Goal: Task Accomplishment & Management: Complete application form

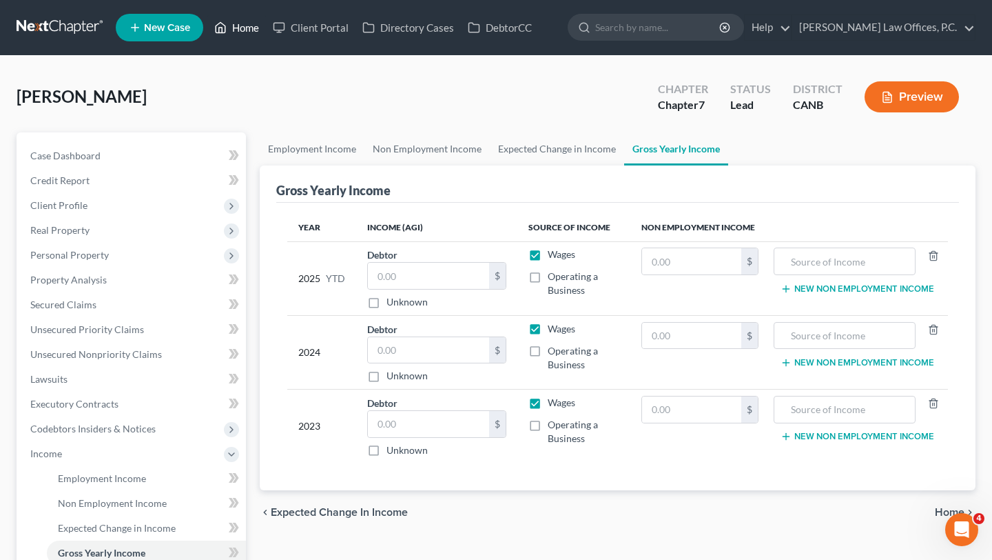
click at [243, 32] on link "Home" at bounding box center [236, 27] width 59 height 25
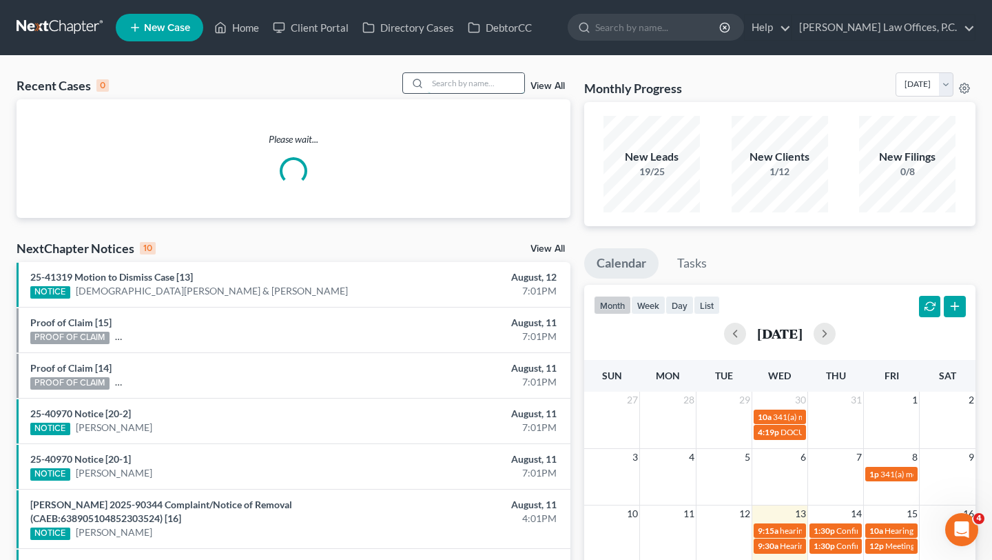
click at [449, 85] on input "search" at bounding box center [476, 83] width 96 height 20
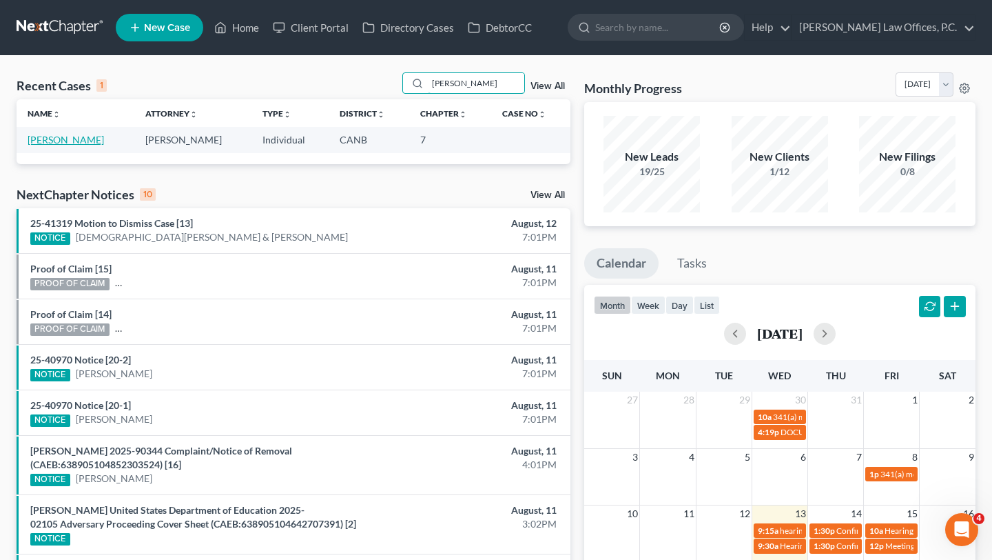
type input "benoit"
click at [54, 138] on link "Belley, Benoit" at bounding box center [66, 140] width 77 height 12
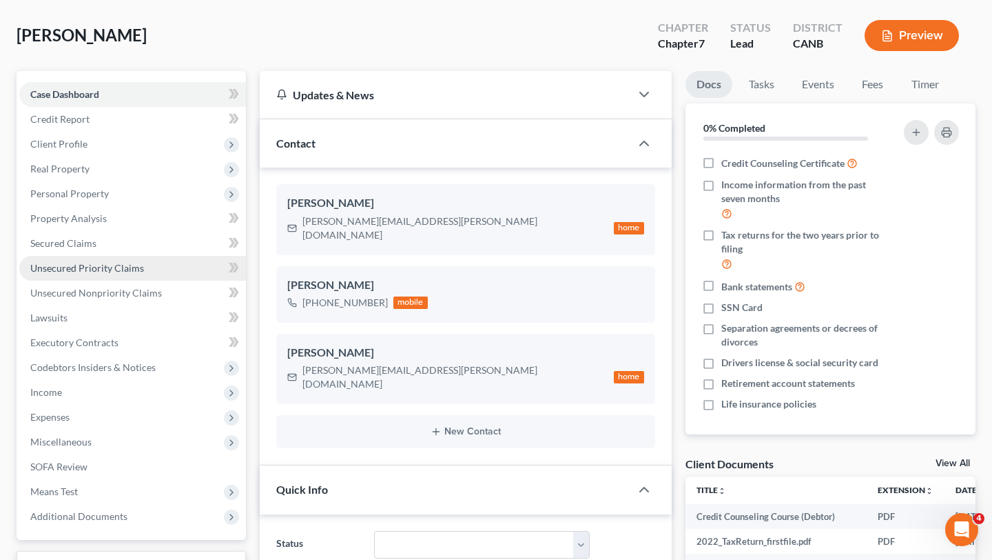
scroll to position [100, 0]
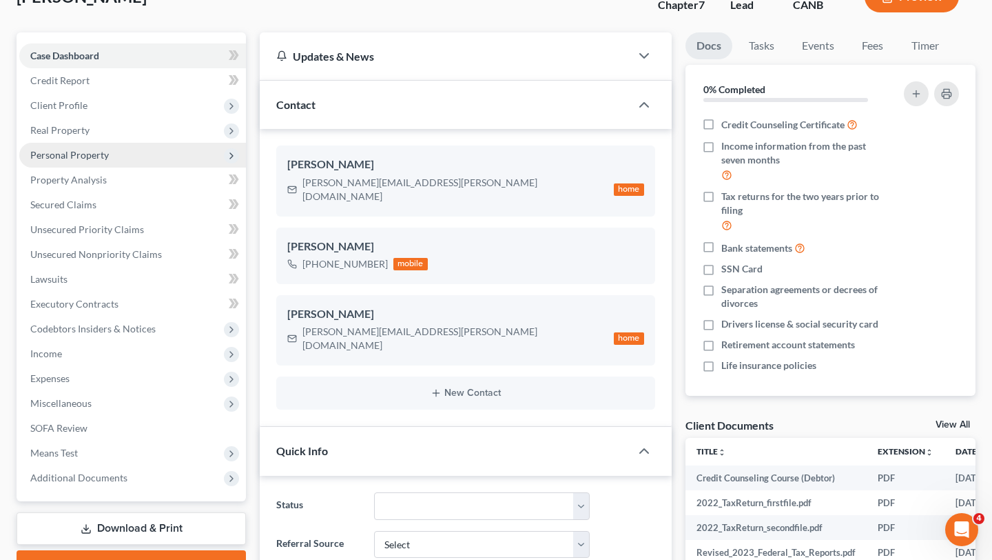
click at [172, 161] on span "Personal Property" at bounding box center [132, 155] width 227 height 25
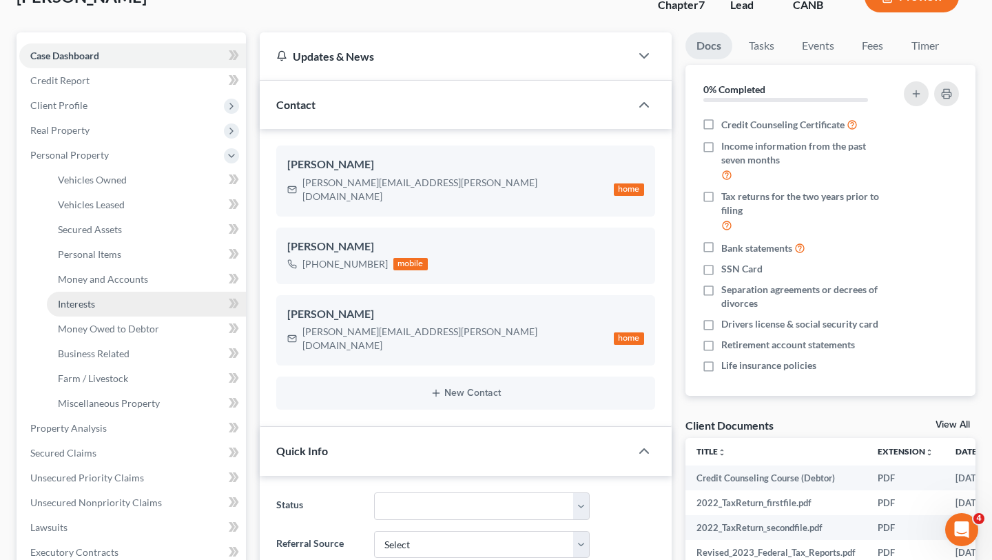
click at [99, 299] on link "Interests" at bounding box center [146, 304] width 199 height 25
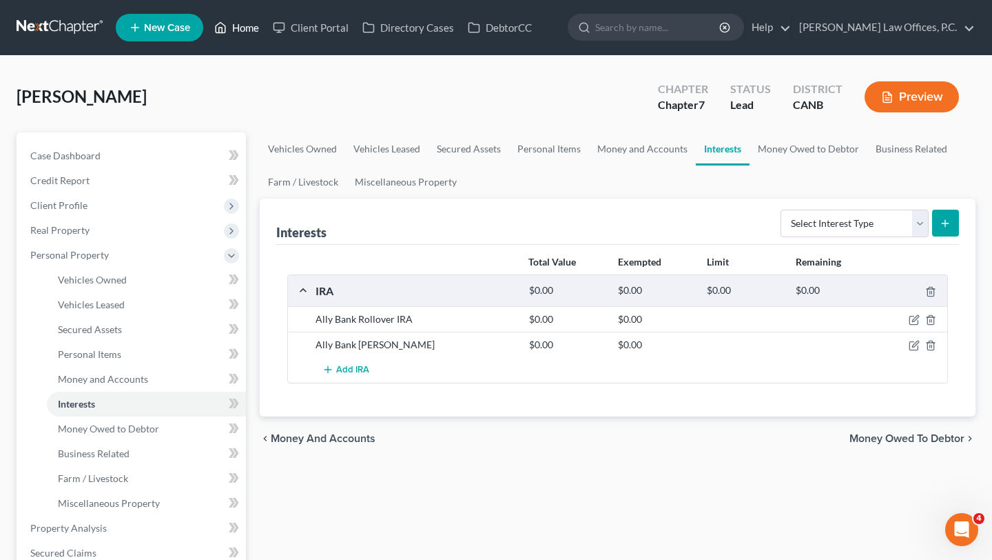
click at [239, 27] on link "Home" at bounding box center [236, 27] width 59 height 25
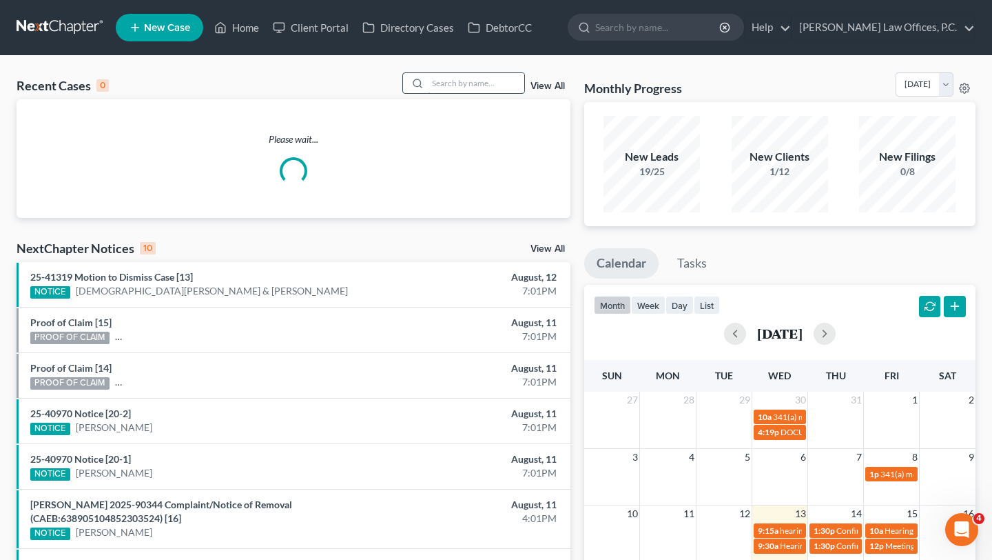
click at [486, 77] on input "search" at bounding box center [476, 83] width 96 height 20
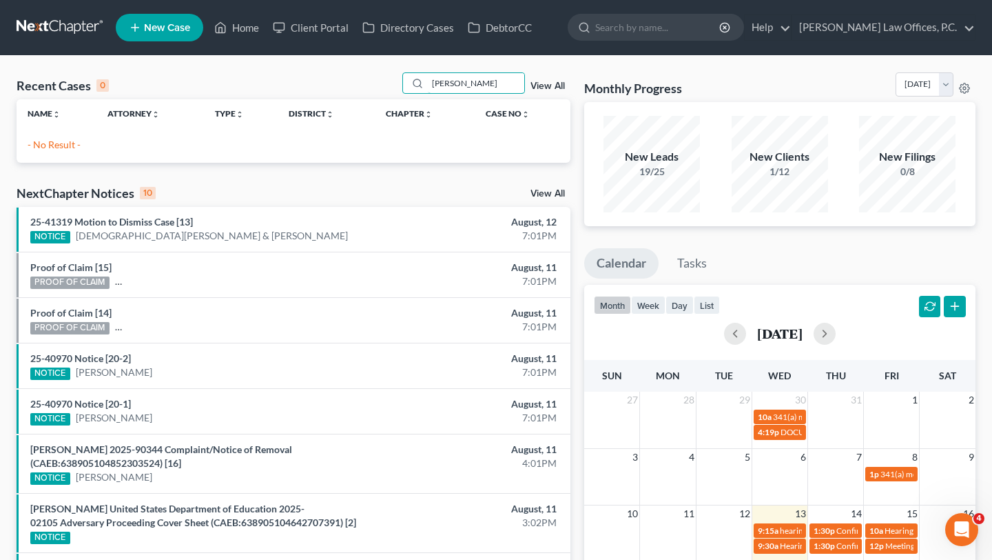
type input "kathleen"
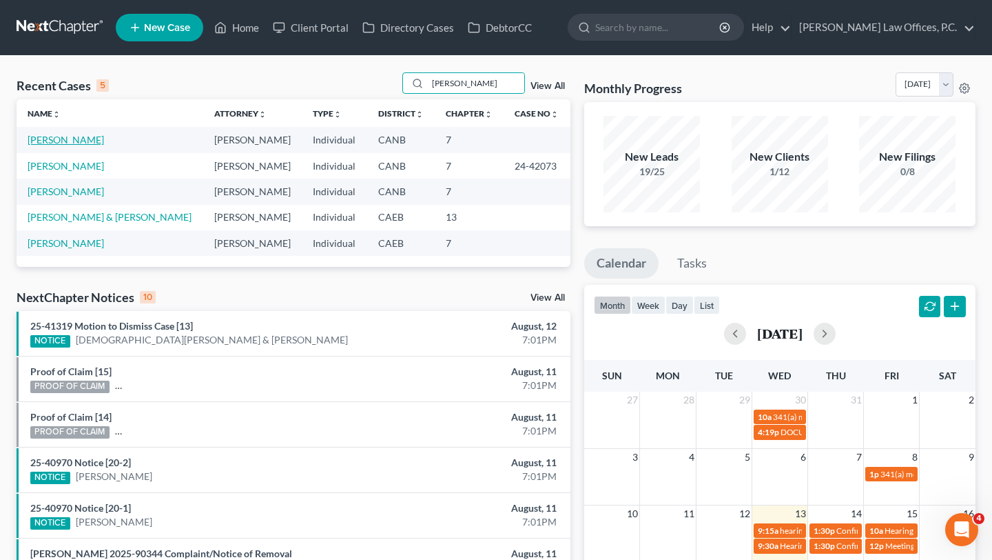
click at [50, 140] on link "Luis, Kathleen" at bounding box center [66, 140] width 77 height 12
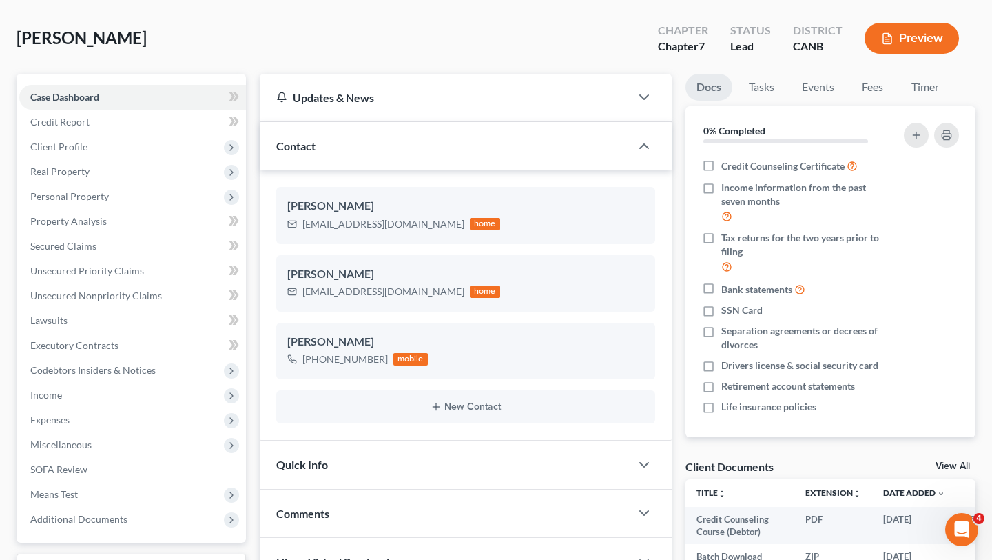
scroll to position [66, 0]
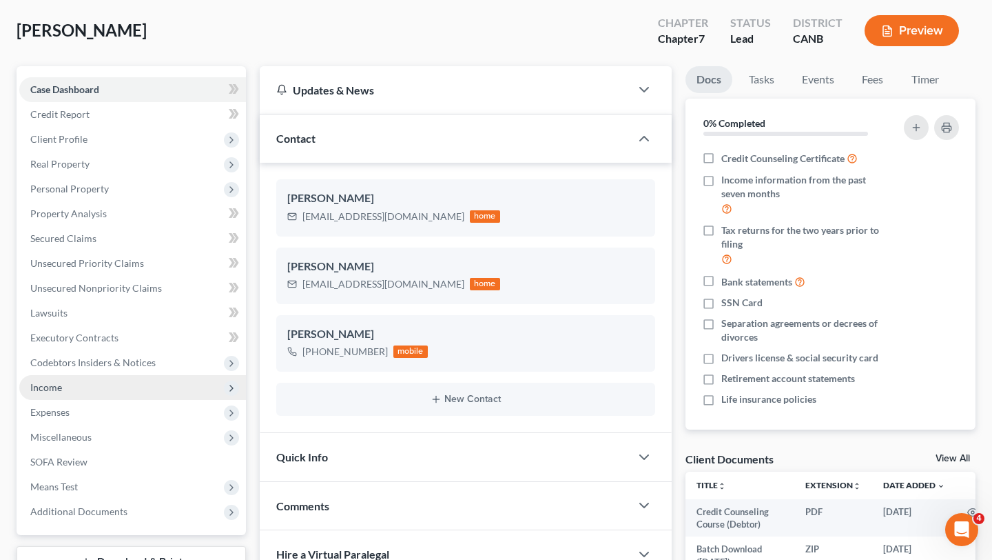
click at [156, 384] on span "Income" at bounding box center [132, 387] width 227 height 25
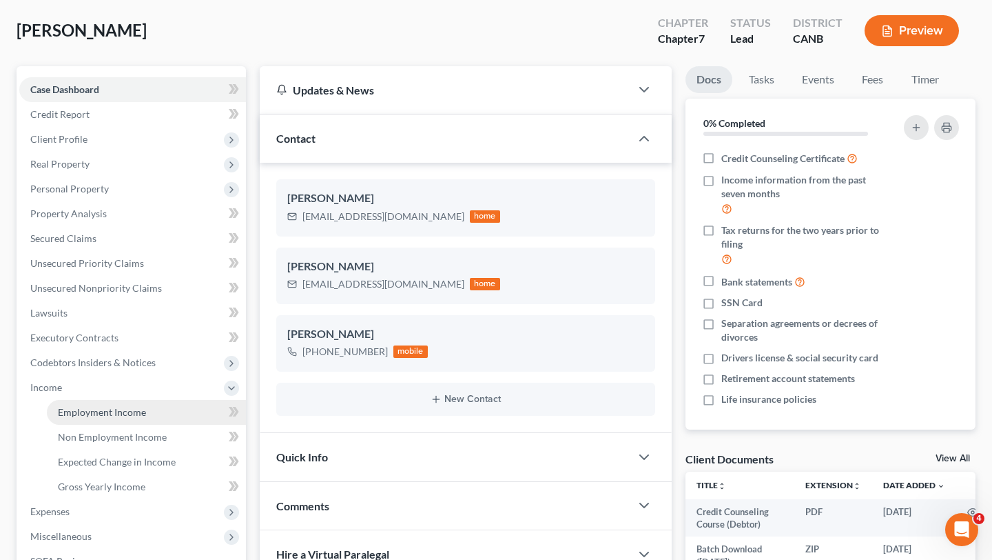
click at [154, 405] on link "Employment Income" at bounding box center [146, 412] width 199 height 25
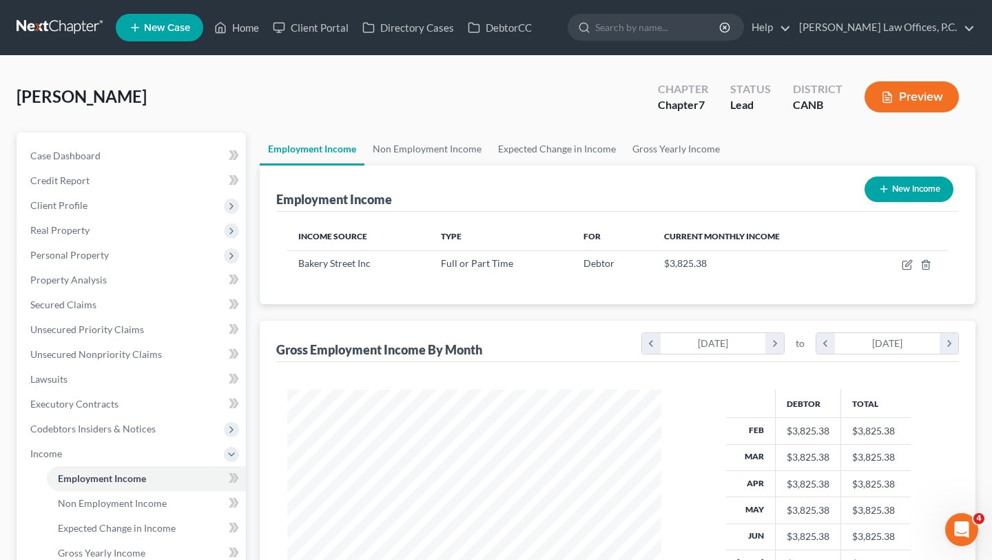
scroll to position [247, 401]
click at [409, 141] on link "Non Employment Income" at bounding box center [427, 148] width 125 height 33
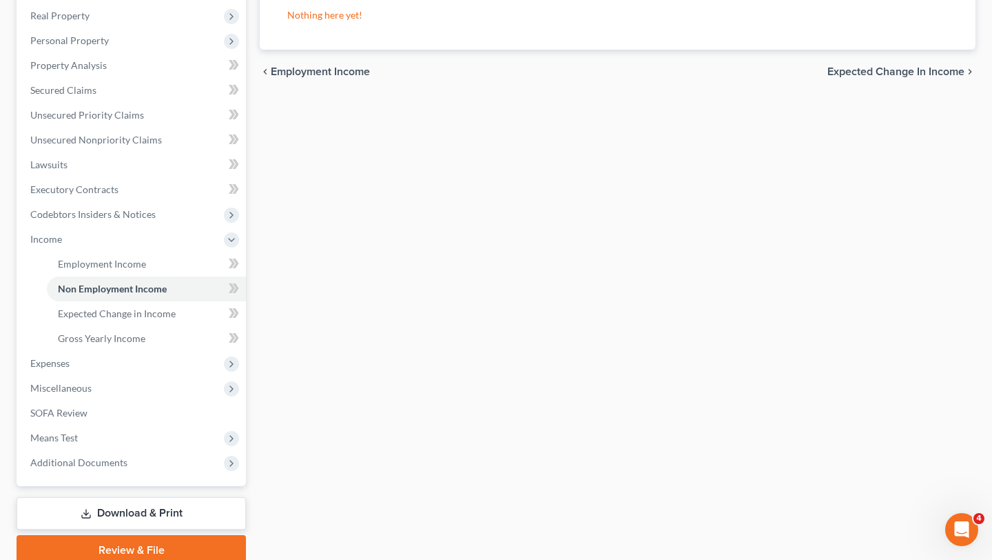
scroll to position [61, 0]
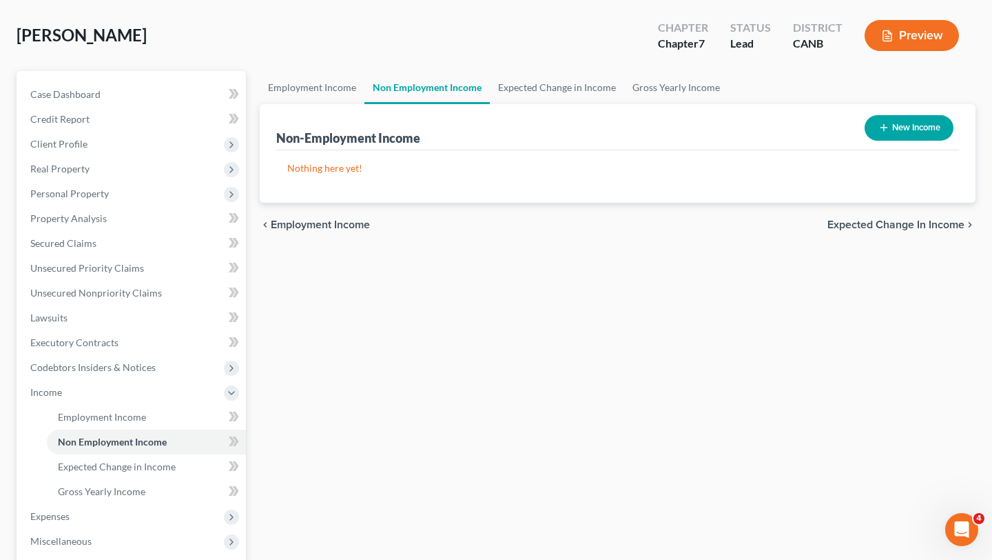
click at [911, 119] on button "New Income" at bounding box center [909, 128] width 89 height 26
select select "0"
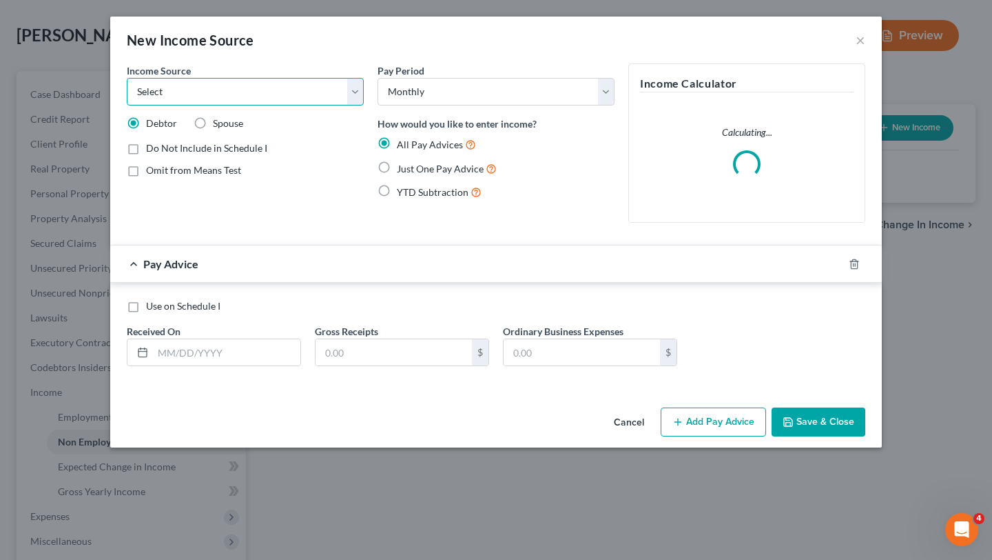
click at [319, 92] on select "Select Unemployment Disability (from employer) Pension Retirement Social Securi…" at bounding box center [245, 92] width 237 height 28
select select "2"
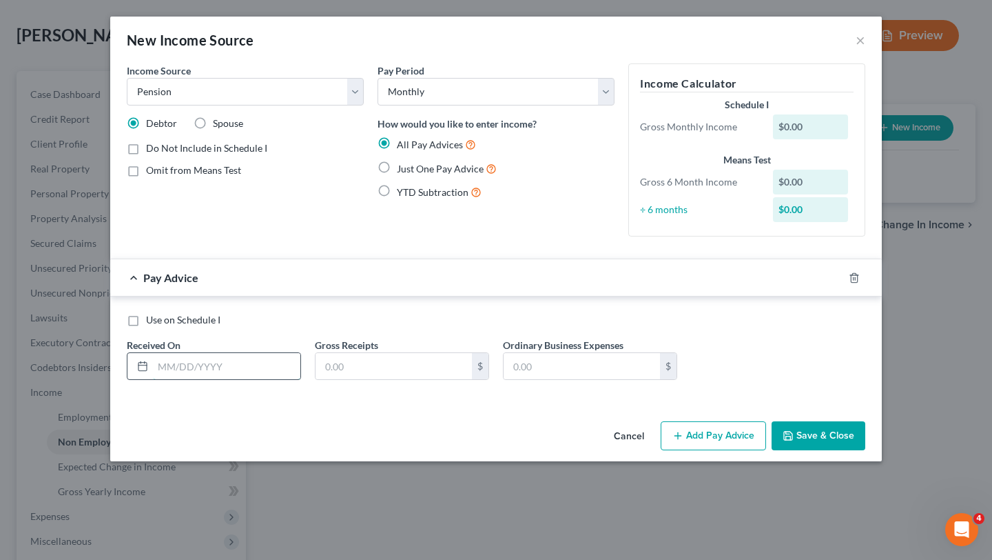
click at [269, 378] on input "text" at bounding box center [226, 366] width 147 height 26
type input "1/1/2025"
type input "303.50"
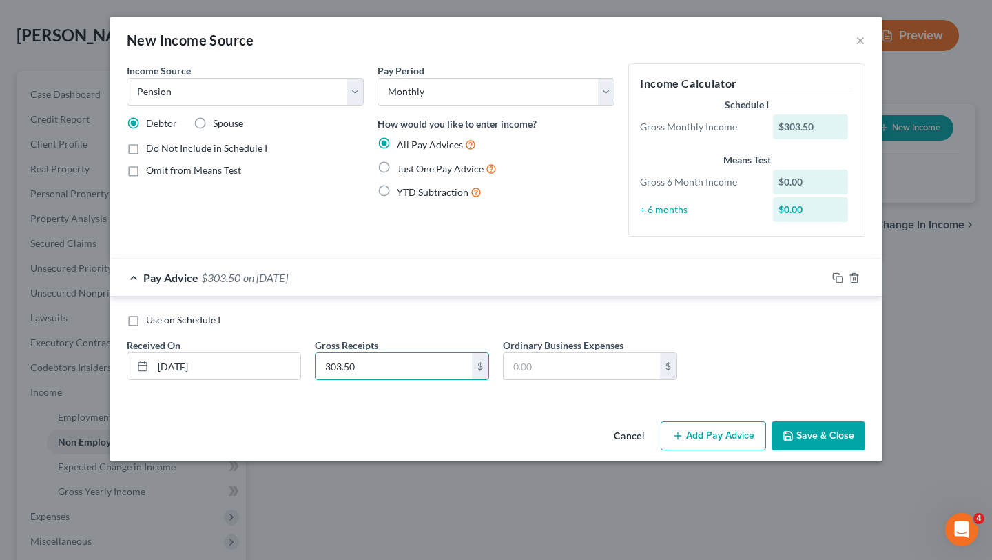
click at [830, 280] on div at bounding box center [854, 278] width 55 height 22
click at [833, 281] on icon "button" at bounding box center [838, 277] width 11 height 11
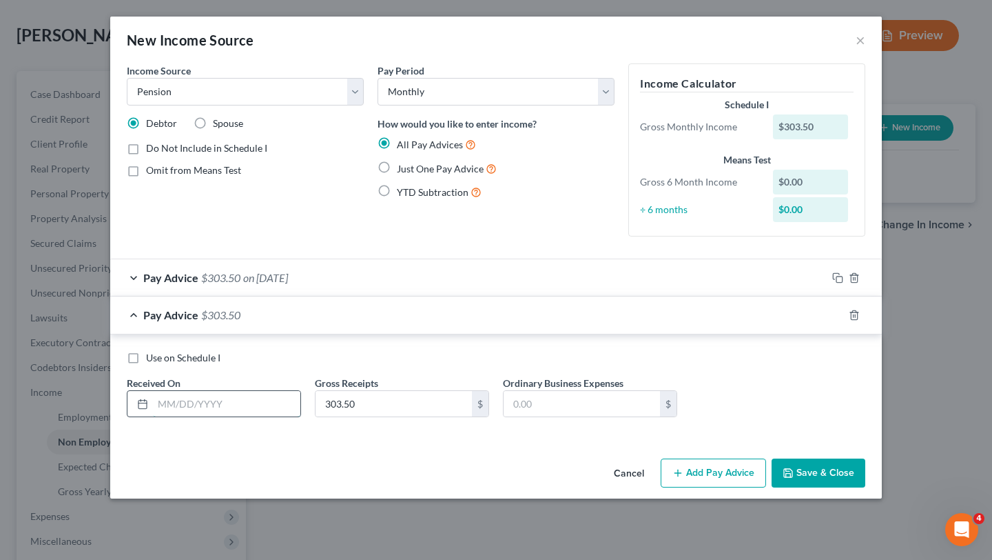
click at [252, 397] on input "text" at bounding box center [226, 404] width 147 height 26
type input "2/1/2025"
click at [826, 320] on div "Pay Advice $303.50 on 02/01/2025" at bounding box center [468, 314] width 717 height 37
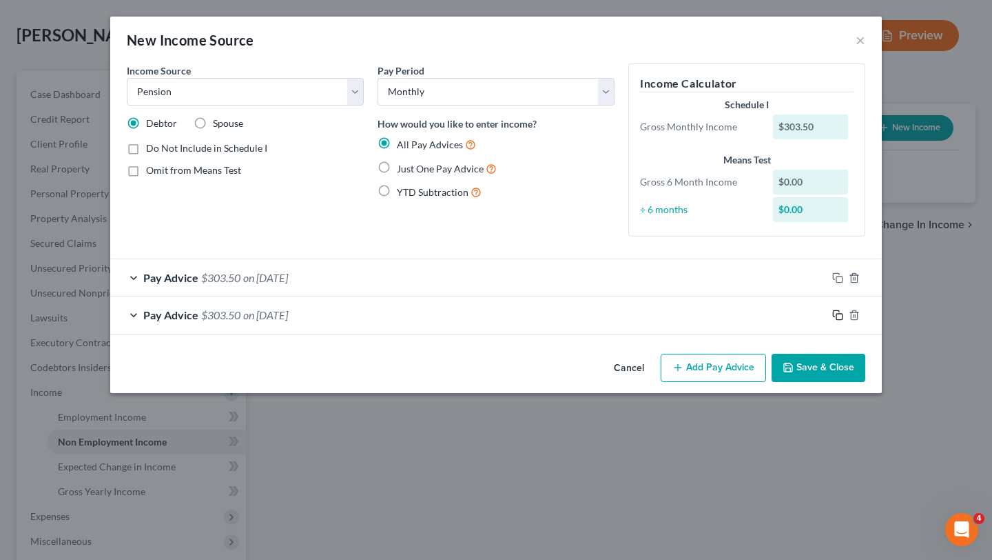
click at [837, 314] on rect "button" at bounding box center [840, 317] width 6 height 6
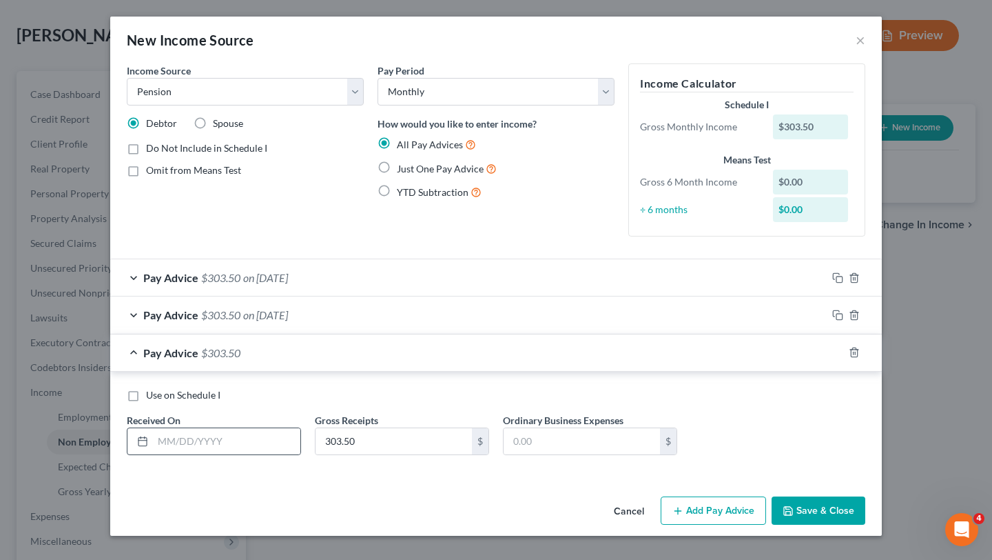
click at [196, 427] on div at bounding box center [214, 441] width 174 height 28
click at [195, 442] on input "text" at bounding box center [226, 441] width 147 height 26
type input "3/1/2025"
click at [835, 356] on icon "button" at bounding box center [838, 352] width 11 height 11
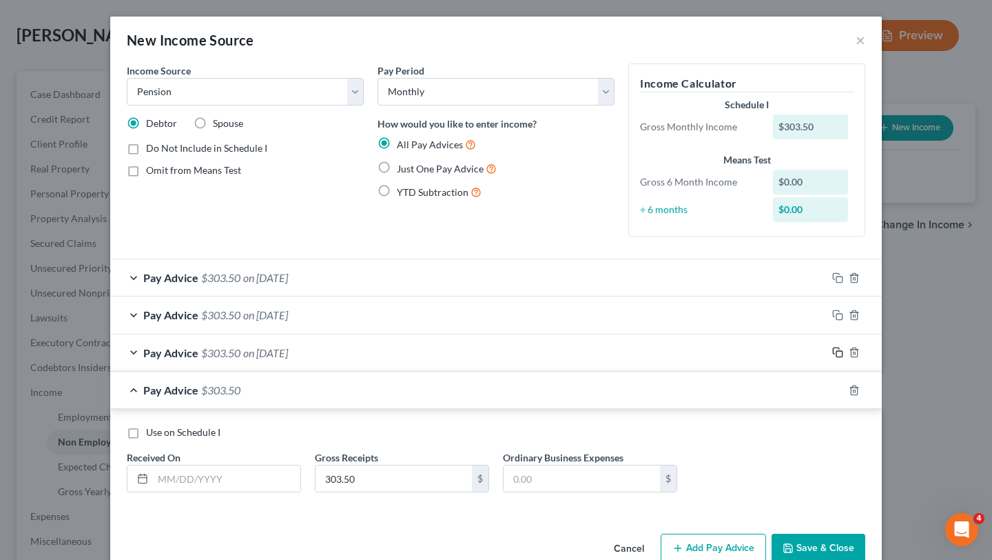
scroll to position [30, 0]
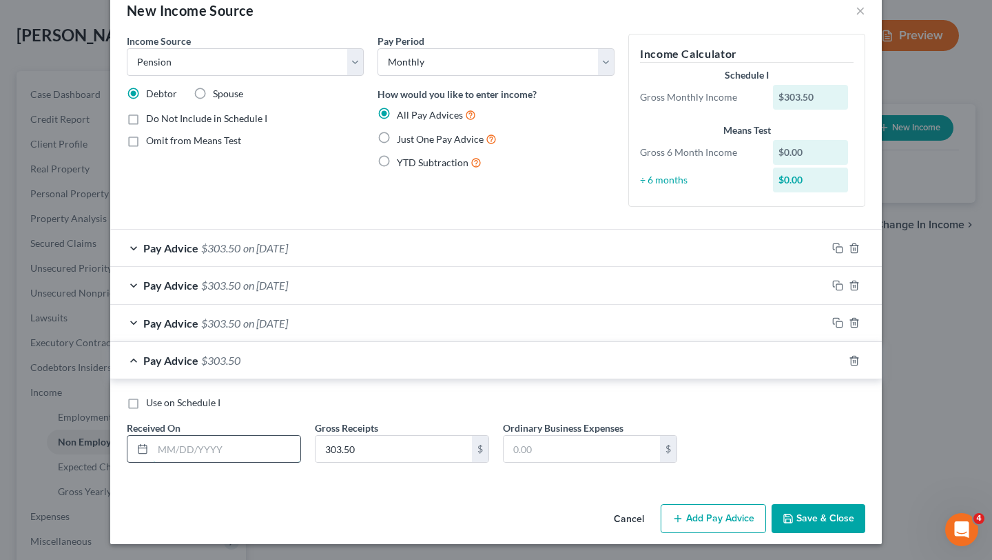
click at [238, 451] on input "text" at bounding box center [226, 449] width 147 height 26
type input "4/1/2025"
click at [841, 360] on icon "button" at bounding box center [838, 360] width 11 height 11
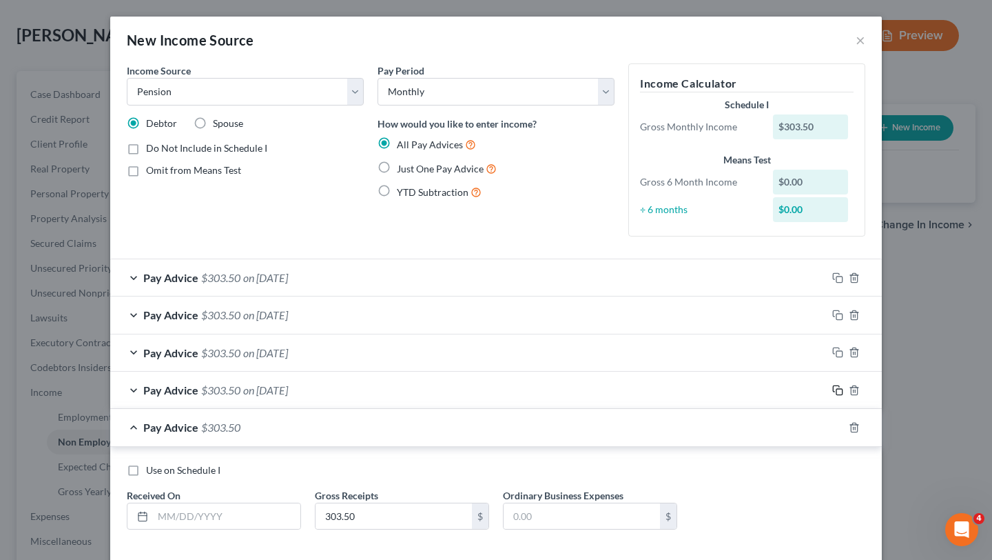
scroll to position [68, 0]
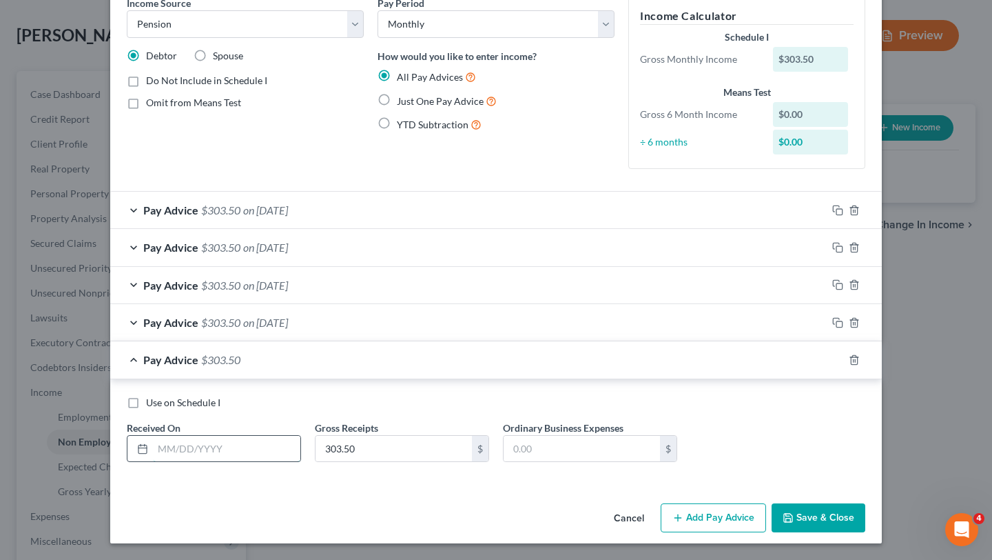
click at [221, 453] on input "text" at bounding box center [226, 449] width 147 height 26
type input "5/1/2025"
click at [842, 358] on rect "button" at bounding box center [840, 361] width 6 height 6
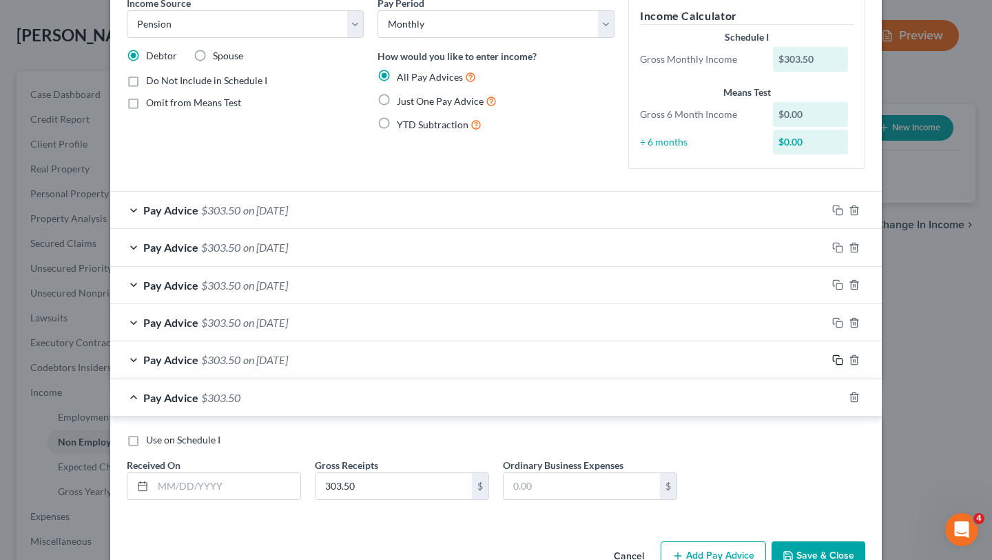
scroll to position [105, 0]
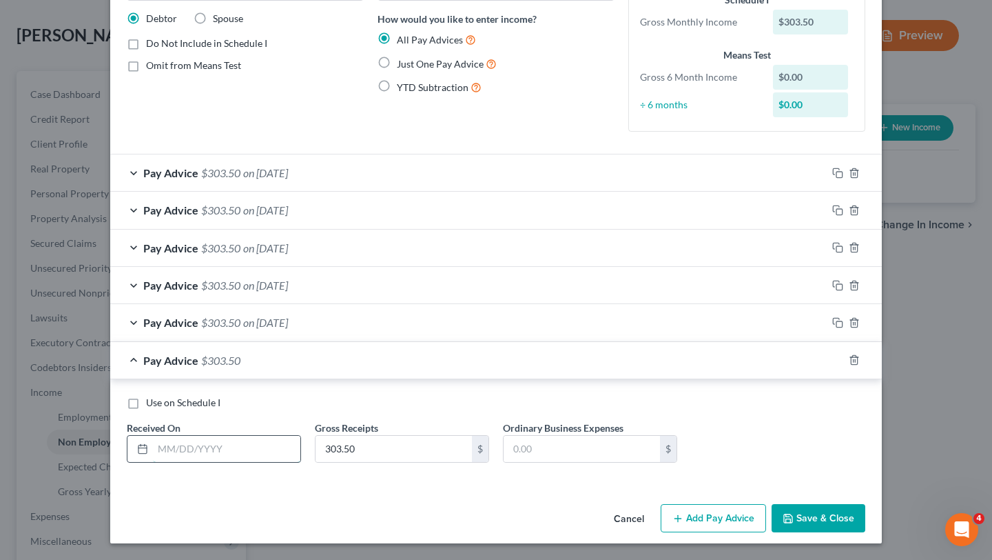
click at [266, 446] on input "text" at bounding box center [226, 449] width 147 height 26
type input "6/1/2025"
click at [839, 359] on icon "button" at bounding box center [838, 359] width 11 height 11
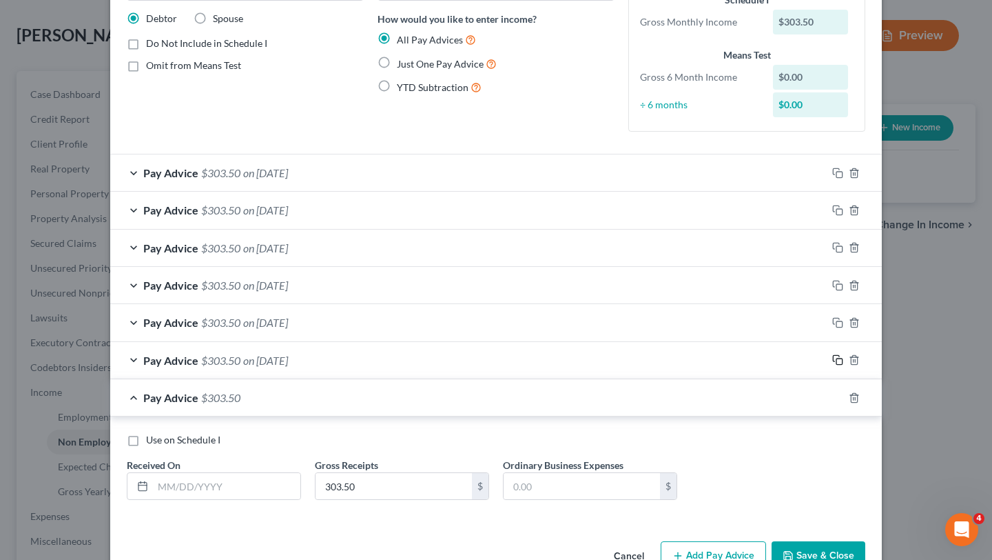
scroll to position [142, 0]
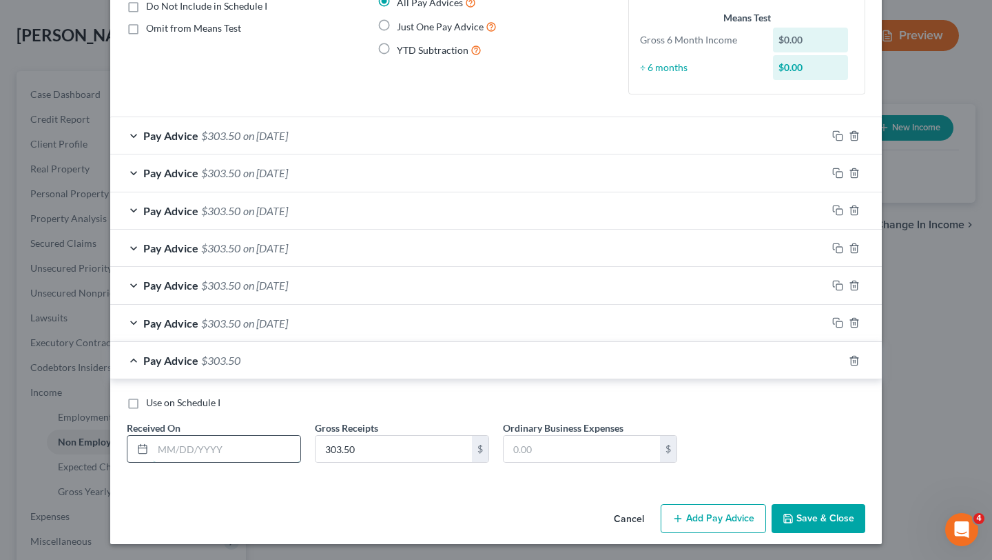
click at [205, 460] on input "text" at bounding box center [226, 449] width 147 height 26
type input "7/1/2025"
click at [334, 407] on div "Use on Schedule I" at bounding box center [496, 403] width 739 height 14
click at [832, 507] on button "Save & Close" at bounding box center [819, 518] width 94 height 29
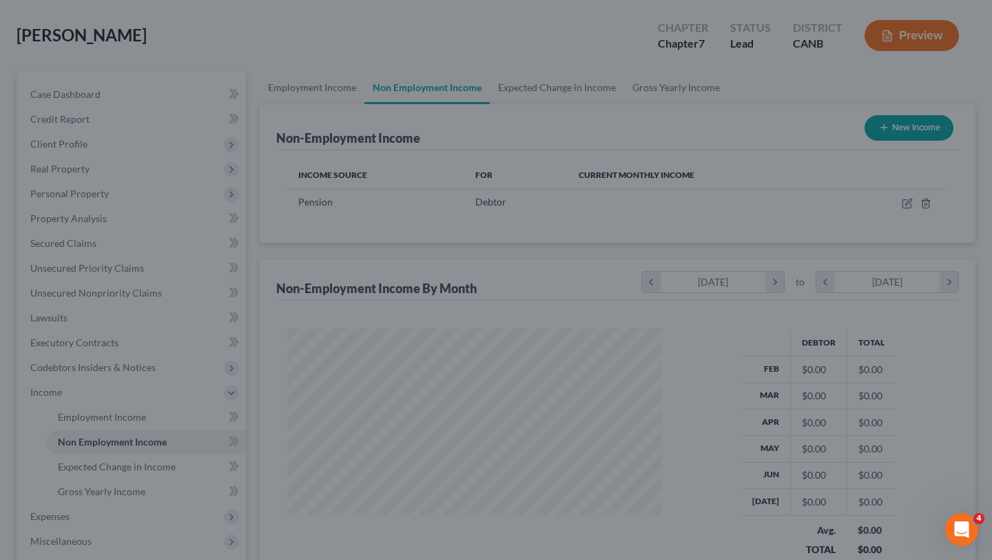
scroll to position [247, 401]
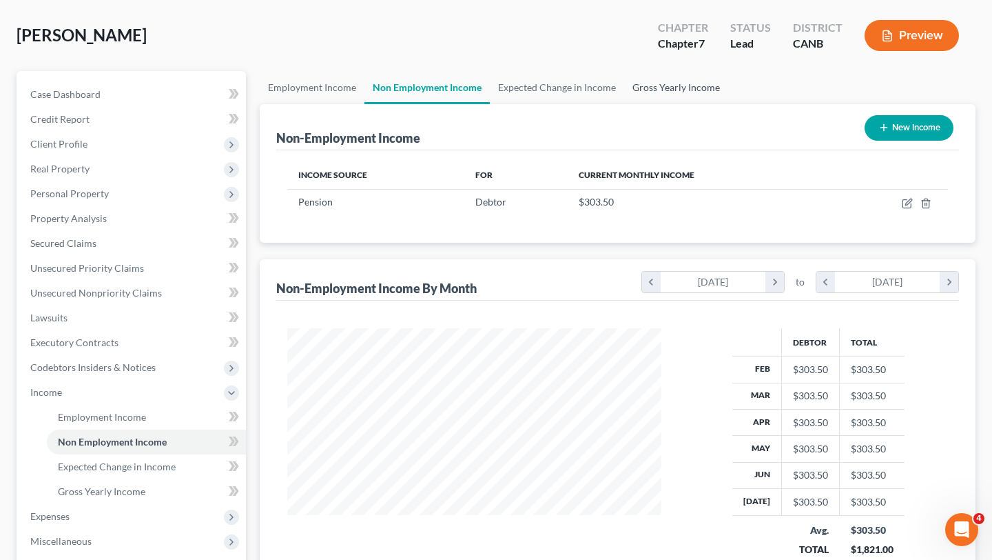
click at [671, 91] on link "Gross Yearly Income" at bounding box center [676, 87] width 104 height 33
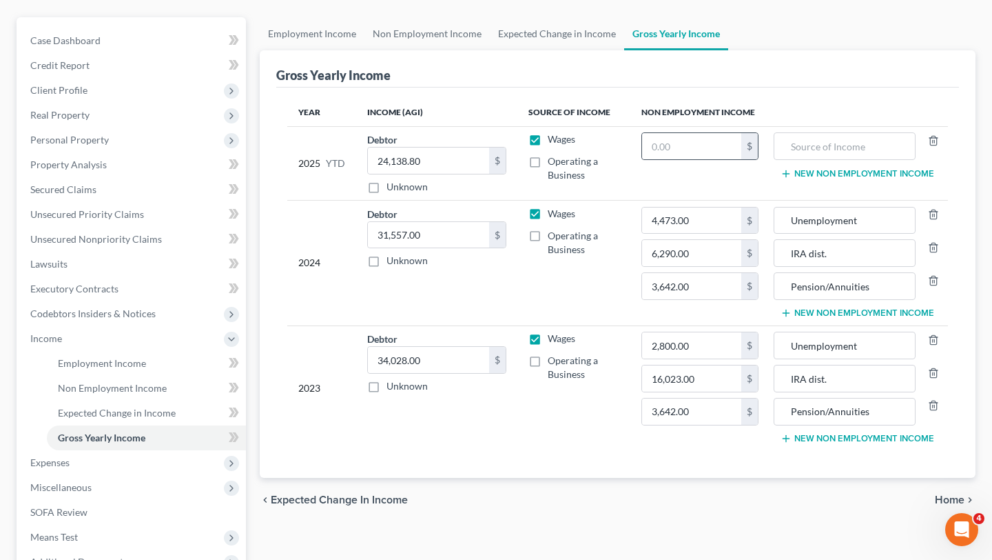
scroll to position [121, 0]
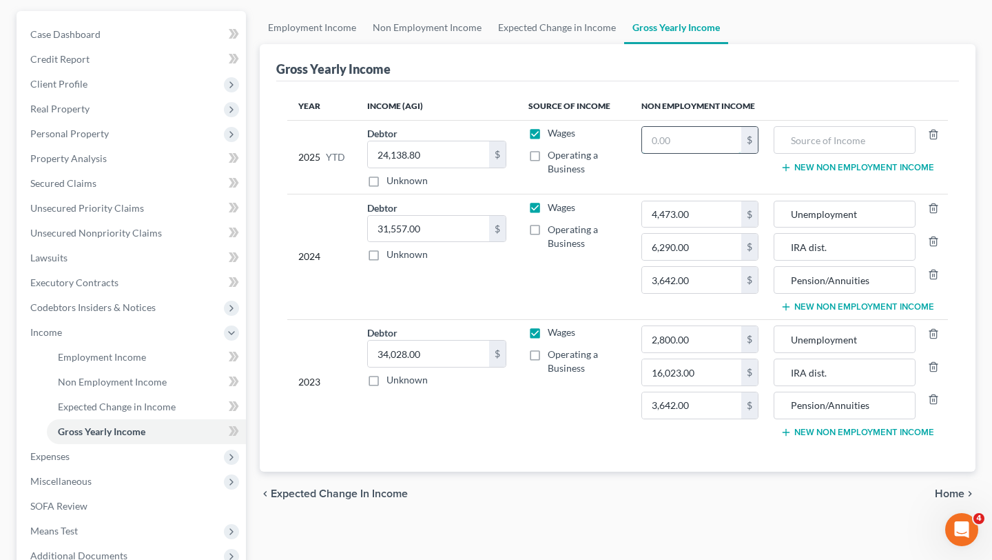
click at [708, 145] on input "text" at bounding box center [691, 140] width 99 height 26
type input "2,428"
click at [861, 128] on input "text" at bounding box center [845, 140] width 127 height 26
type input "Pension"
click at [829, 65] on div "Gross Yearly Income" at bounding box center [617, 62] width 683 height 37
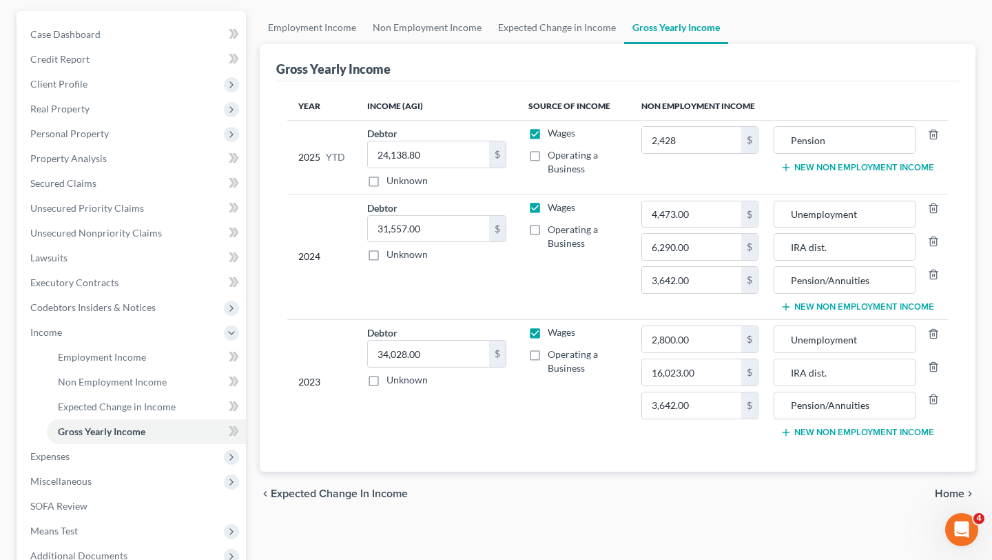
scroll to position [0, 0]
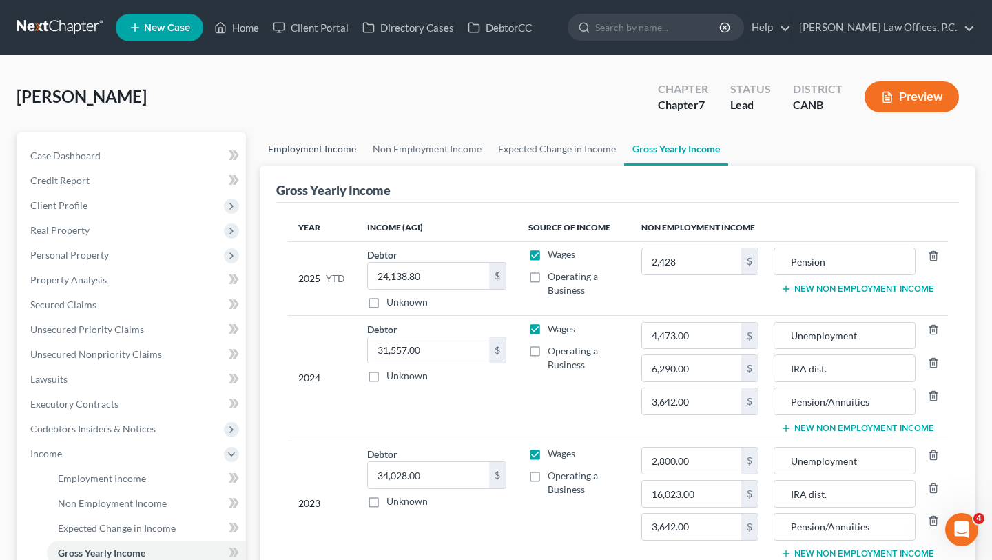
click at [334, 152] on link "Employment Income" at bounding box center [312, 148] width 105 height 33
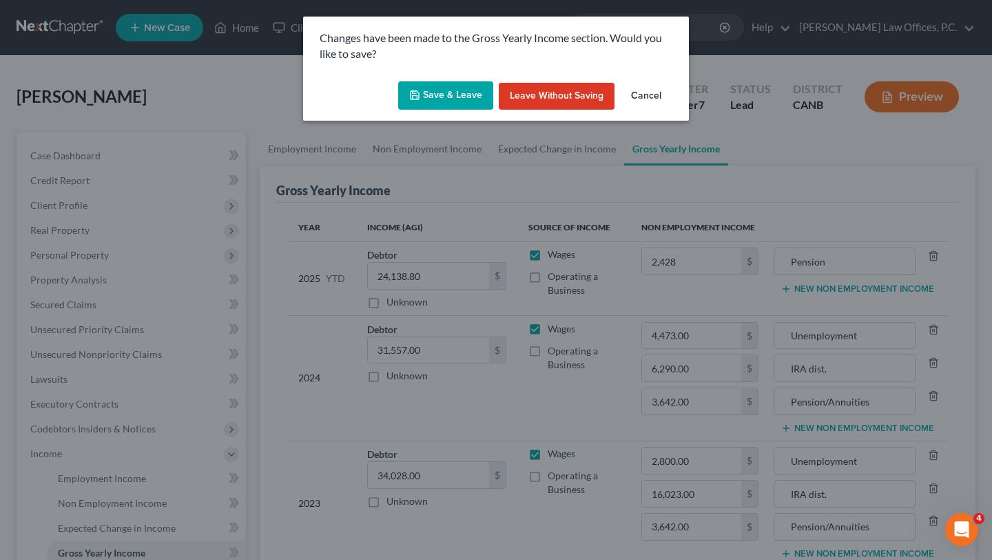
click at [441, 102] on button "Save & Leave" at bounding box center [445, 95] width 95 height 29
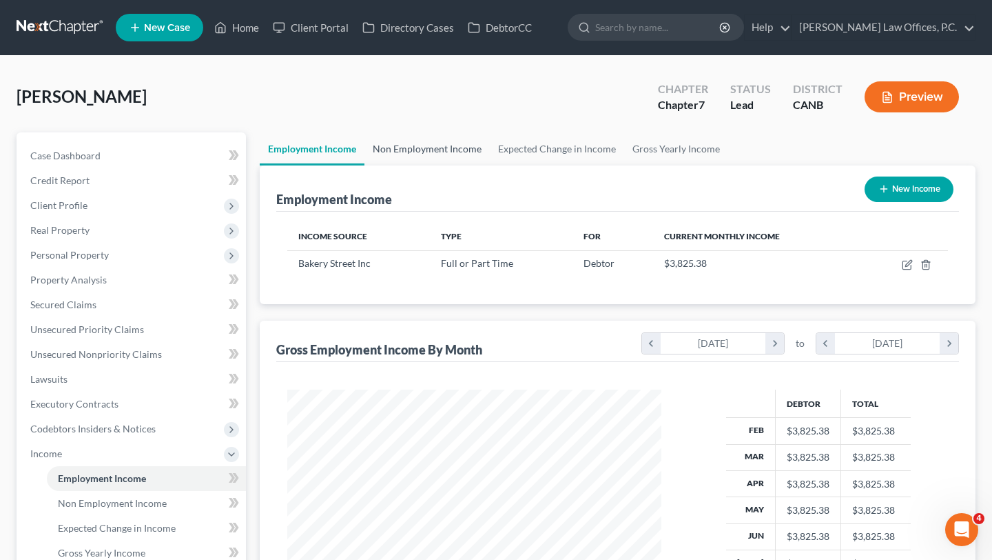
scroll to position [247, 401]
click at [402, 142] on link "Non Employment Income" at bounding box center [427, 148] width 125 height 33
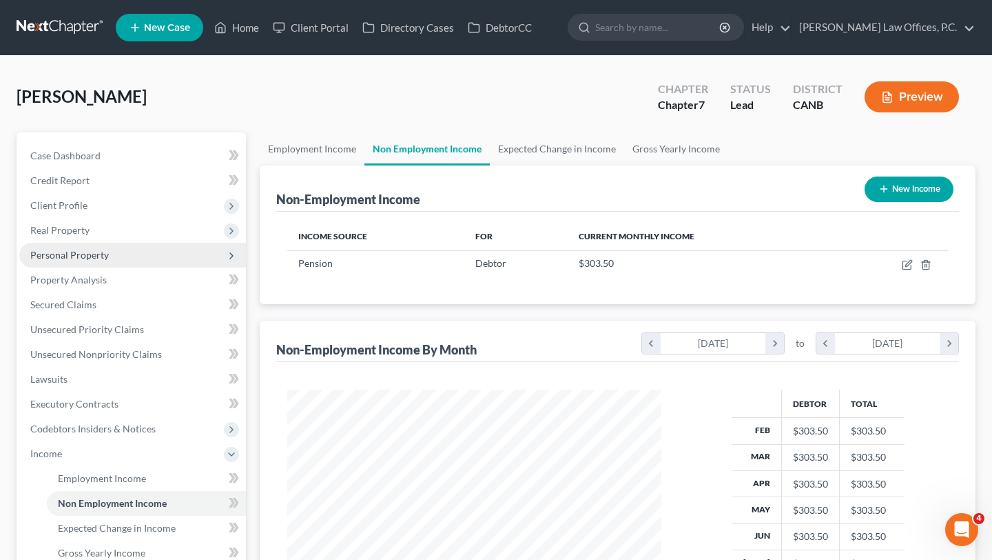
click at [106, 254] on span "Personal Property" at bounding box center [69, 255] width 79 height 12
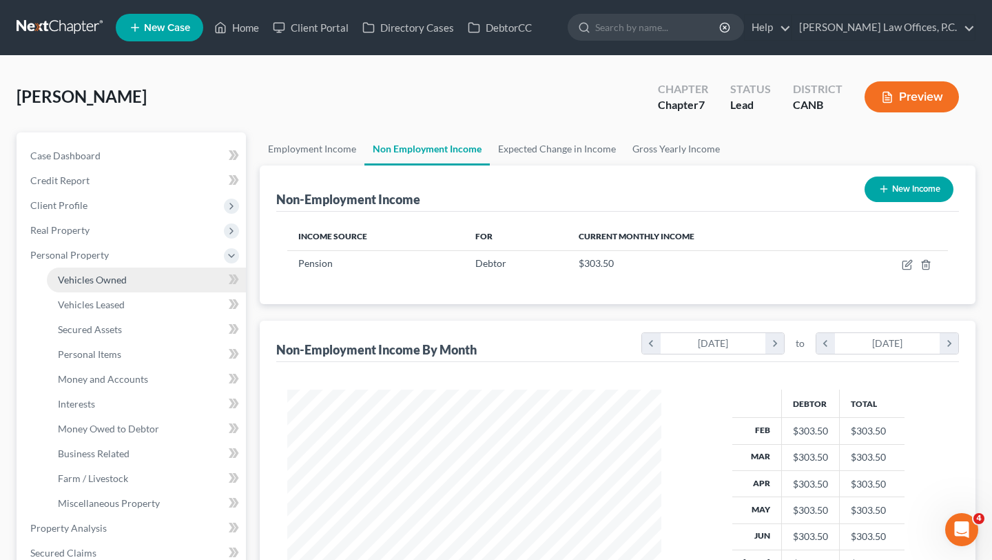
click at [102, 281] on span "Vehicles Owned" at bounding box center [92, 280] width 69 height 12
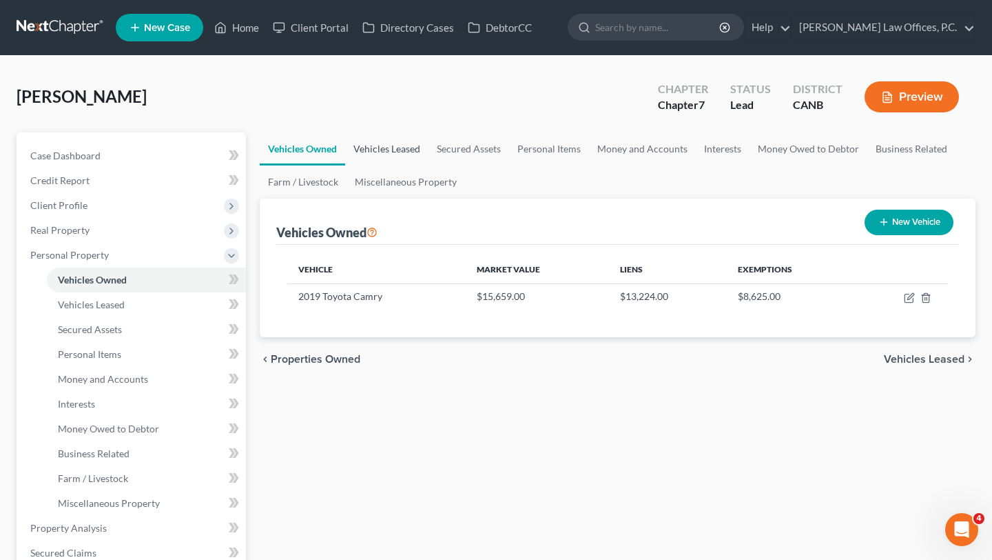
click at [403, 145] on link "Vehicles Leased" at bounding box center [386, 148] width 83 height 33
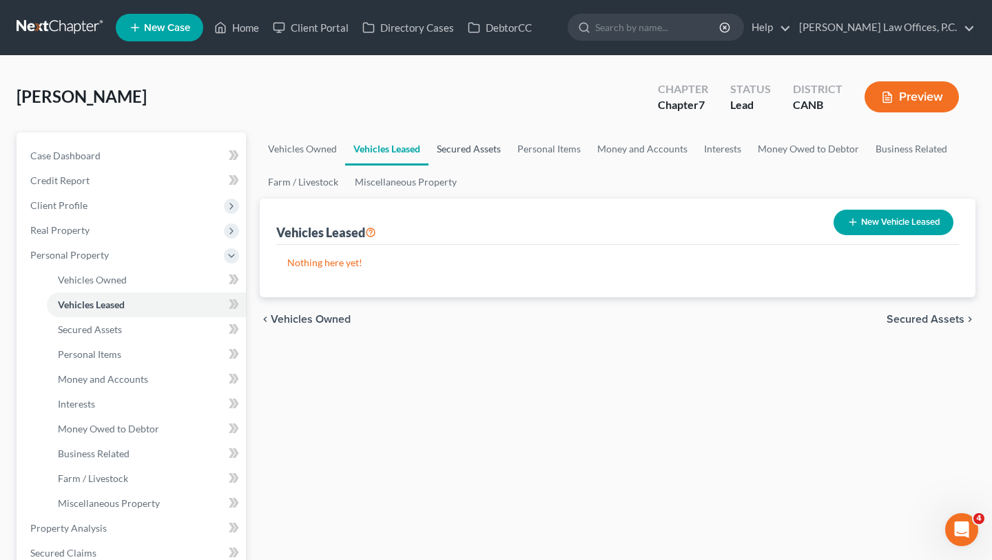
click at [474, 153] on link "Secured Assets" at bounding box center [469, 148] width 81 height 33
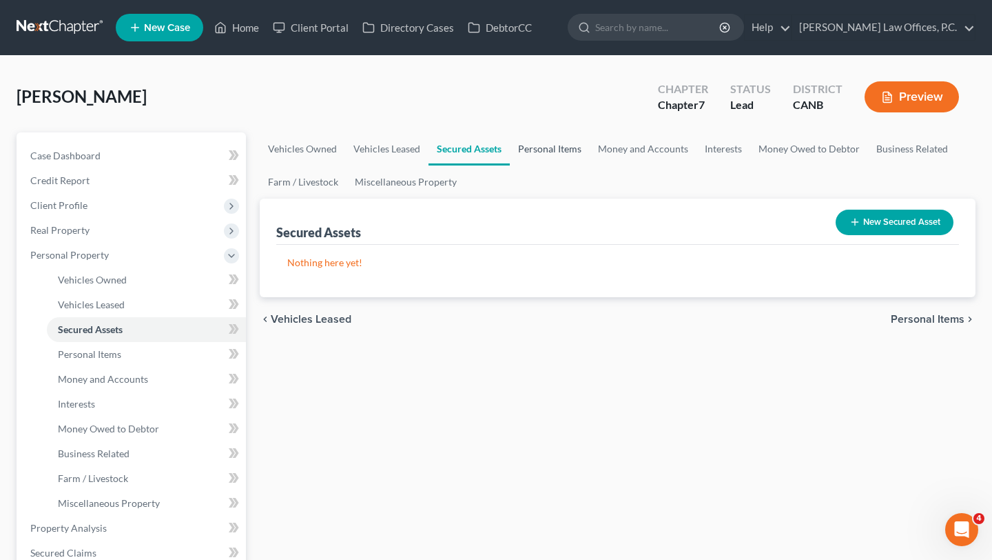
click at [538, 154] on link "Personal Items" at bounding box center [550, 148] width 80 height 33
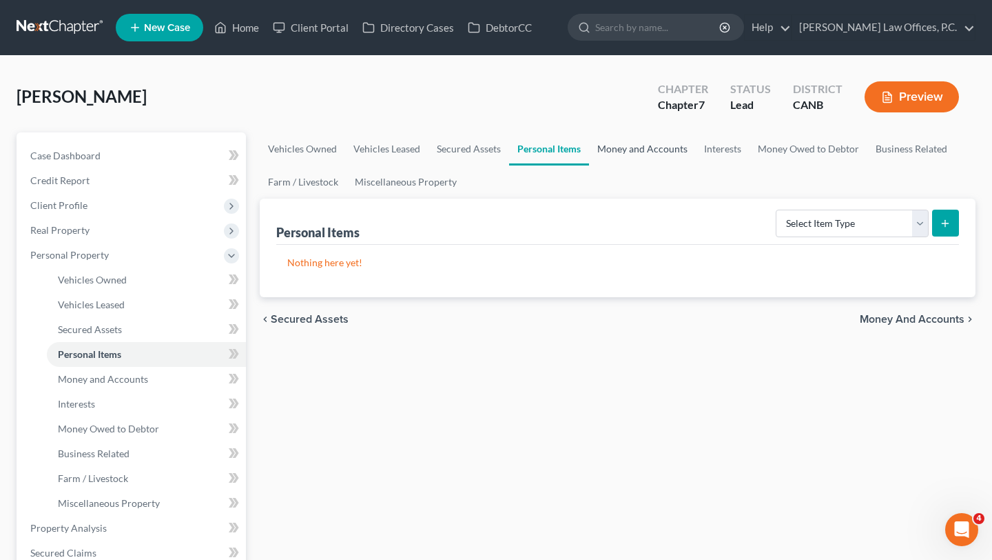
click at [627, 150] on link "Money and Accounts" at bounding box center [642, 148] width 107 height 33
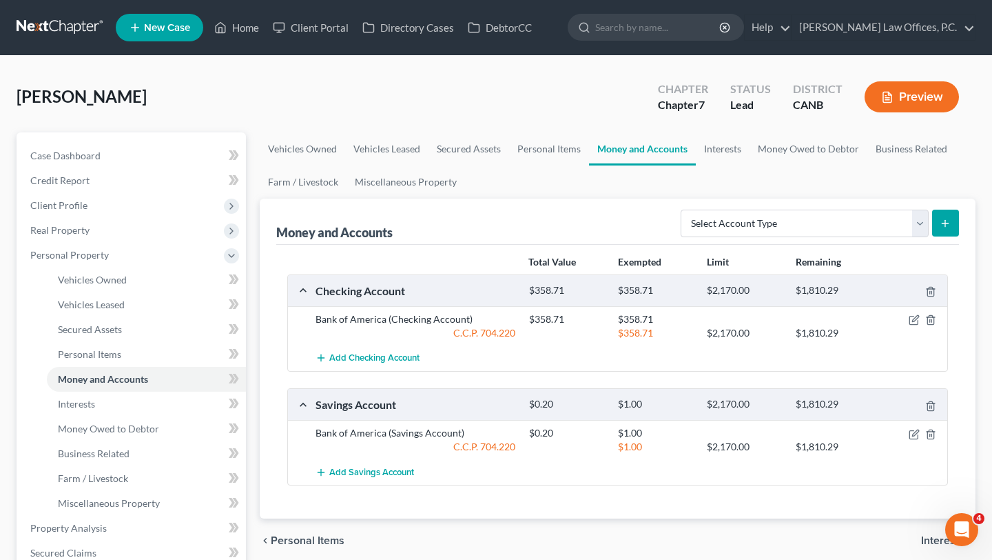
scroll to position [32, 0]
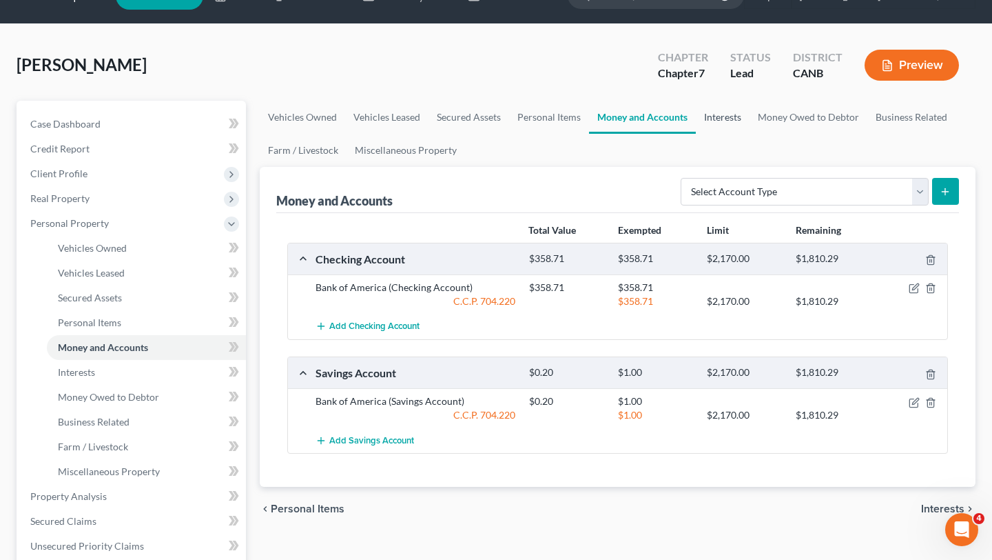
click at [729, 110] on link "Interests" at bounding box center [723, 117] width 54 height 33
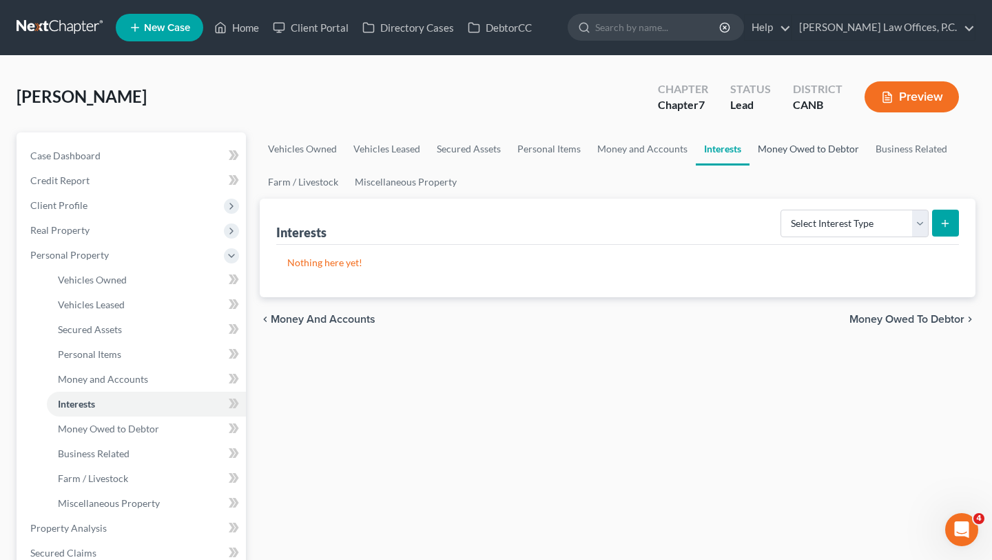
click at [801, 156] on link "Money Owed to Debtor" at bounding box center [809, 148] width 118 height 33
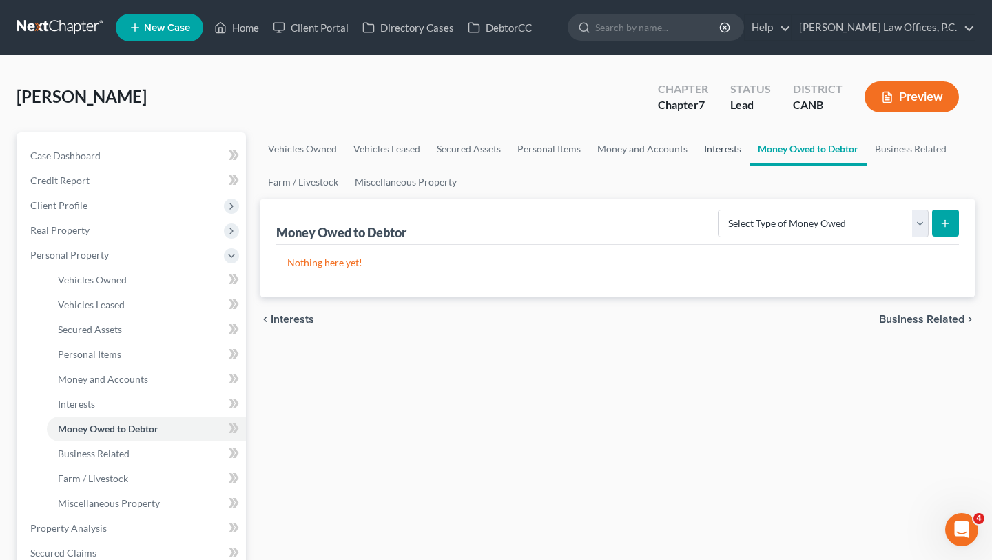
click at [719, 150] on link "Interests" at bounding box center [723, 148] width 54 height 33
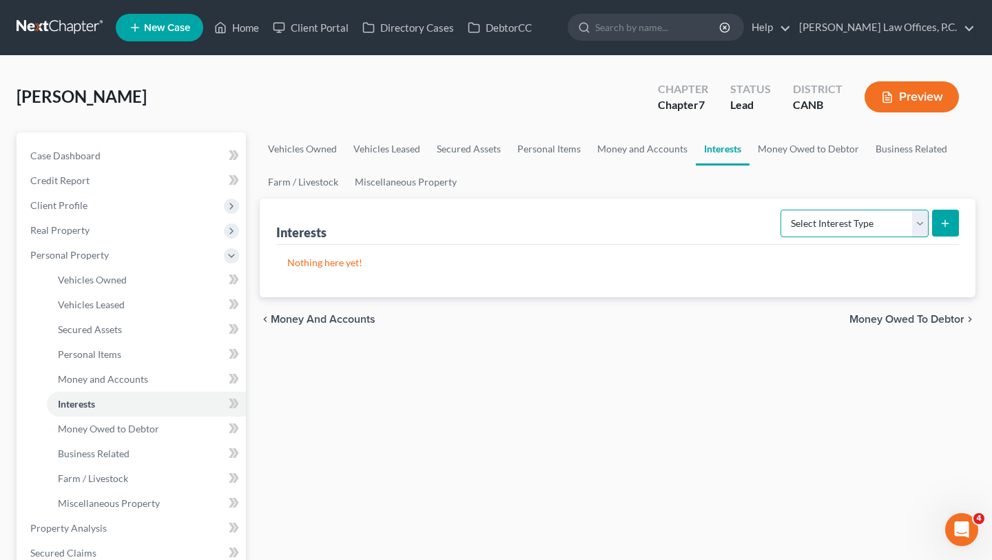
click at [813, 214] on select "Select Interest Type 401K Annuity Bond Education IRA Government Bond Government…" at bounding box center [855, 224] width 148 height 28
select select "pension_plan"
click at [957, 210] on button "submit" at bounding box center [946, 223] width 27 height 27
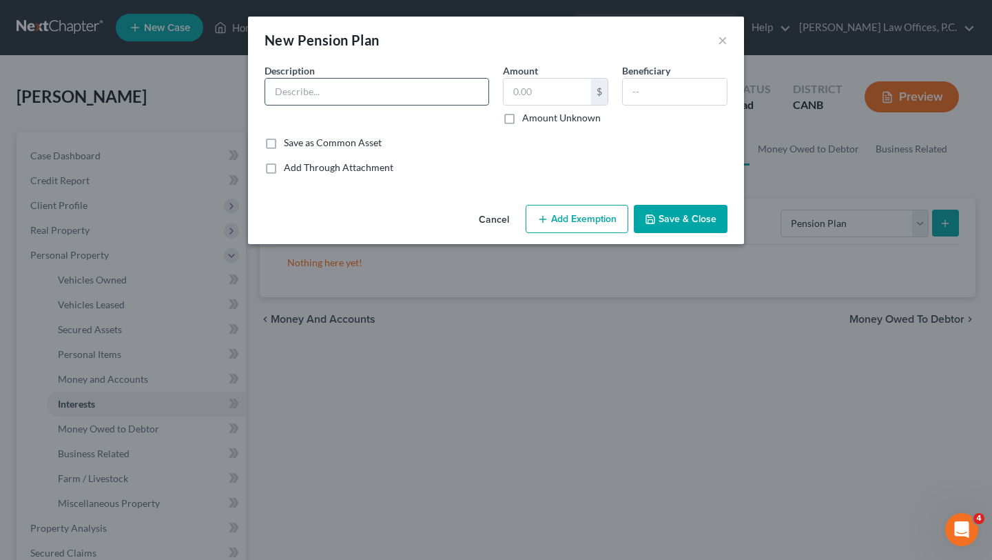
click at [391, 88] on input "text" at bounding box center [376, 92] width 223 height 26
type input "GMPP & Allied Workers"
click at [704, 217] on button "Save & Close" at bounding box center [681, 219] width 94 height 29
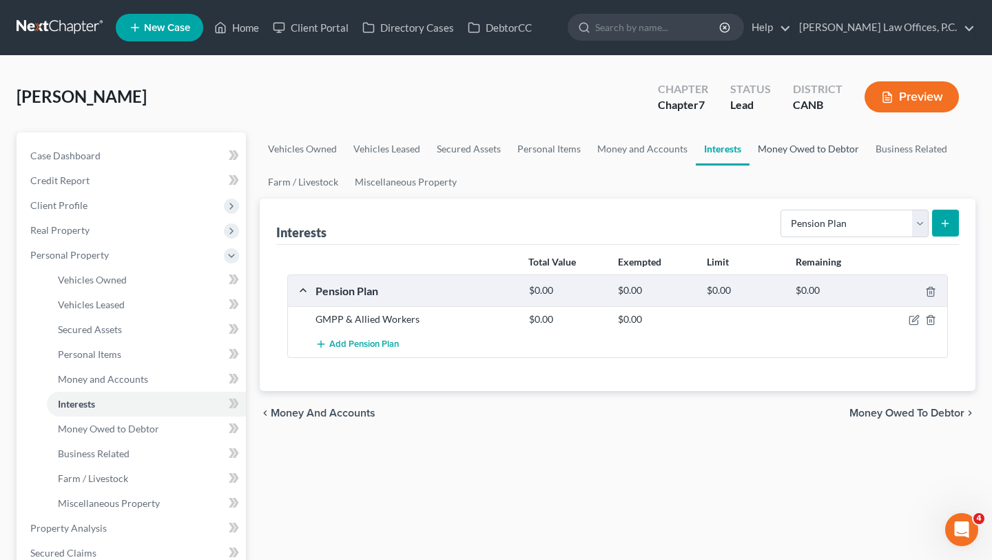
click at [826, 150] on link "Money Owed to Debtor" at bounding box center [809, 148] width 118 height 33
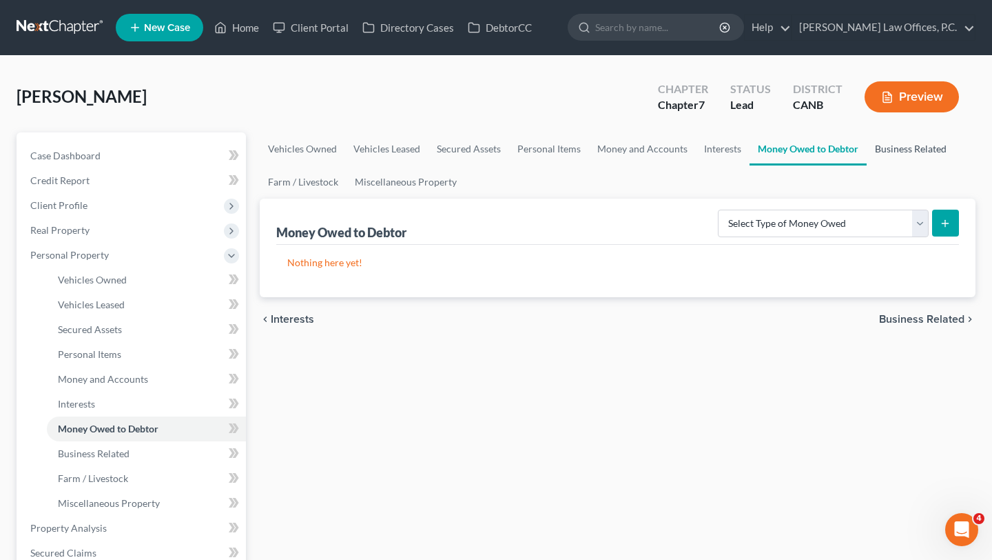
click at [910, 150] on link "Business Related" at bounding box center [911, 148] width 88 height 33
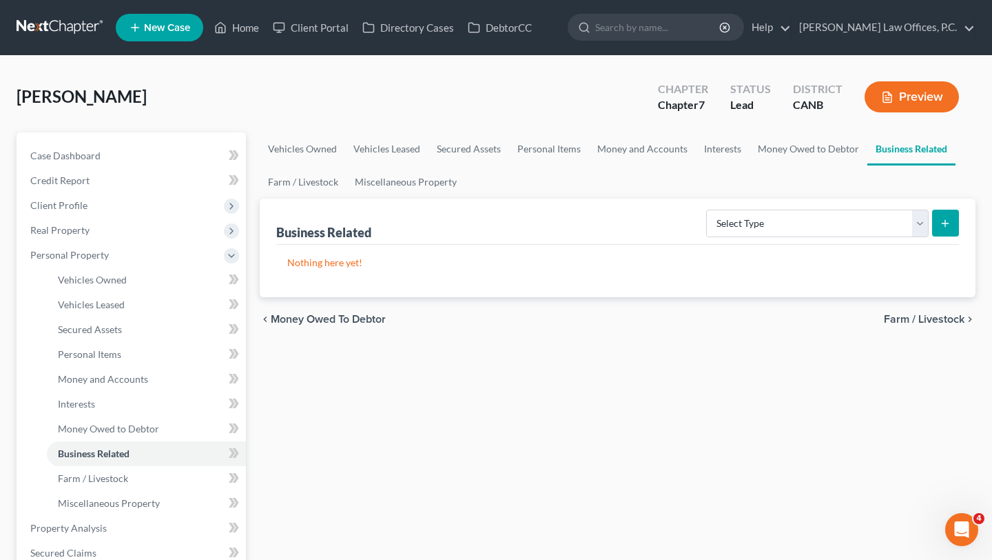
click at [562, 175] on ul "Vehicles Owned Vehicles Leased Secured Assets Personal Items Money and Accounts…" at bounding box center [618, 165] width 716 height 66
click at [392, 194] on link "Miscellaneous Property" at bounding box center [406, 181] width 119 height 33
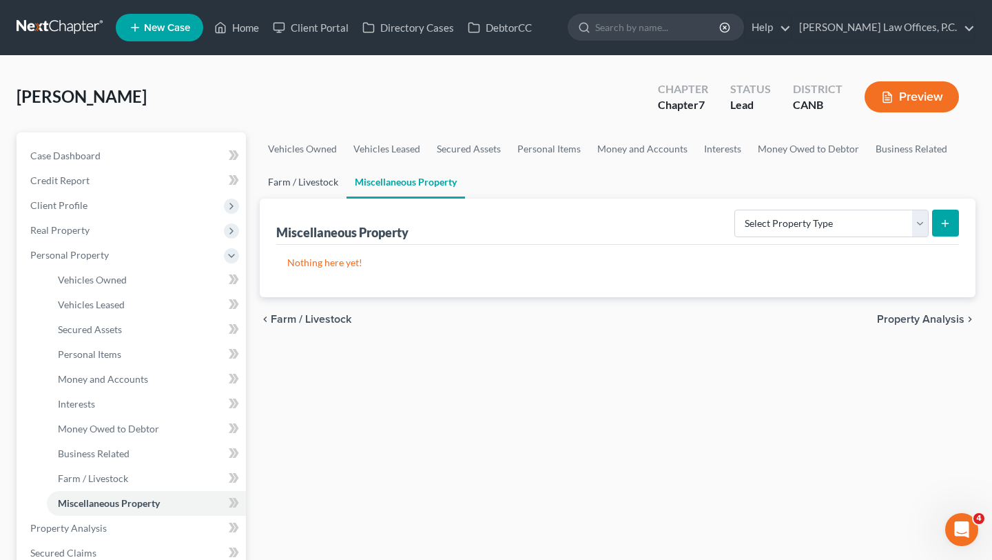
click at [295, 179] on link "Farm / Livestock" at bounding box center [303, 181] width 87 height 33
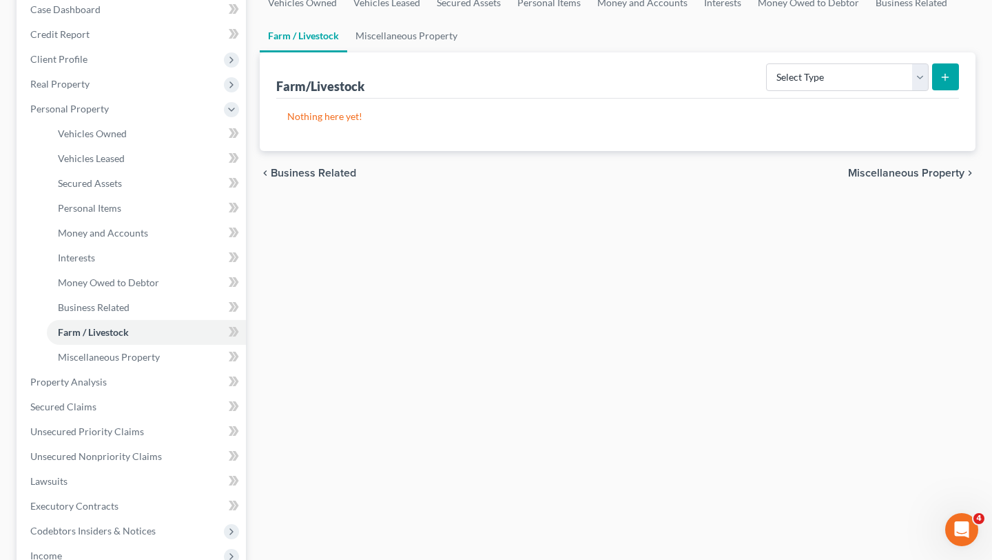
scroll to position [169, 0]
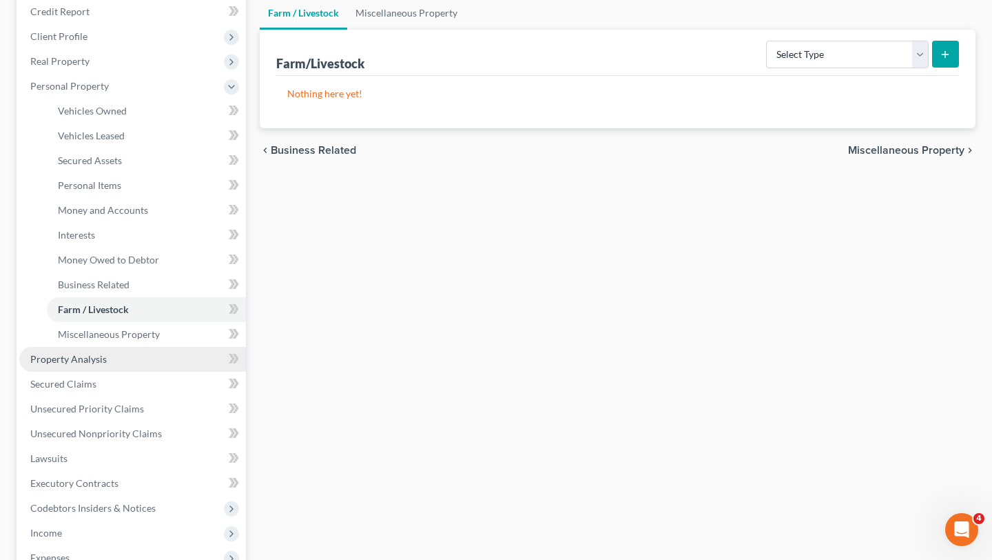
click at [125, 349] on link "Property Analysis" at bounding box center [132, 359] width 227 height 25
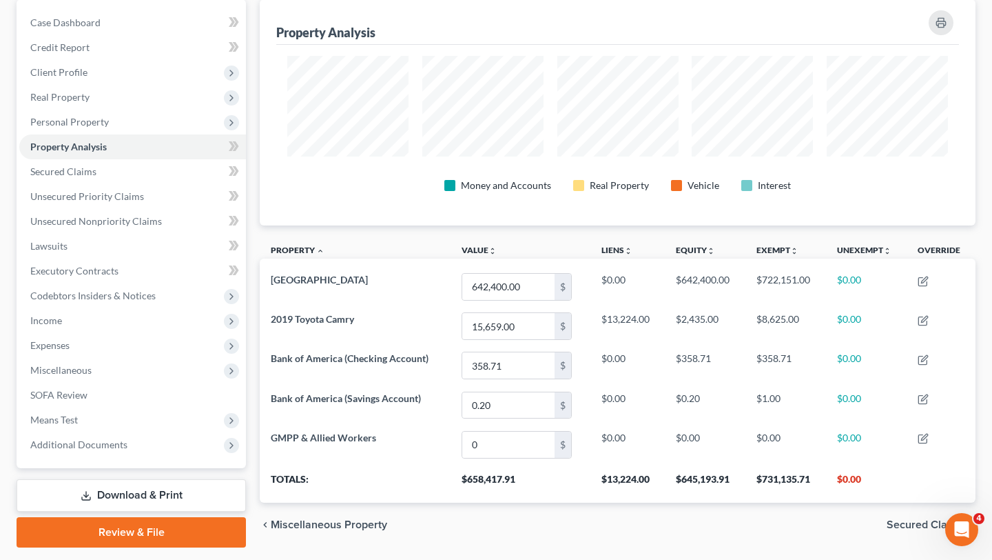
scroll to position [83, 0]
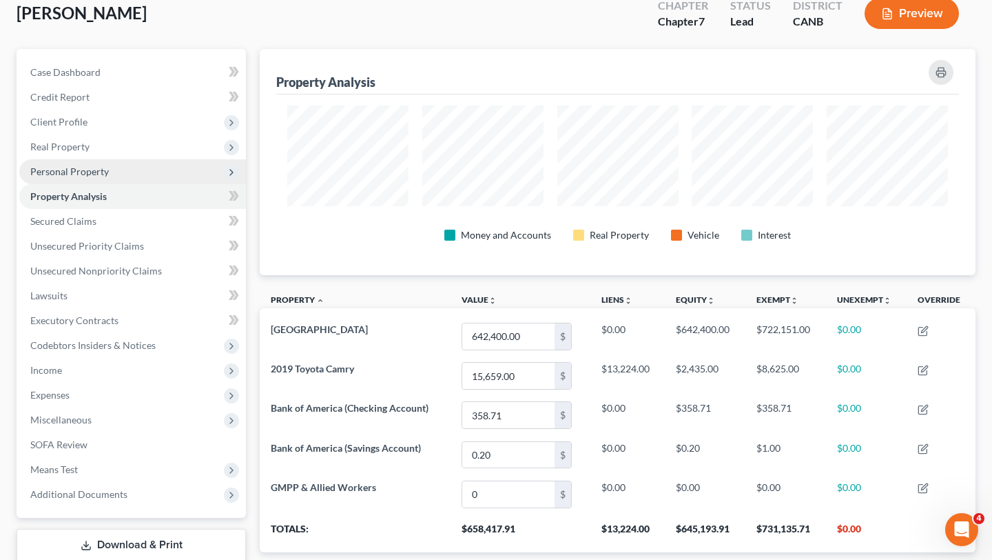
click at [147, 180] on span "Personal Property" at bounding box center [132, 171] width 227 height 25
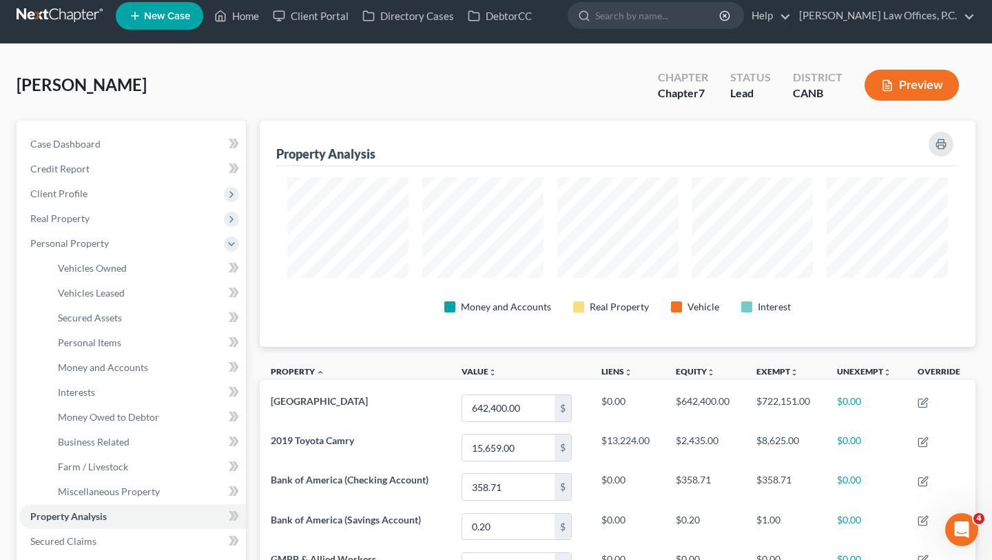
scroll to position [0, 0]
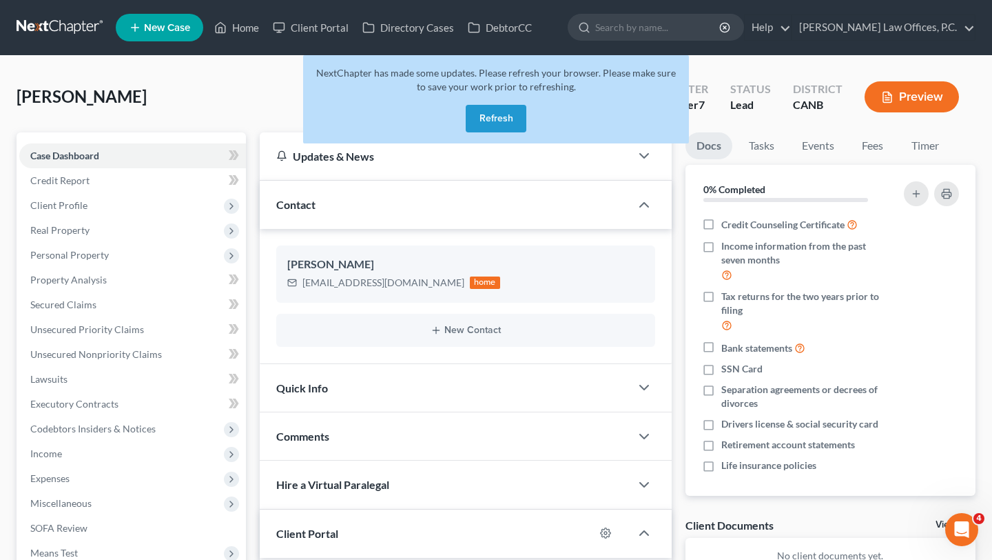
click at [502, 119] on button "Refresh" at bounding box center [496, 119] width 61 height 28
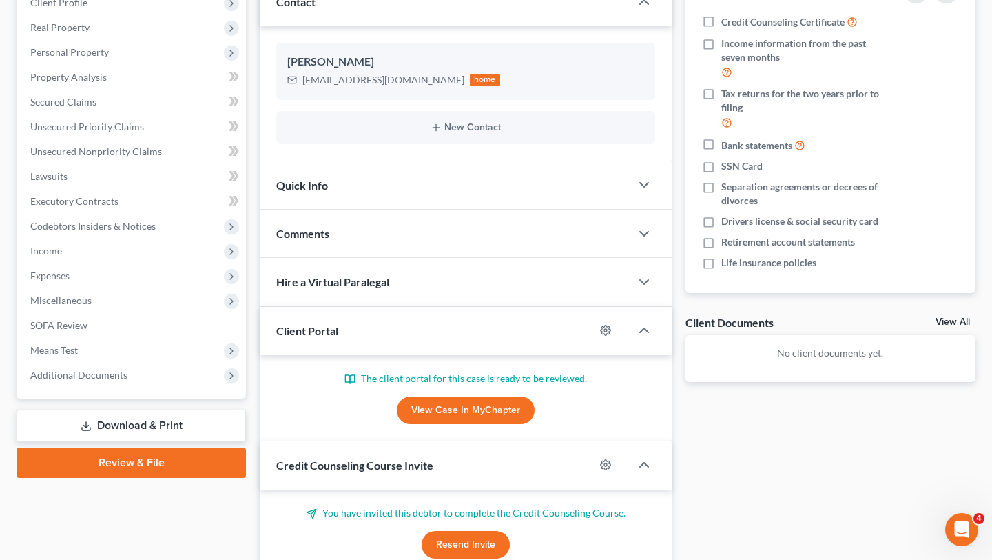
scroll to position [210, 0]
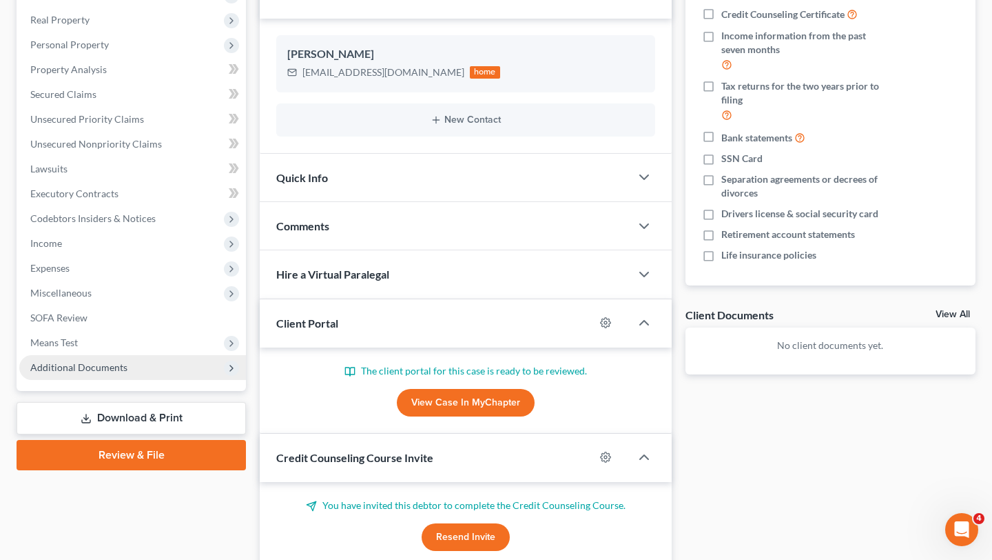
click at [125, 367] on span "Additional Documents" at bounding box center [132, 367] width 227 height 25
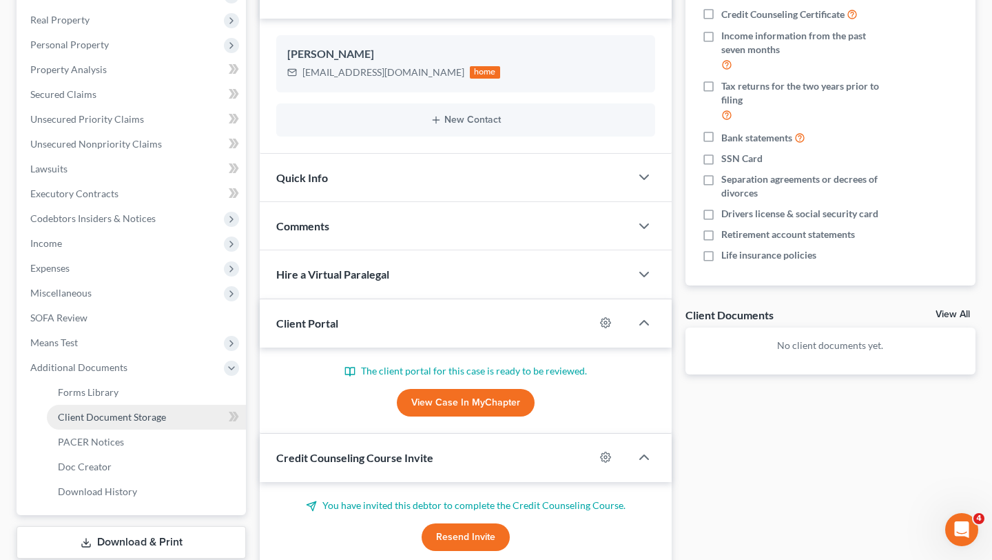
click at [128, 424] on link "Client Document Storage" at bounding box center [146, 417] width 199 height 25
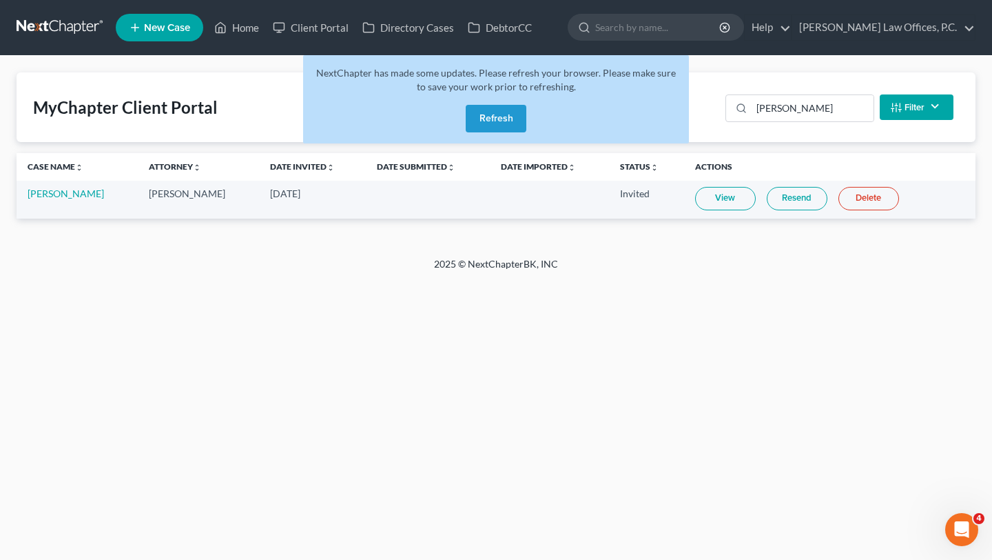
click at [511, 112] on button "Refresh" at bounding box center [496, 119] width 61 height 28
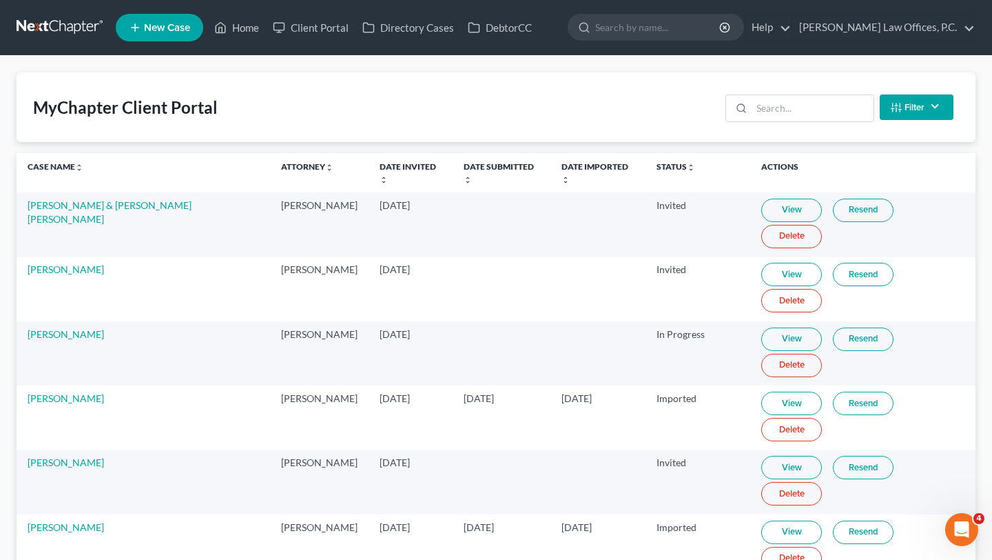
click at [453, 156] on th "Date Submitted unfold_more expand_more expand_less" at bounding box center [502, 172] width 98 height 39
click at [464, 161] on link "Date Submitted unfold_more expand_more expand_less" at bounding box center [499, 172] width 70 height 22
click at [463, 162] on link "Date Submitted unfold_more expand_more expand_less" at bounding box center [498, 172] width 70 height 22
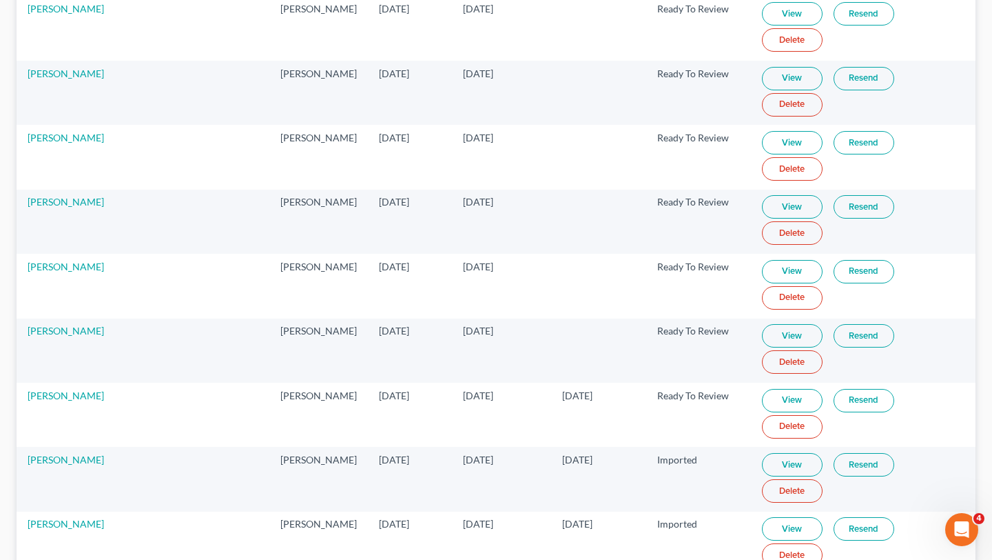
scroll to position [261, 0]
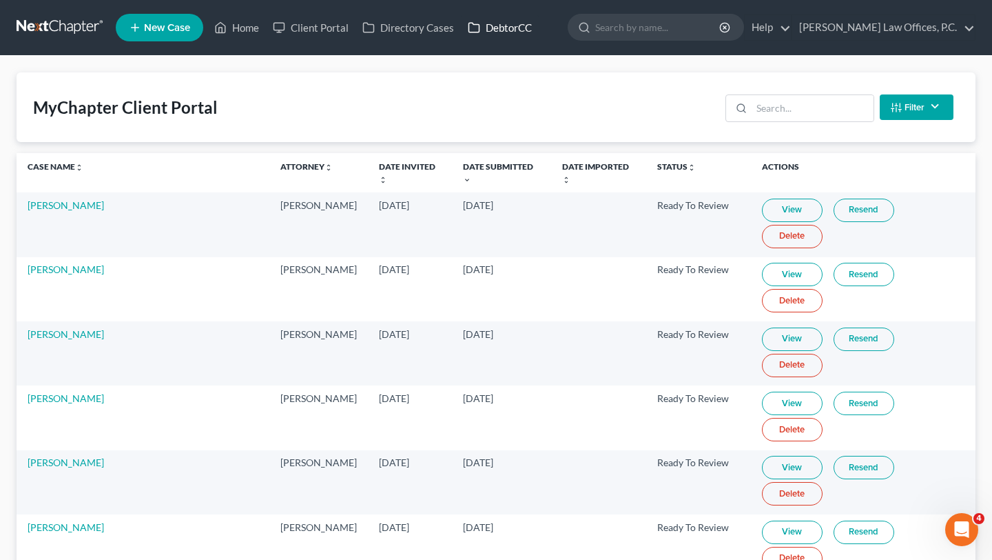
click at [480, 27] on link "DebtorCC" at bounding box center [500, 27] width 78 height 25
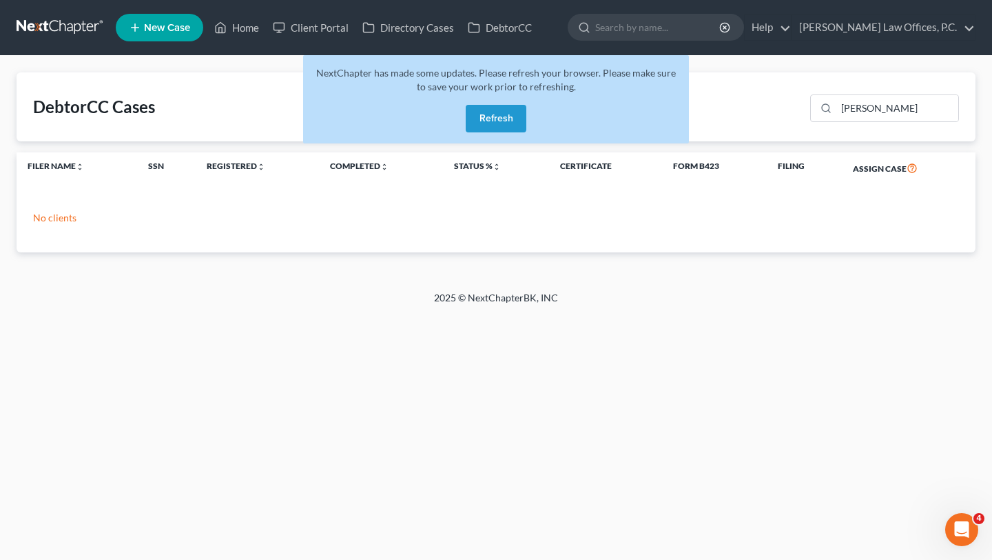
click at [490, 123] on button "Refresh" at bounding box center [496, 119] width 61 height 28
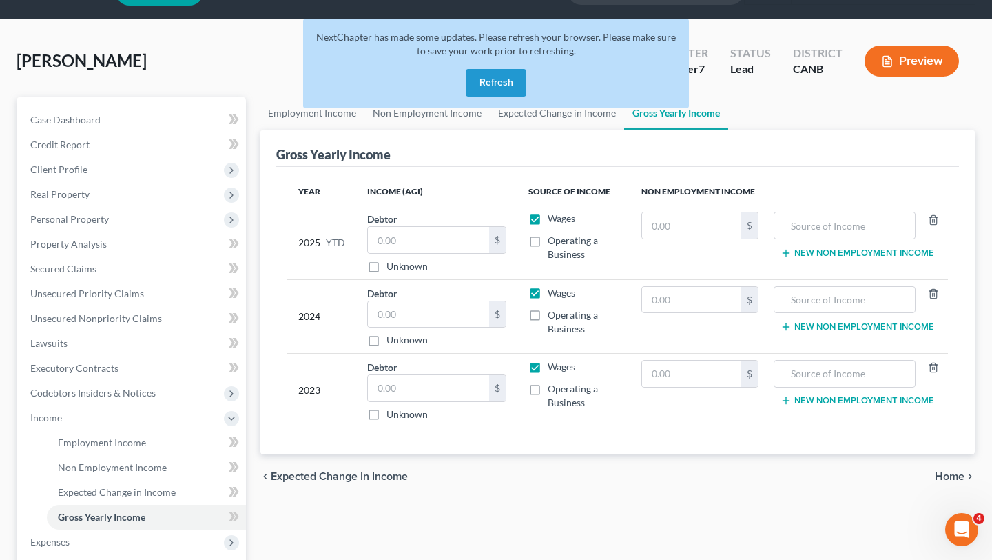
click at [501, 73] on button "Refresh" at bounding box center [496, 83] width 61 height 28
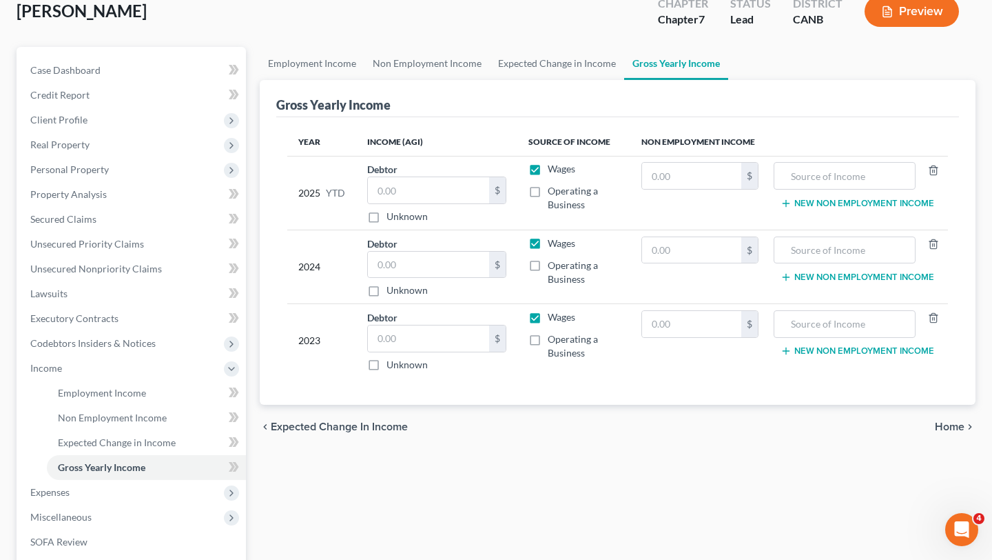
scroll to position [88, 0]
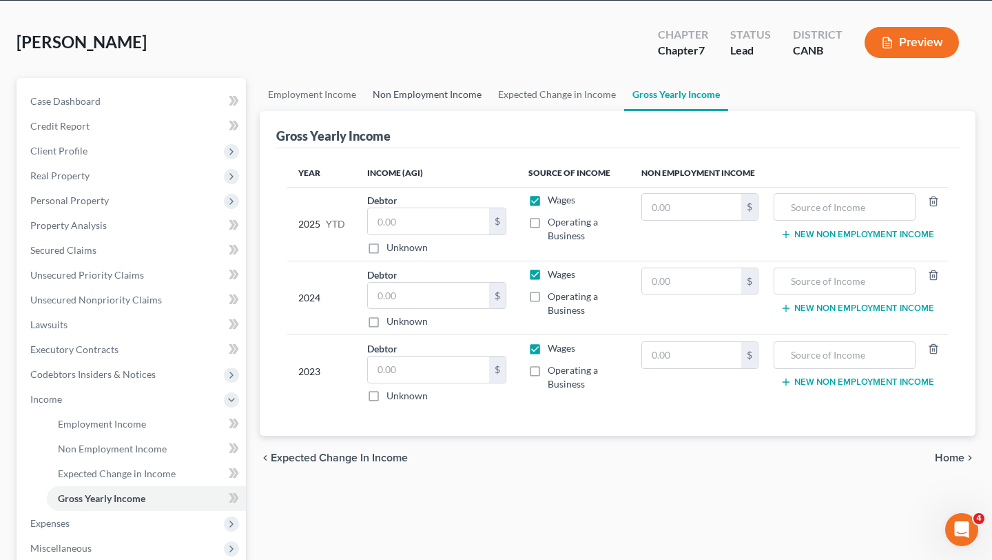
click at [416, 79] on link "Non Employment Income" at bounding box center [427, 94] width 125 height 33
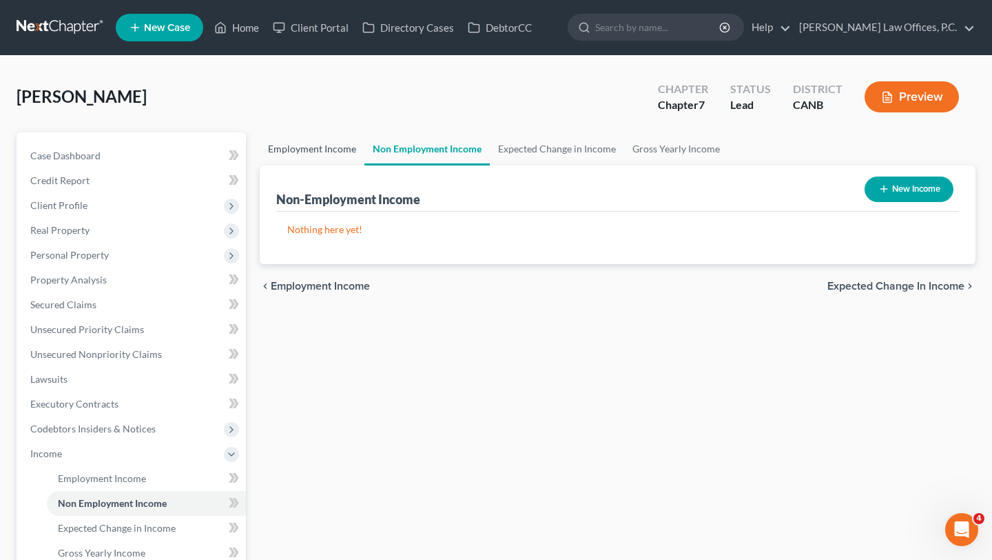
click at [327, 145] on link "Employment Income" at bounding box center [312, 148] width 105 height 33
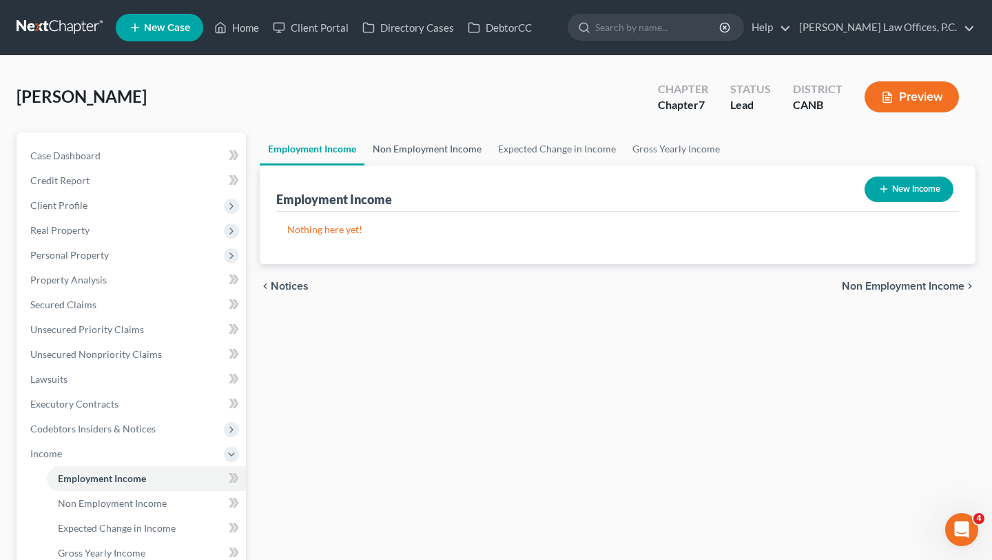
click at [433, 145] on link "Non Employment Income" at bounding box center [427, 148] width 125 height 33
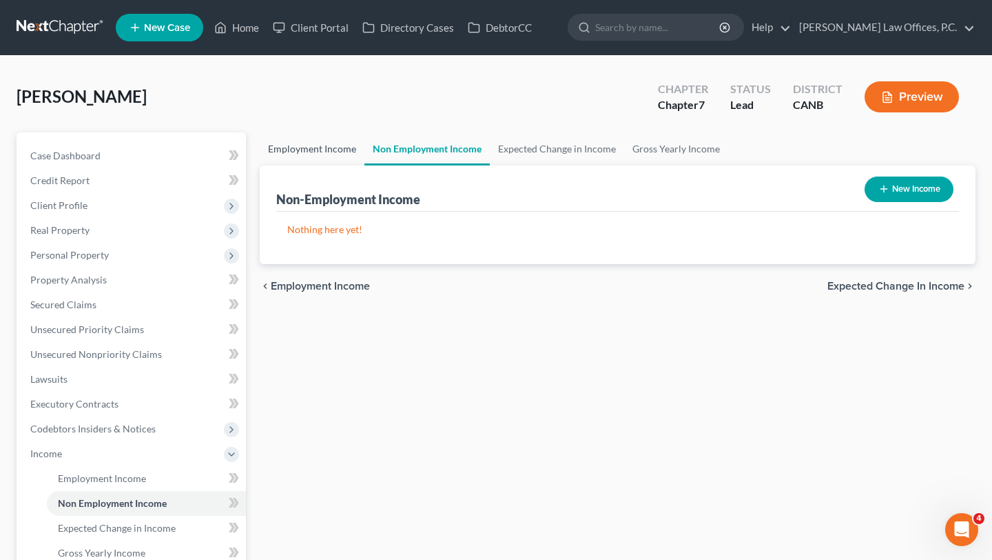
click at [312, 161] on link "Employment Income" at bounding box center [312, 148] width 105 height 33
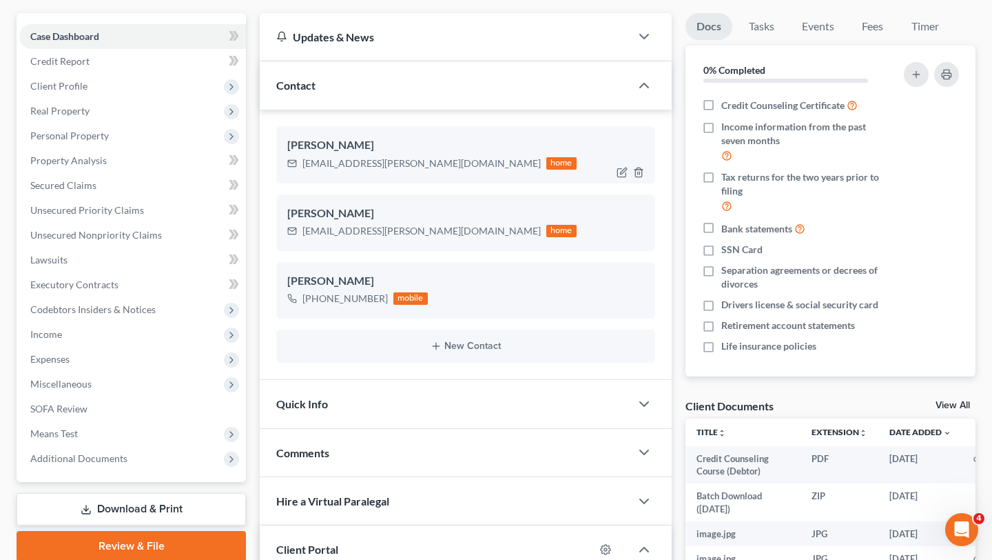
scroll to position [123, 0]
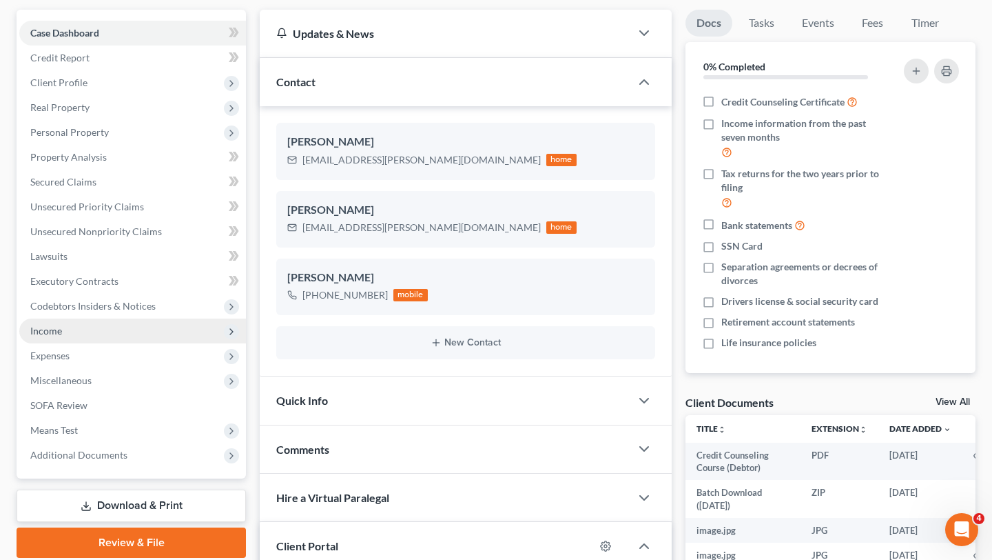
click at [70, 332] on span "Income" at bounding box center [132, 330] width 227 height 25
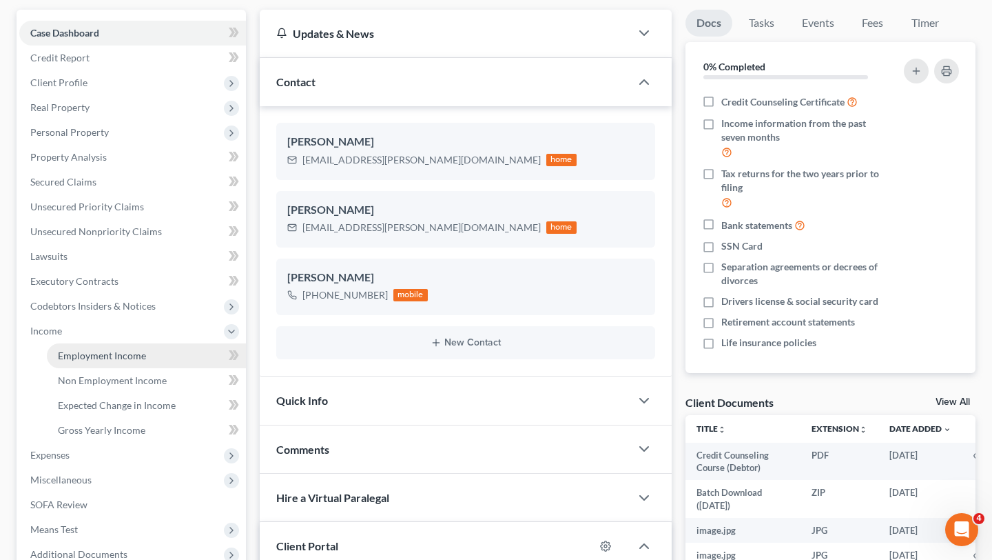
click at [72, 346] on link "Employment Income" at bounding box center [146, 355] width 199 height 25
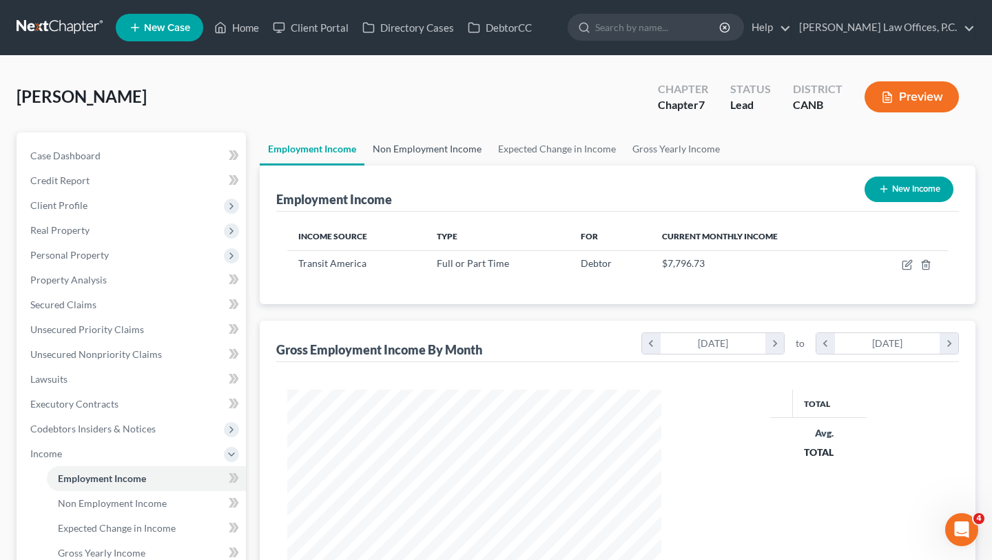
scroll to position [247, 401]
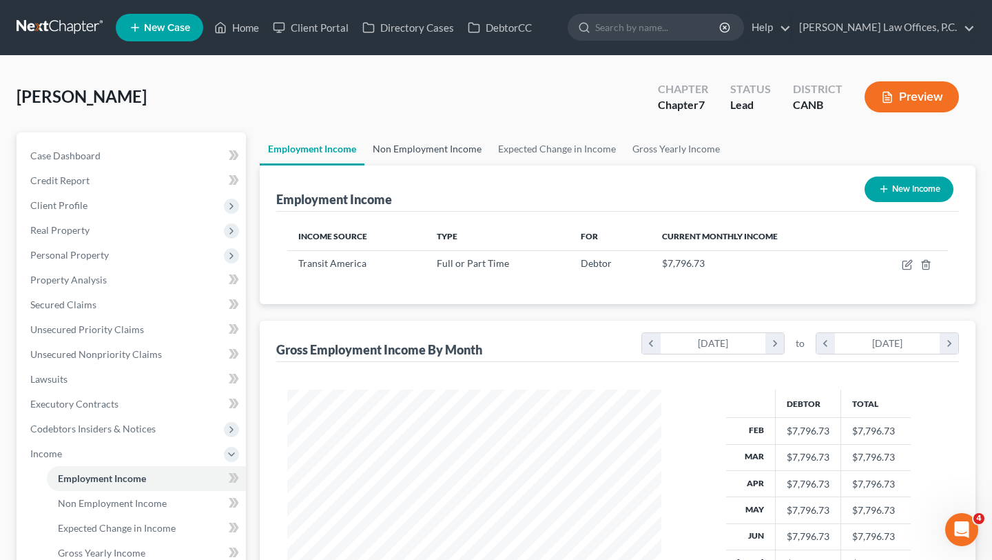
click at [419, 150] on link "Non Employment Income" at bounding box center [427, 148] width 125 height 33
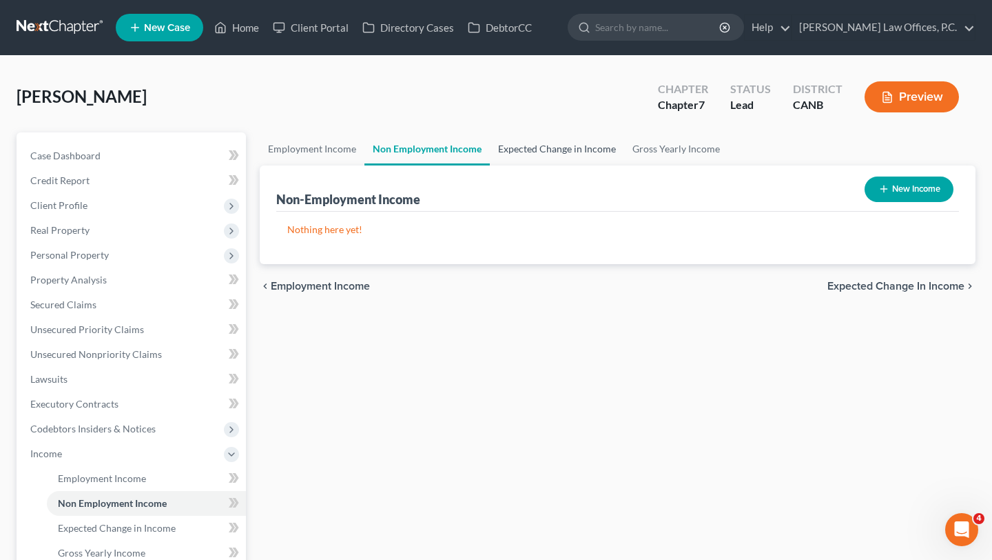
click at [511, 152] on link "Expected Change in Income" at bounding box center [557, 148] width 134 height 33
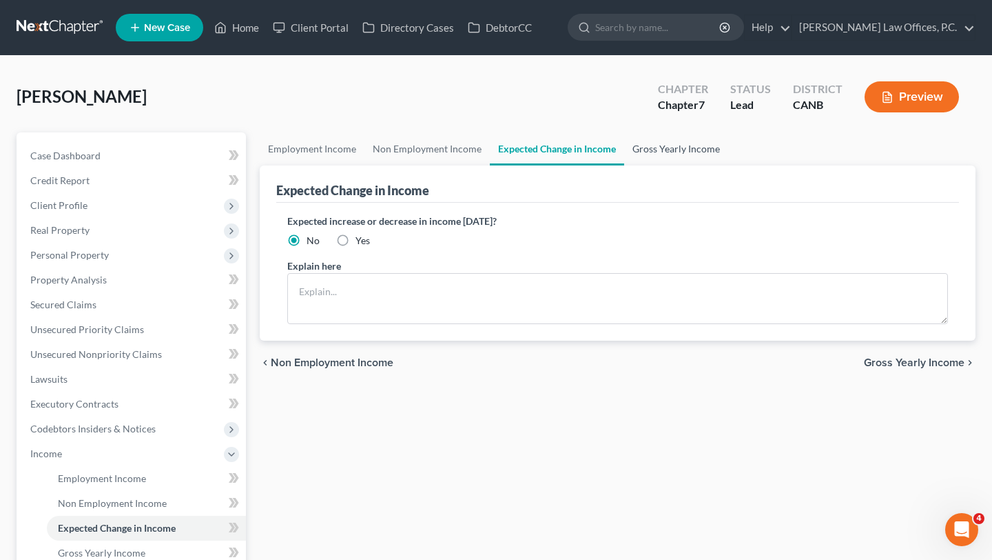
click at [655, 148] on link "Gross Yearly Income" at bounding box center [676, 148] width 104 height 33
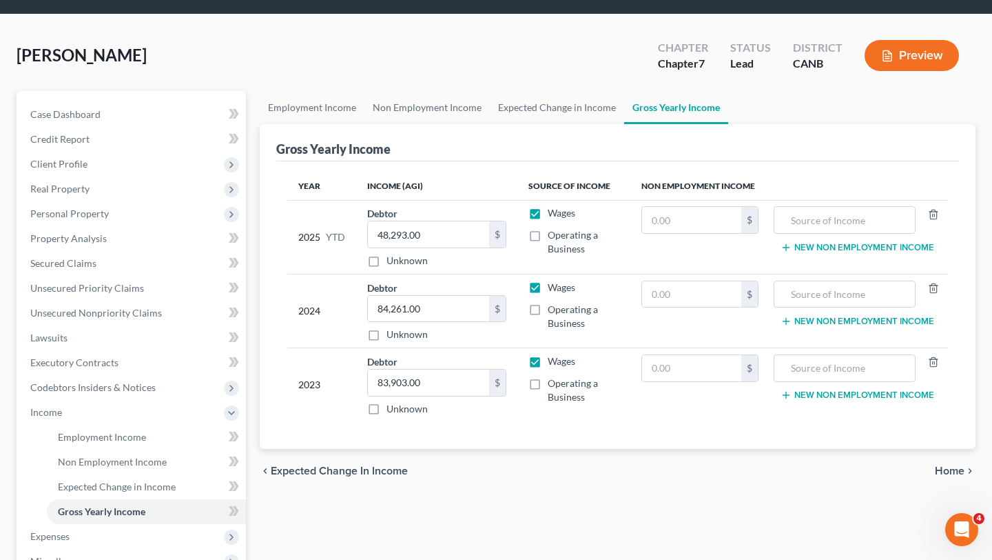
scroll to position [50, 0]
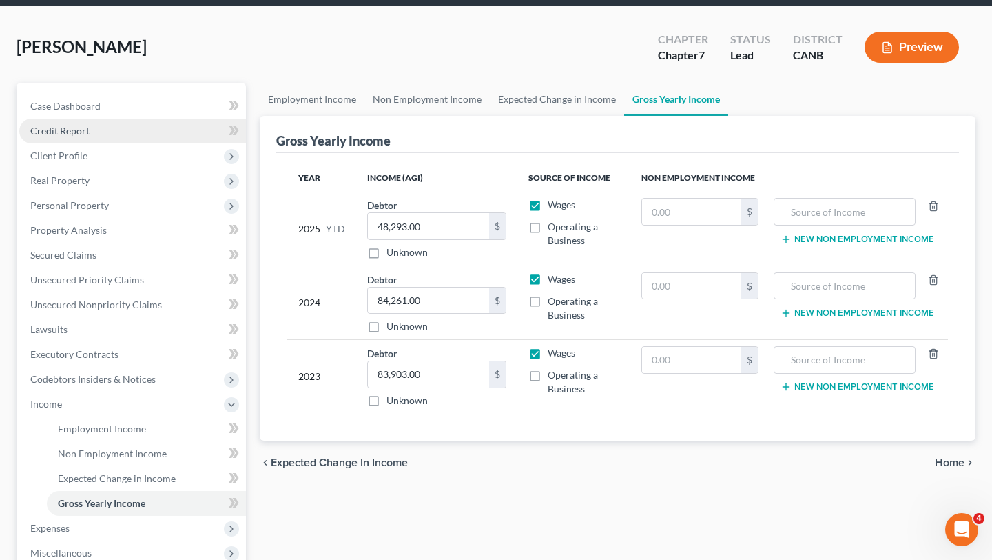
click at [106, 131] on link "Credit Report" at bounding box center [132, 131] width 227 height 25
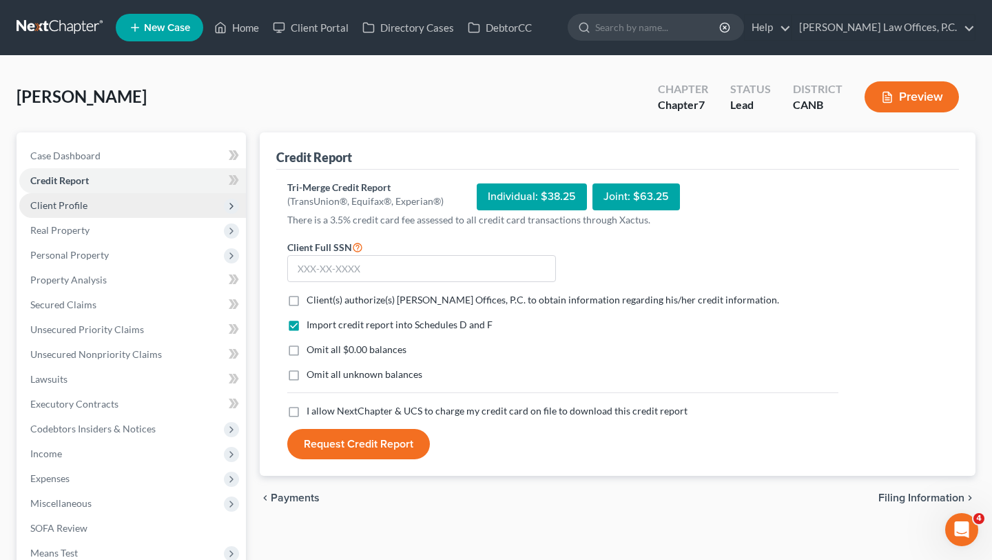
click at [98, 196] on span "Client Profile" at bounding box center [132, 205] width 227 height 25
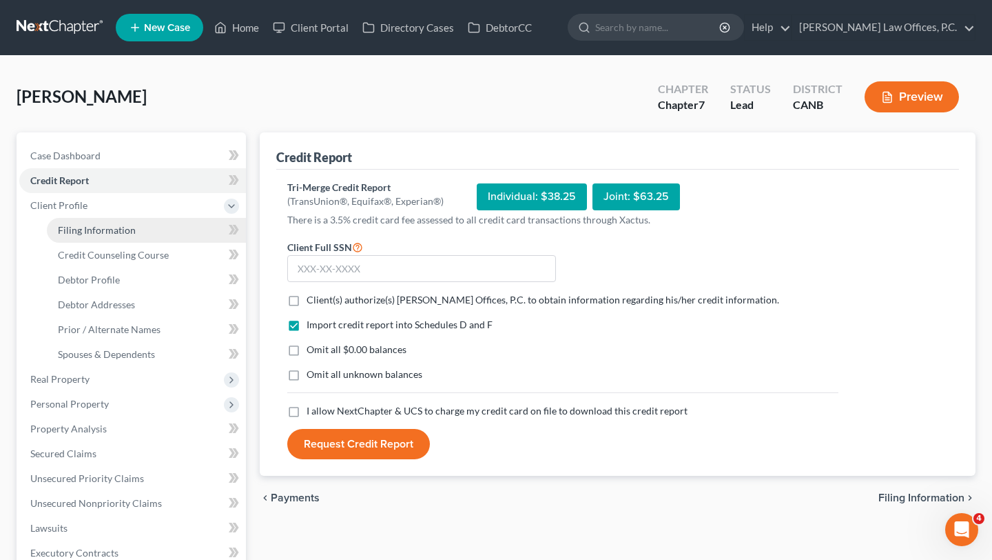
click at [94, 238] on link "Filing Information" at bounding box center [146, 230] width 199 height 25
select select "1"
select select "0"
select select "9"
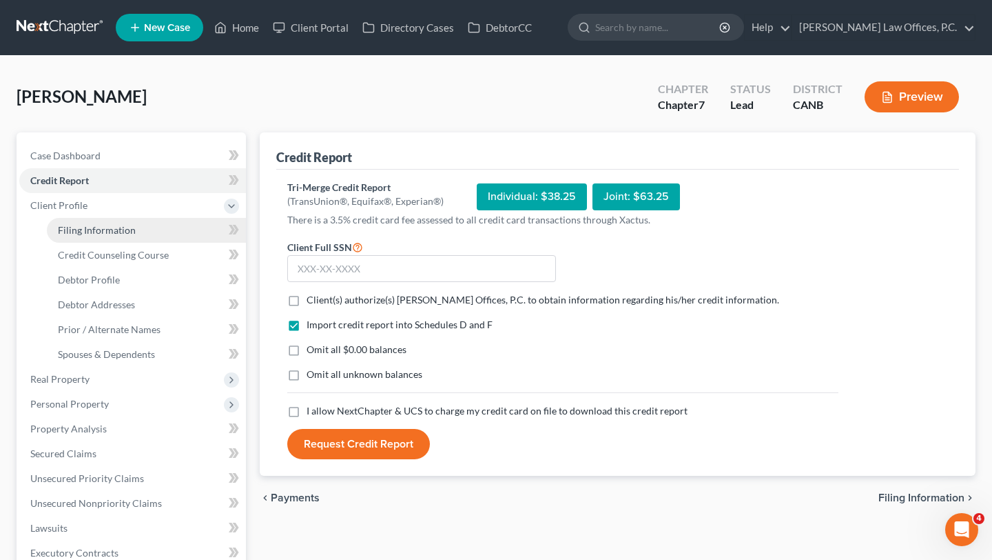
select select "0"
select select "4"
select select "0"
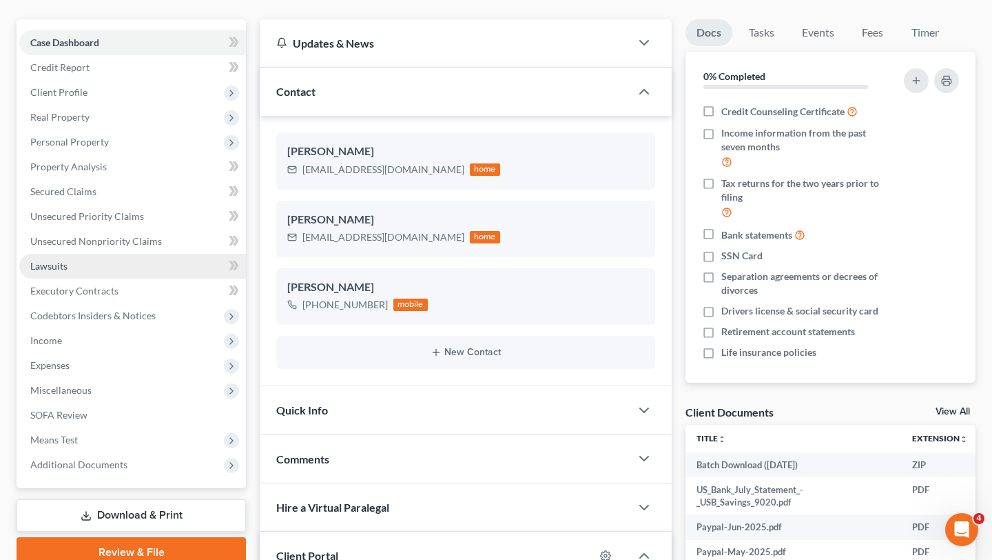
scroll to position [117, 0]
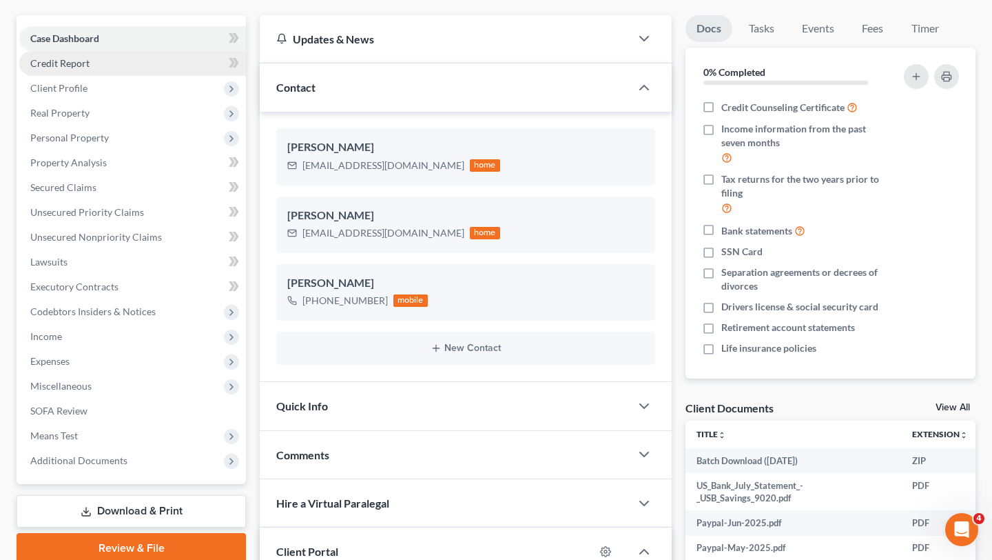
click at [138, 65] on link "Credit Report" at bounding box center [132, 63] width 227 height 25
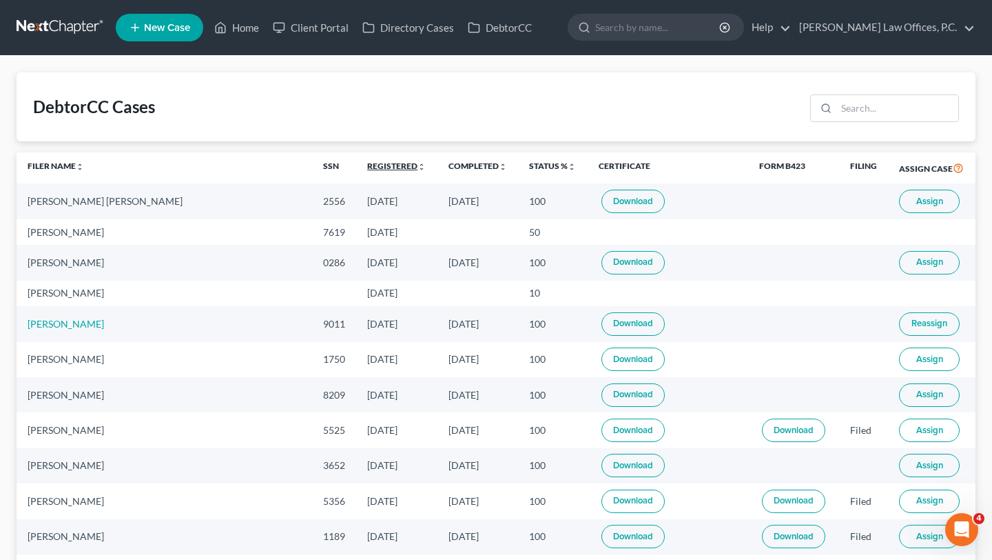
click at [367, 163] on link "Registered unfold_more expand_more expand_less" at bounding box center [396, 166] width 59 height 10
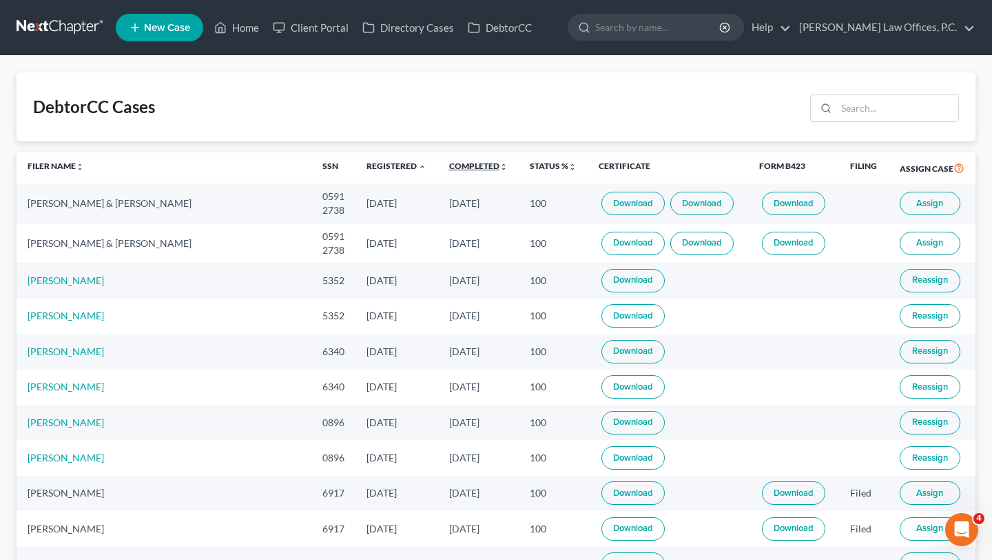
click at [449, 163] on link "Completed unfold_more expand_more expand_less" at bounding box center [478, 166] width 59 height 10
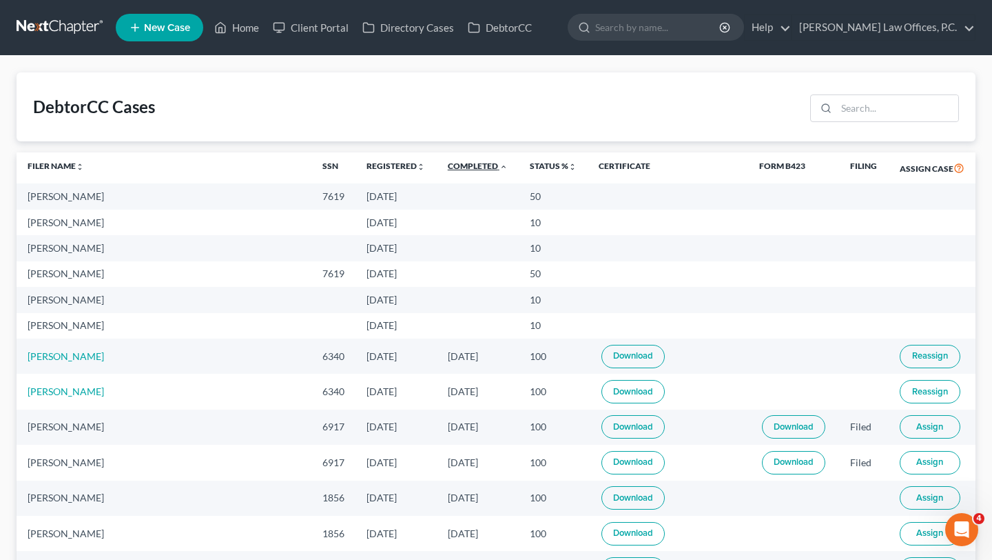
click at [448, 163] on link "Completed unfold_more expand_more expand_less" at bounding box center [478, 166] width 60 height 10
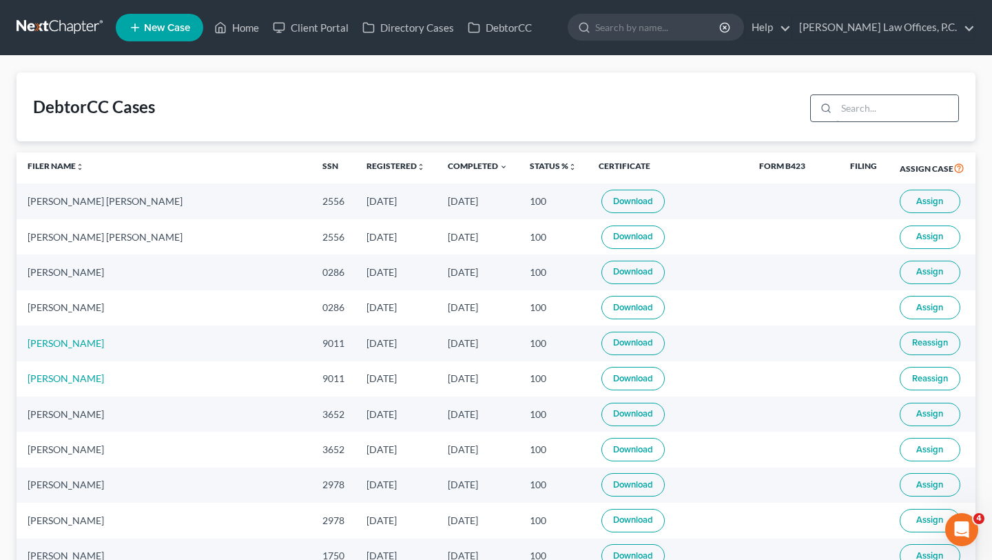
click at [927, 111] on input "search" at bounding box center [898, 108] width 122 height 26
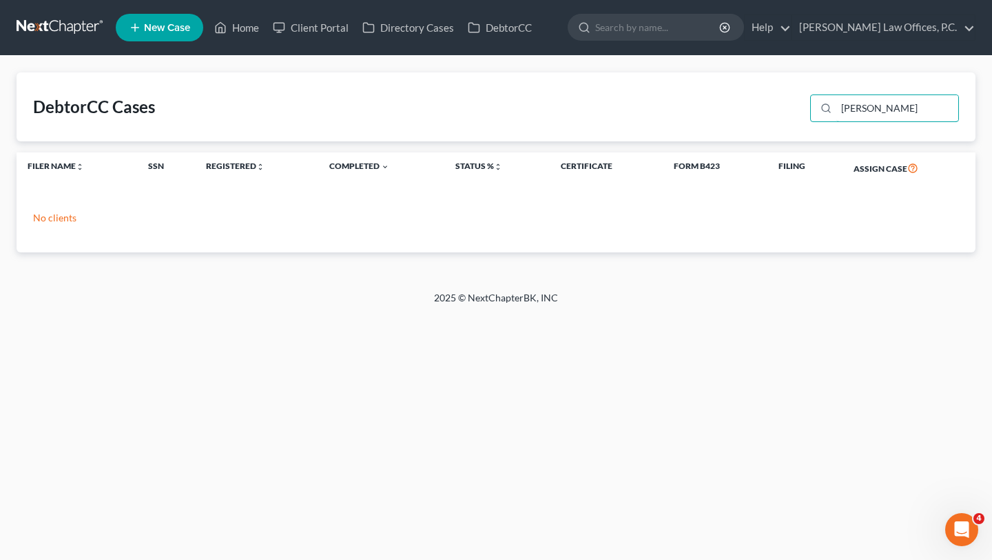
type input ";"
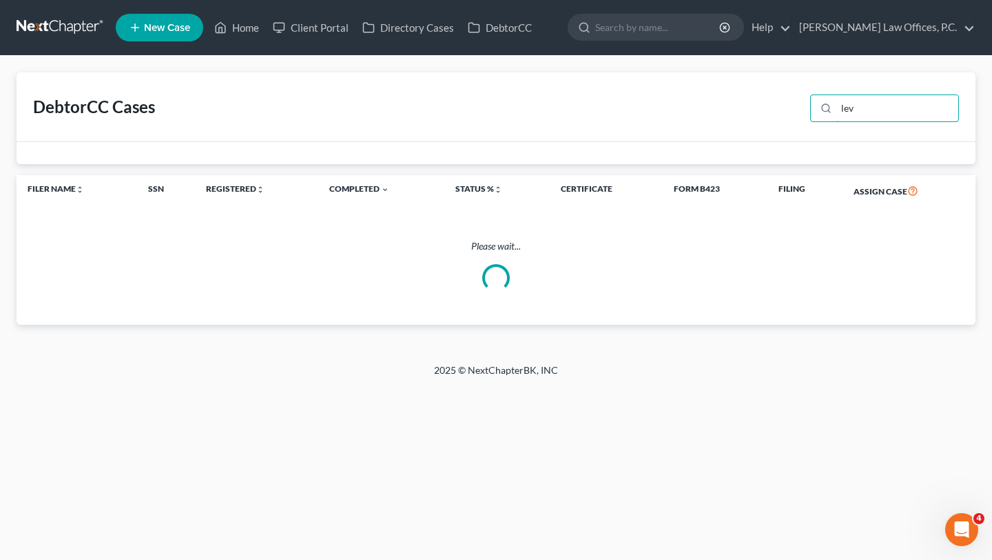
type input "levi"
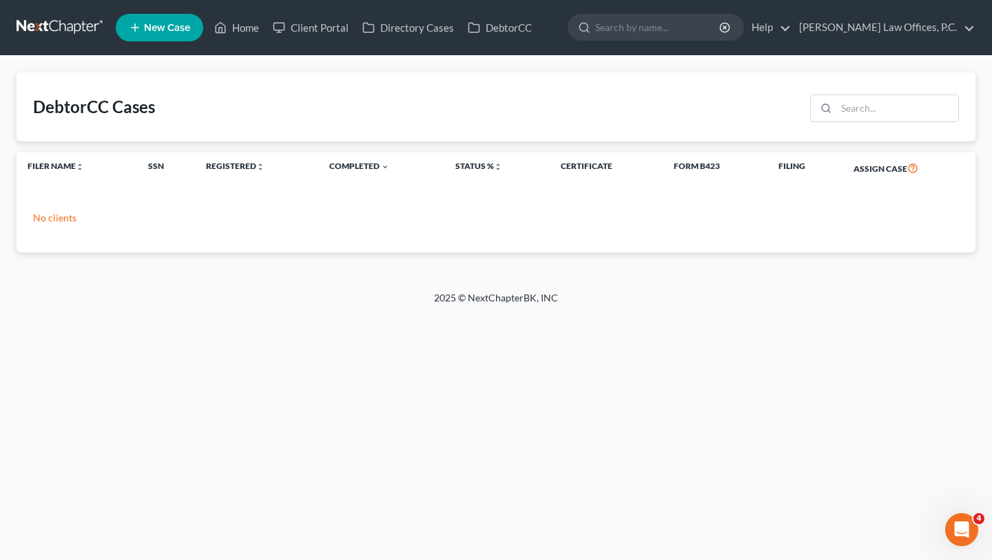
click at [454, 144] on div "DebtorCC Cases Filer Name unfold_more expand_more expand_less SSN Registered un…" at bounding box center [496, 162] width 959 height 180
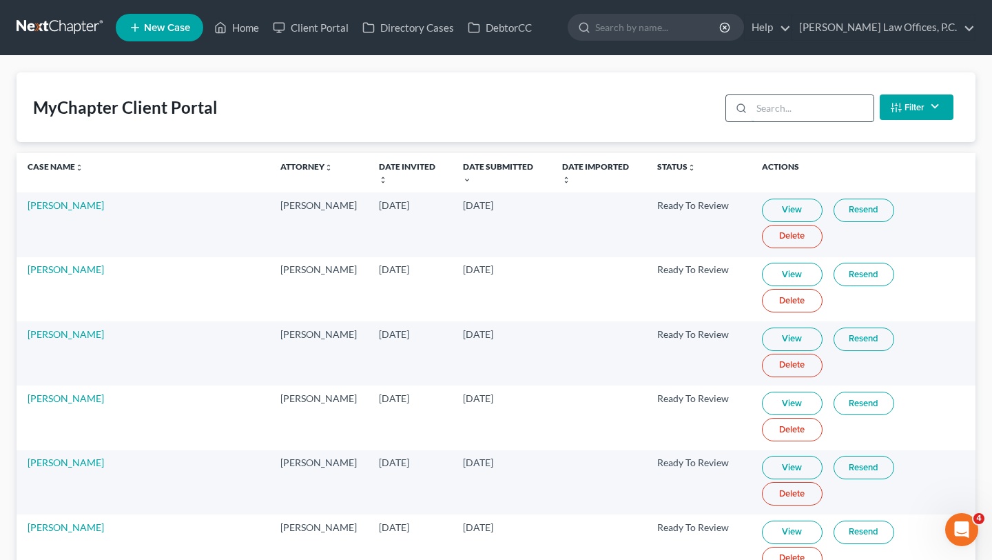
click at [798, 106] on input "search" at bounding box center [813, 108] width 122 height 26
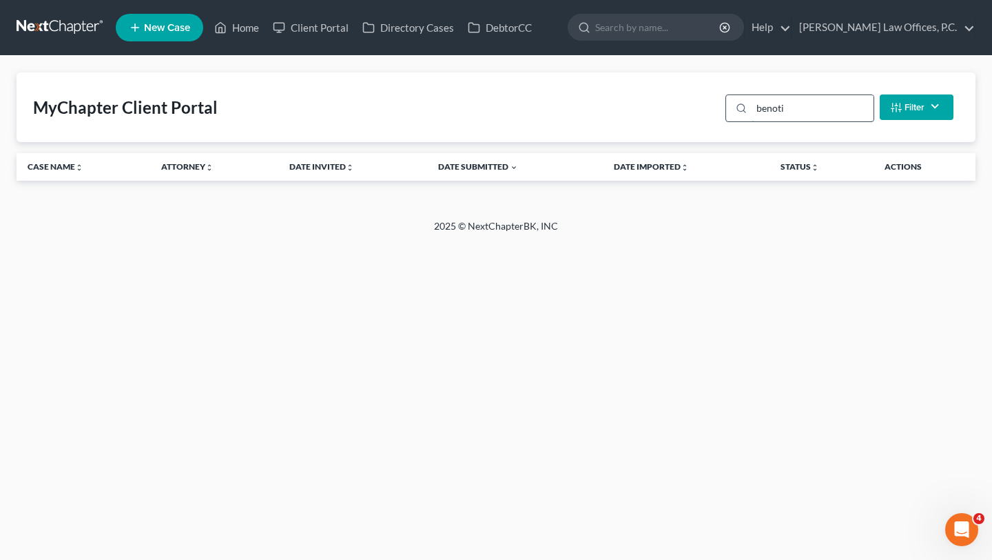
click at [798, 106] on input "benoti" at bounding box center [813, 108] width 122 height 26
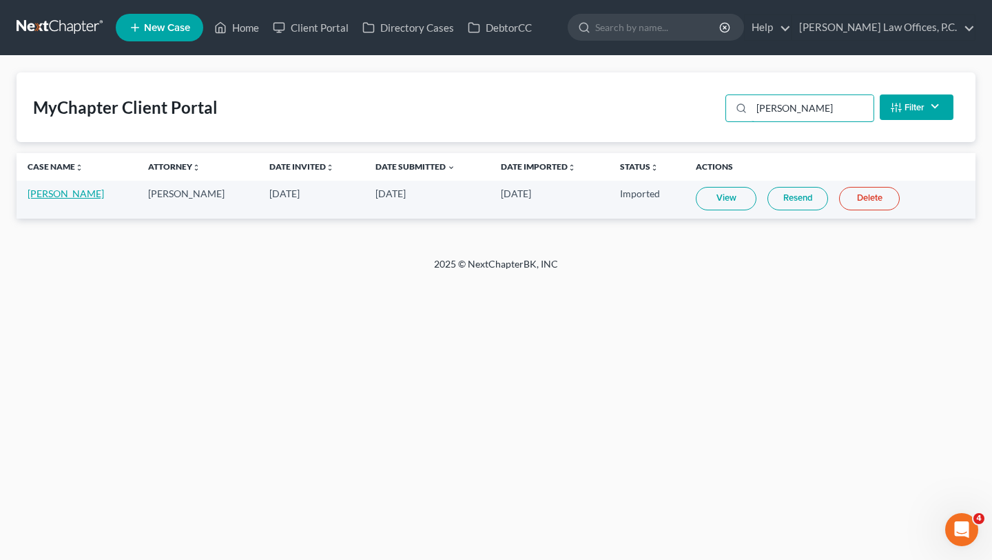
type input "beno"
click at [68, 189] on link "Benoit Belley" at bounding box center [66, 193] width 77 height 12
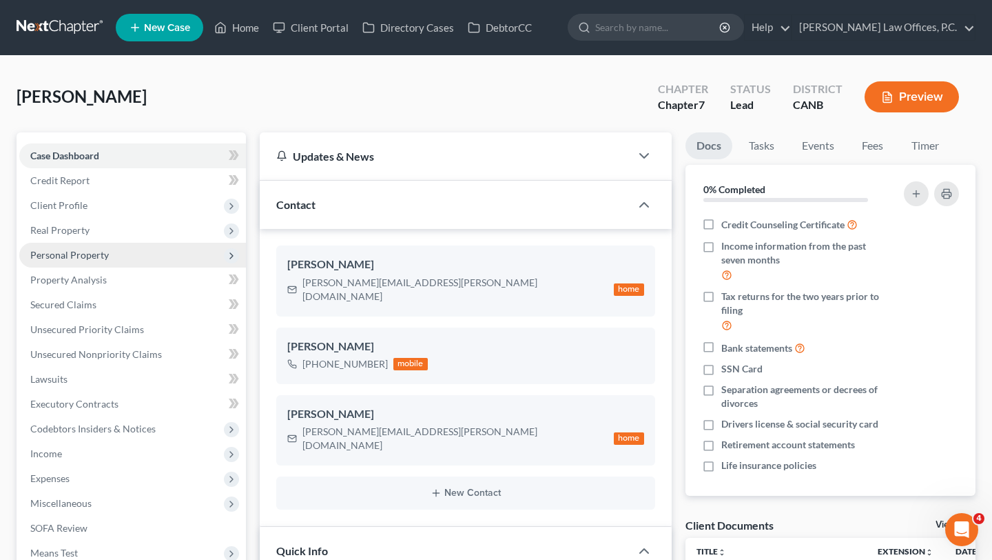
click at [141, 246] on span "Personal Property" at bounding box center [132, 255] width 227 height 25
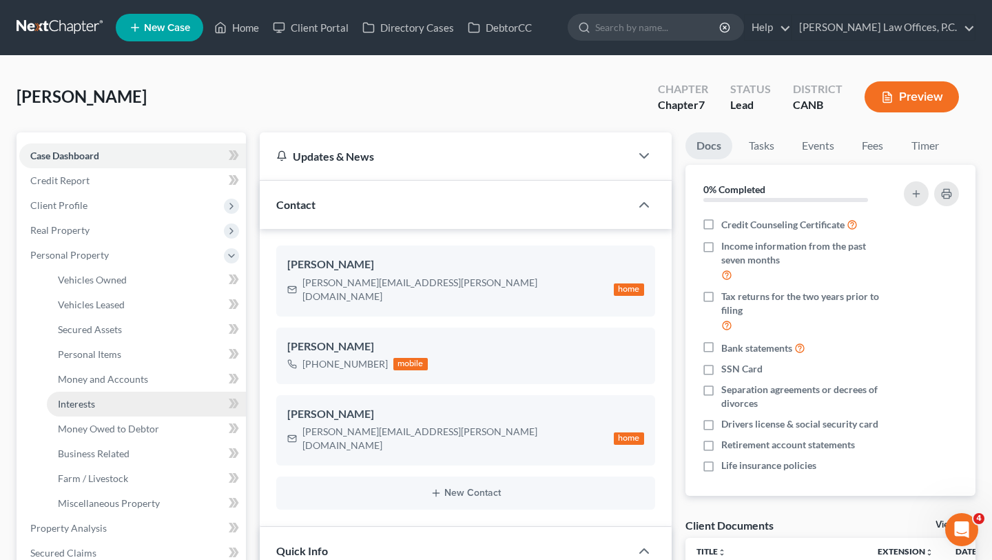
click at [102, 400] on link "Interests" at bounding box center [146, 403] width 199 height 25
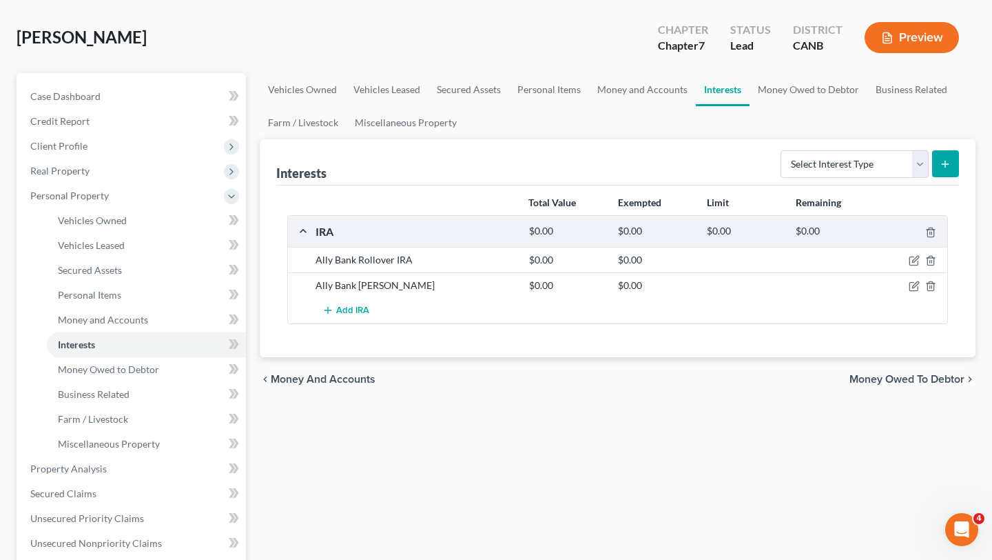
scroll to position [91, 0]
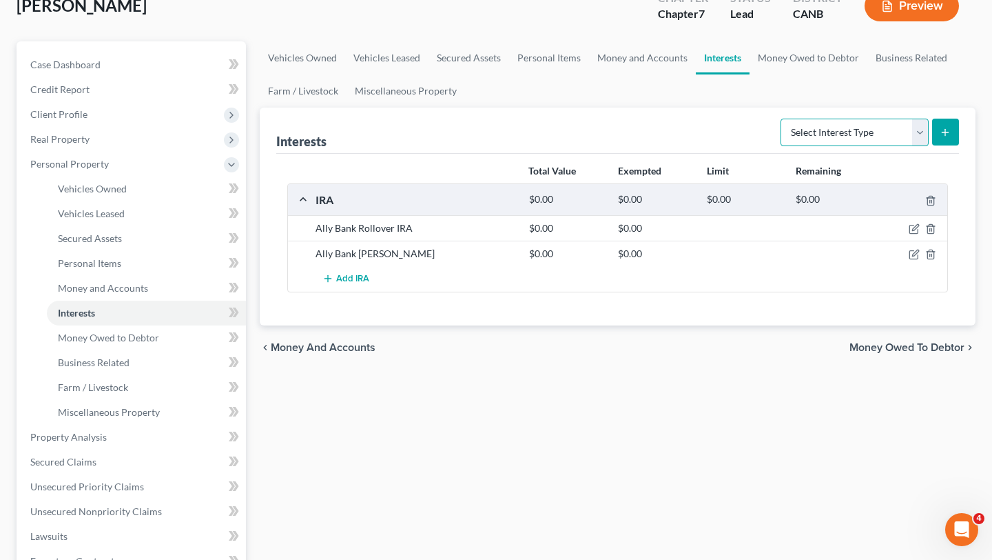
click at [899, 131] on select "Select Interest Type 401K Annuity Bond Education IRA Government Bond Government…" at bounding box center [855, 133] width 148 height 28
select select "401k"
click at [879, 136] on select "Select Interest Type 401K Annuity Bond Education IRA Government Bond Government…" at bounding box center [855, 133] width 148 height 28
click at [642, 41] on link "Money and Accounts" at bounding box center [642, 57] width 107 height 33
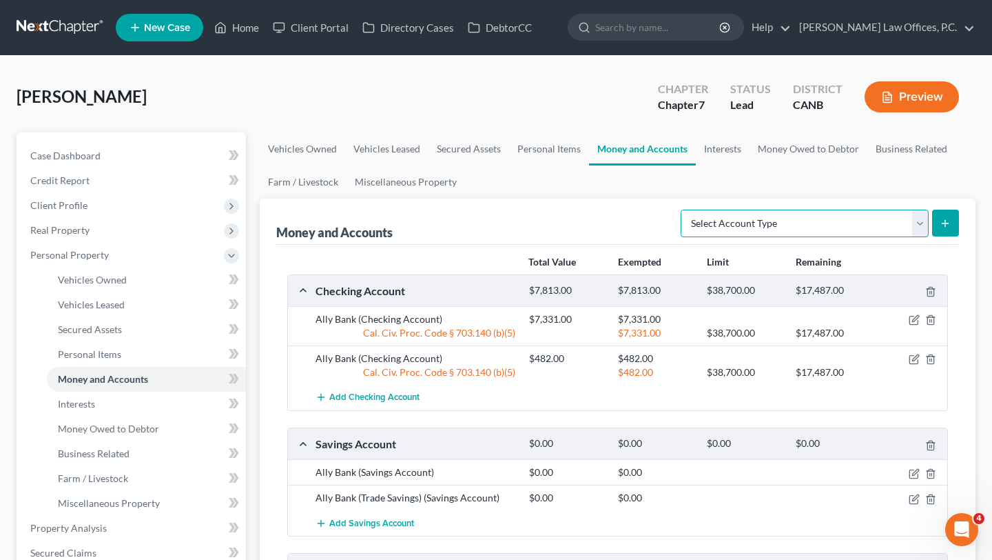
click at [827, 231] on select "Select Account Type Brokerage Cash on Hand Certificates of Deposit Checking Acc…" at bounding box center [805, 224] width 248 height 28
select select "brokerage"
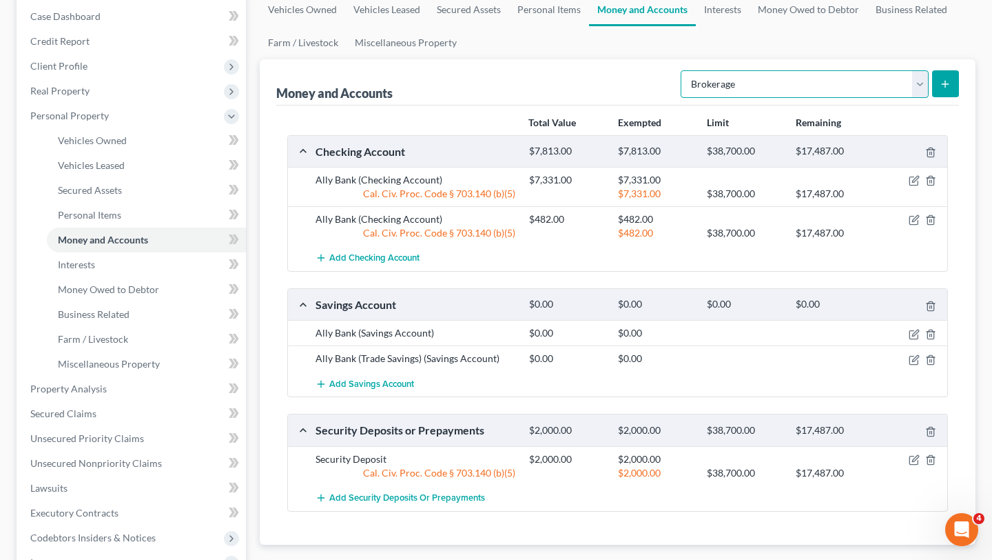
scroll to position [139, 0]
click at [941, 78] on button "submit" at bounding box center [946, 84] width 27 height 27
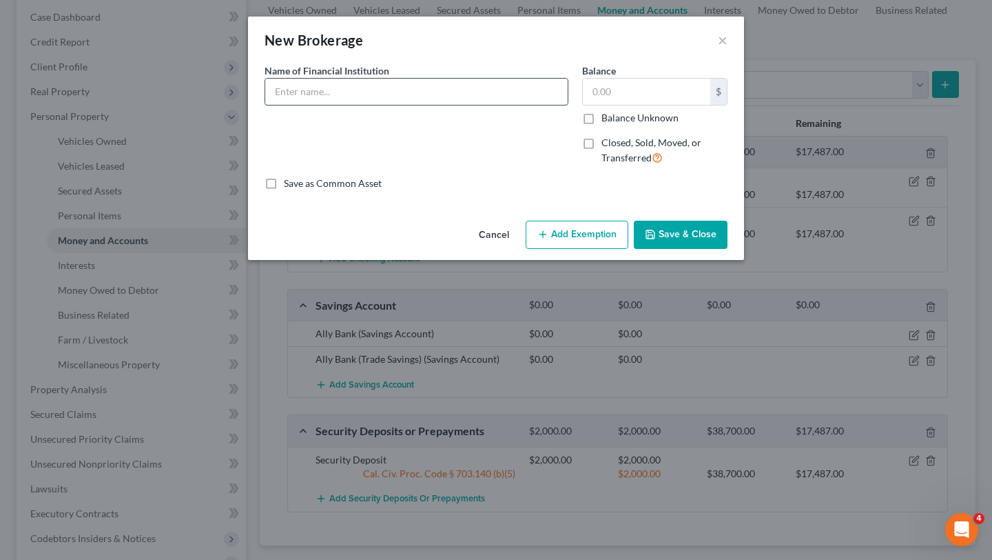
click at [454, 83] on input "text" at bounding box center [416, 92] width 303 height 26
click at [347, 92] on input "text" at bounding box center [416, 92] width 303 height 26
paste input "E*Trade Individual Brokerage"
type input "E*Trade Individual Brokerage"
click at [458, 134] on div "Name of Financial Institution * E*Trade Individual Brokerage" at bounding box center [417, 119] width 318 height 113
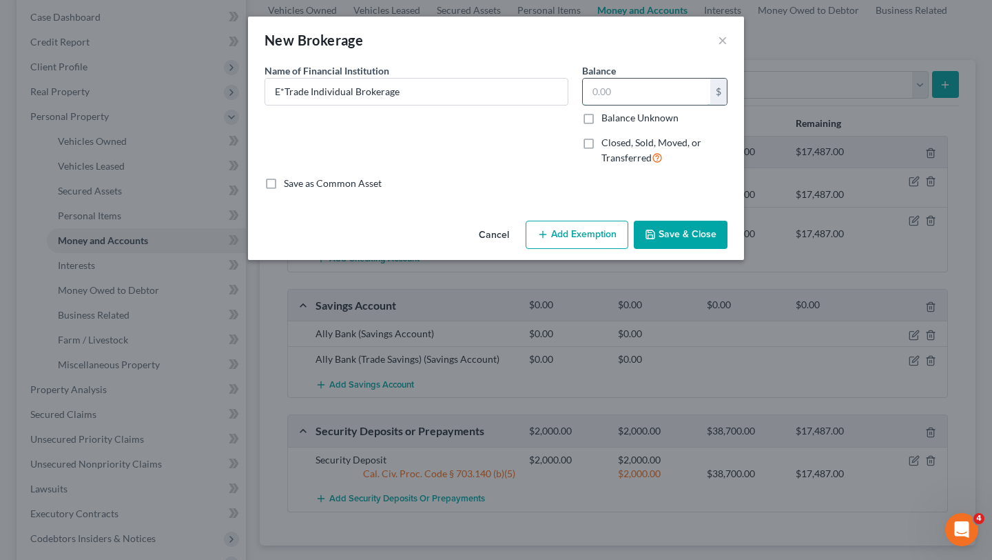
click at [673, 100] on input "text" at bounding box center [647, 92] width 128 height 26
type input "0"
click at [680, 232] on button "Save & Close" at bounding box center [681, 235] width 94 height 29
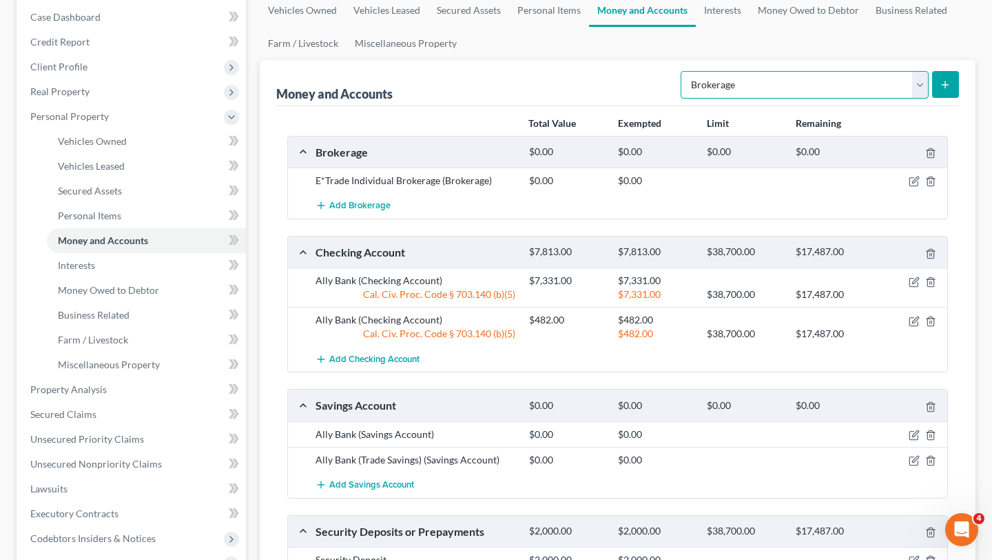
click at [740, 90] on select "Select Account Type Brokerage Cash on Hand Certificates of Deposit Checking Acc…" at bounding box center [805, 85] width 248 height 28
click at [729, 15] on link "Interests" at bounding box center [723, 10] width 54 height 33
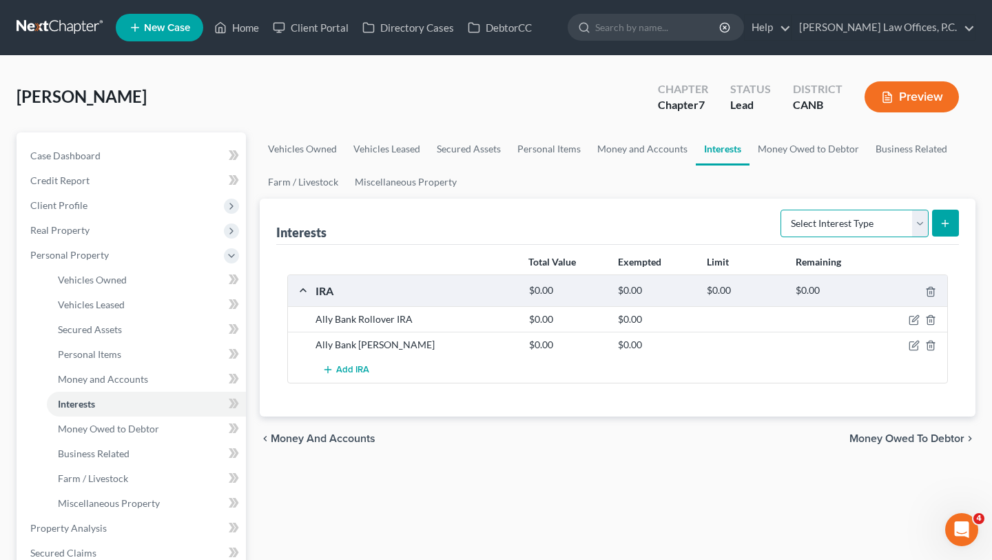
click at [836, 221] on select "Select Interest Type 401K Annuity Bond Education IRA Government Bond Government…" at bounding box center [855, 224] width 148 height 28
select select "stock"
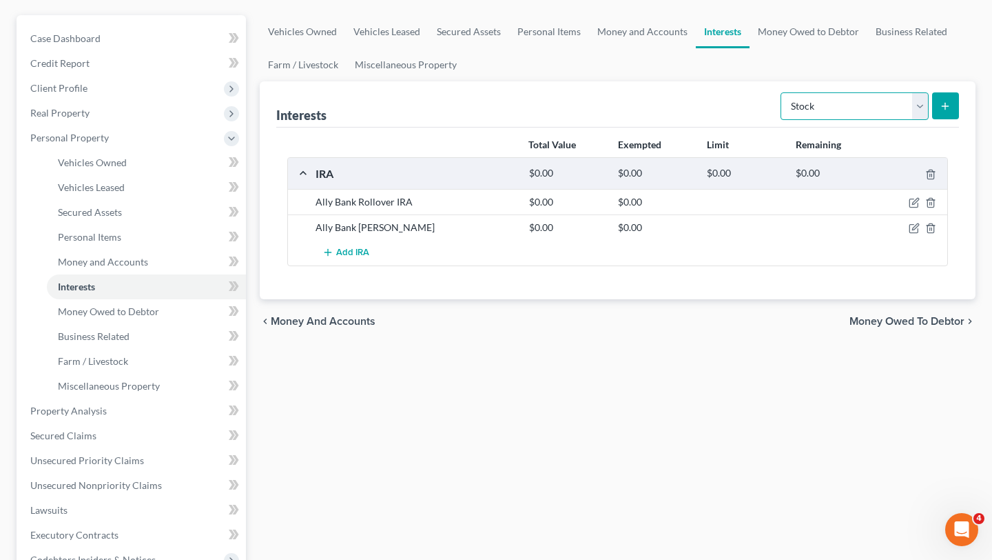
scroll to position [134, 0]
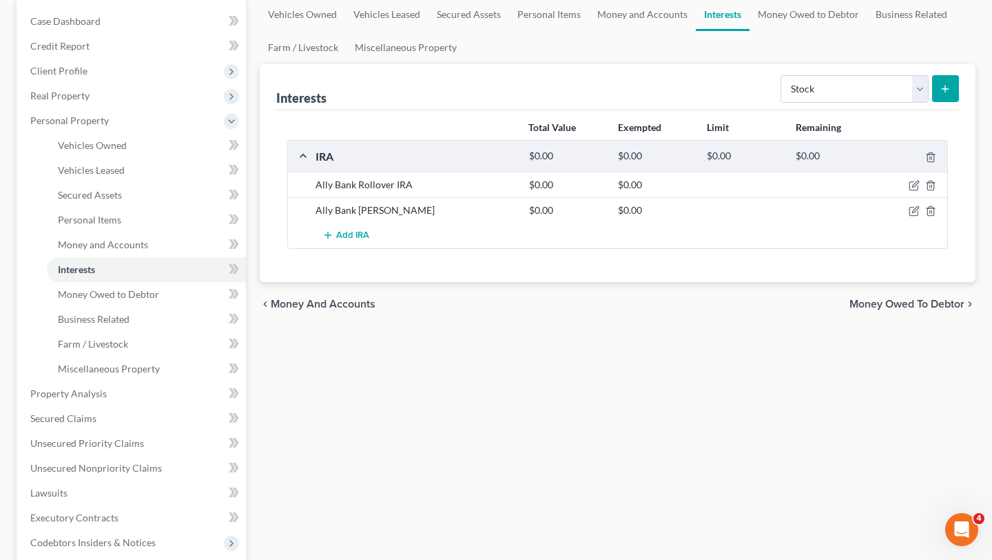
click at [950, 90] on icon "submit" at bounding box center [945, 88] width 11 height 11
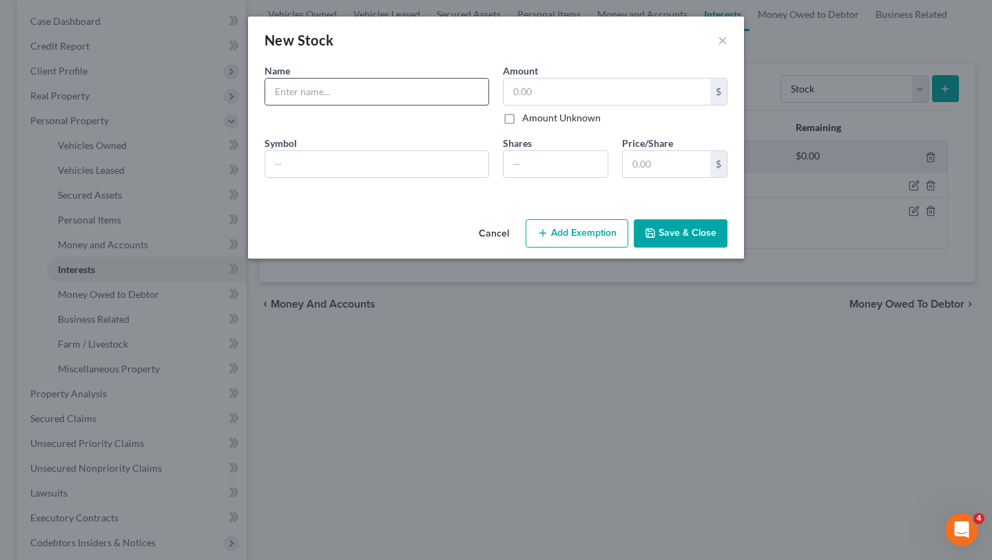
click at [400, 88] on input "text" at bounding box center [376, 92] width 223 height 26
click at [294, 83] on input "text" at bounding box center [376, 92] width 223 height 26
paste input "E*Trade stock plan"
type input "E*Trade stock plan (IMMR)"
click at [538, 91] on input "text" at bounding box center [607, 92] width 207 height 26
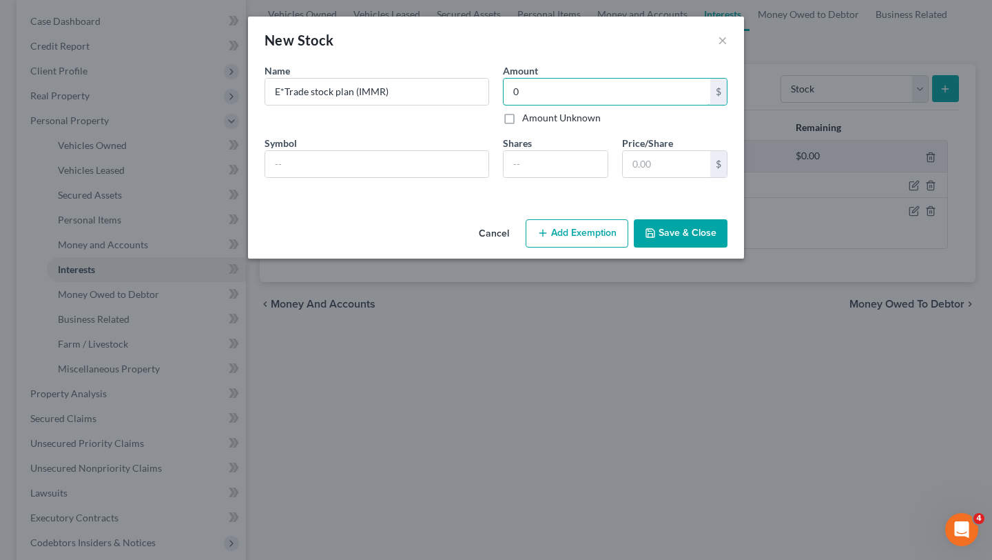
type input "0"
click at [461, 115] on div "Name * Describe * E*Trade stock plan (IMMR)" at bounding box center [377, 93] width 238 height 61
click at [666, 221] on button "Save & Close" at bounding box center [681, 233] width 94 height 29
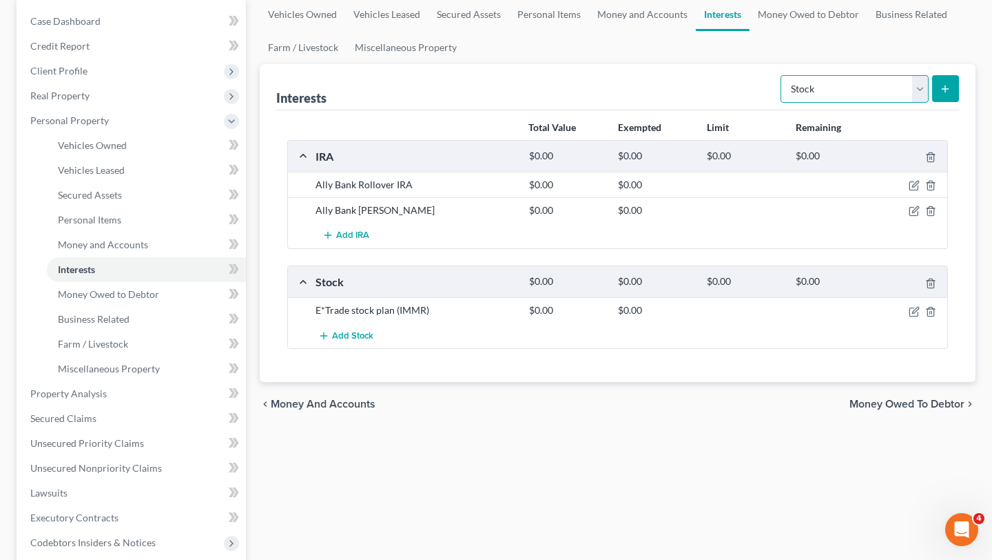
click at [832, 101] on select "Select Interest Type 401K Annuity Bond Education IRA Government Bond Government…" at bounding box center [855, 89] width 148 height 28
select select "ira"
click at [939, 81] on button "submit" at bounding box center [946, 88] width 27 height 27
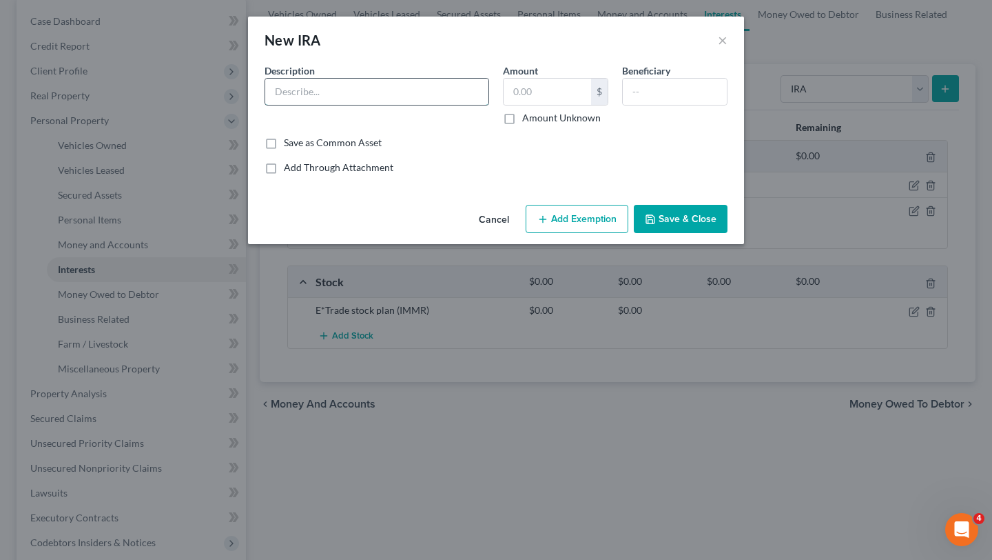
click at [396, 99] on input "text" at bounding box center [376, 92] width 223 height 26
click at [347, 95] on input "text" at bounding box center [376, 92] width 223 height 26
paste input "[PERSON_NAME] contributory IRA"
type input "[PERSON_NAME] contributory IRA"
click at [563, 88] on input "text" at bounding box center [548, 92] width 88 height 26
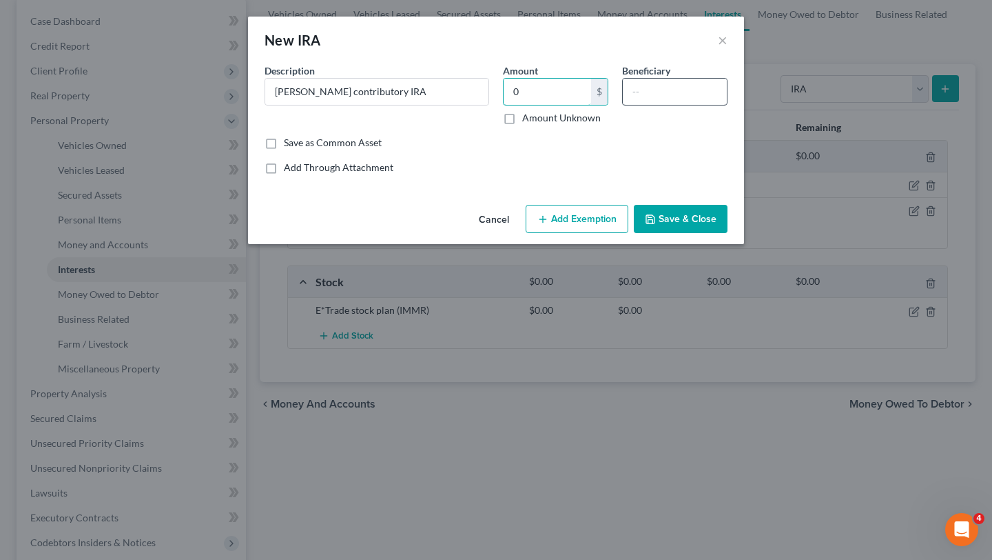
type input "0"
click at [639, 92] on input "text" at bounding box center [675, 92] width 104 height 26
type input "Debtor"
click at [670, 232] on button "Save & Close" at bounding box center [681, 219] width 94 height 29
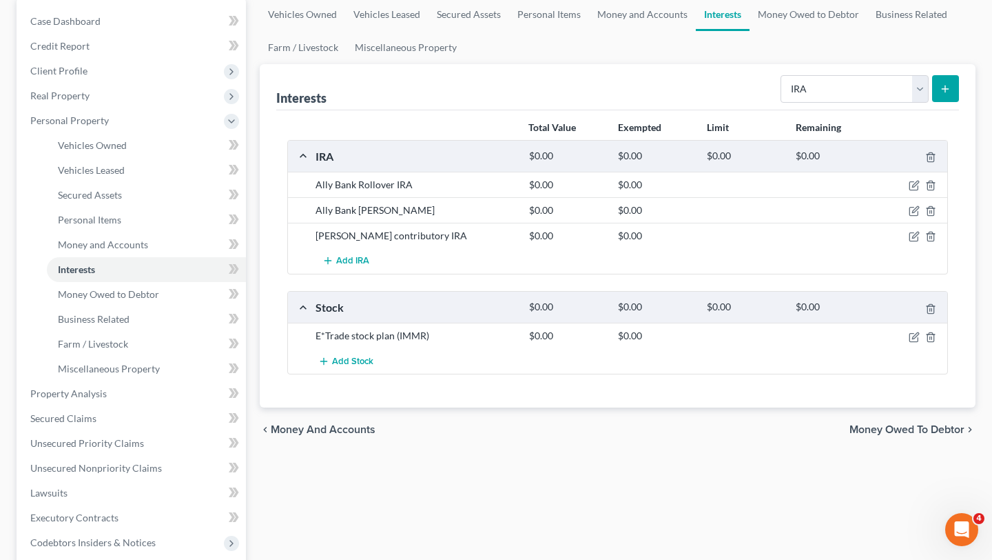
click at [955, 86] on button "submit" at bounding box center [946, 88] width 27 height 27
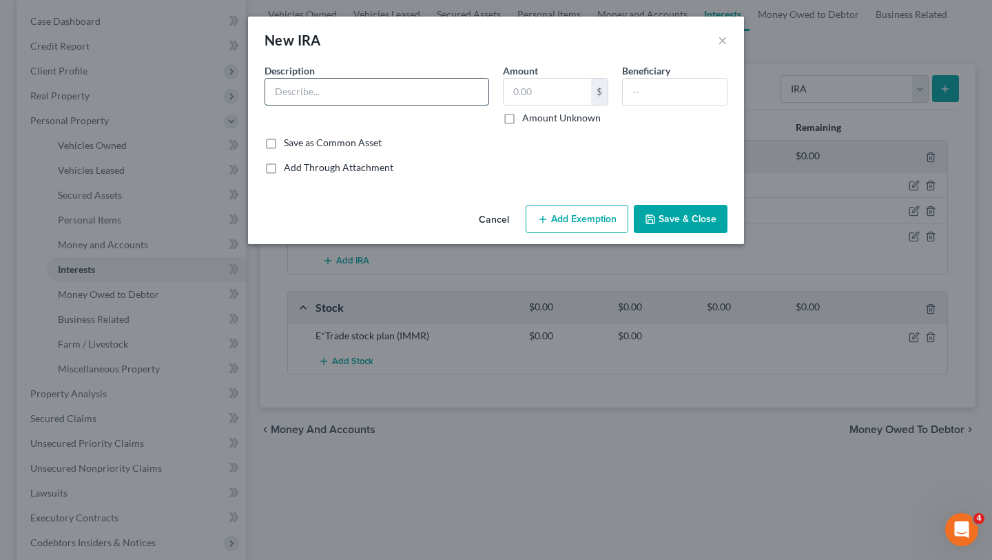
click at [310, 93] on input "text" at bounding box center [376, 92] width 223 height 26
paste input "Charles Schwab rollover ira"
click at [383, 88] on input "Charles Schwab rollover ira" at bounding box center [376, 92] width 223 height 26
type input "[PERSON_NAME] [PERSON_NAME] rollover IRA"
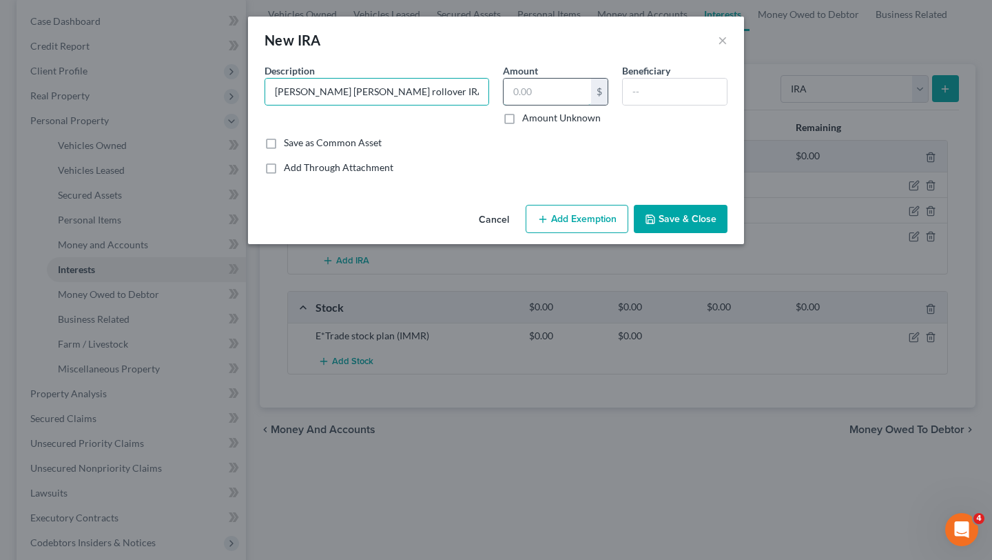
click at [509, 92] on input "text" at bounding box center [548, 92] width 88 height 26
type input "0"
click at [684, 207] on button "Save & Close" at bounding box center [681, 219] width 94 height 29
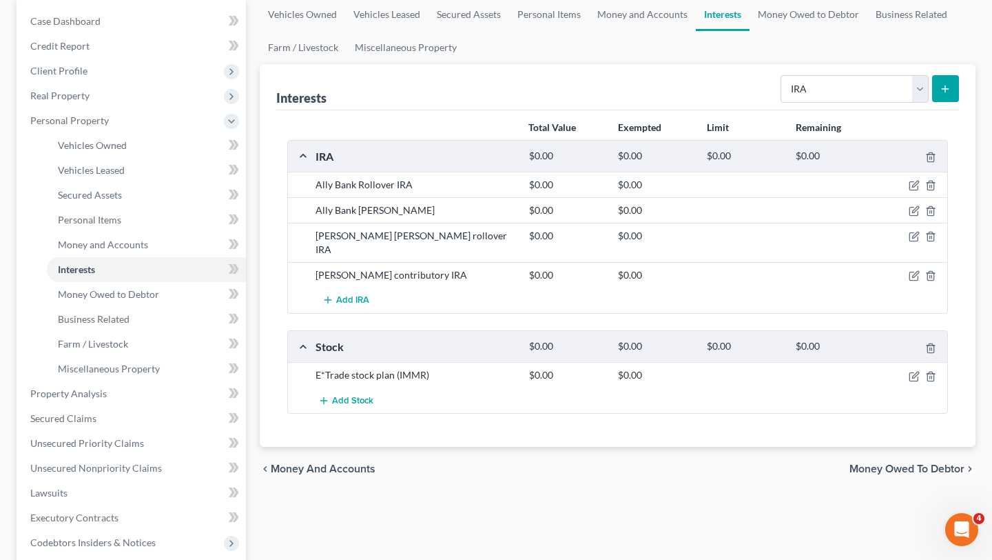
click at [915, 268] on div at bounding box center [913, 275] width 71 height 14
click at [919, 236] on icon "button" at bounding box center [914, 236] width 11 height 11
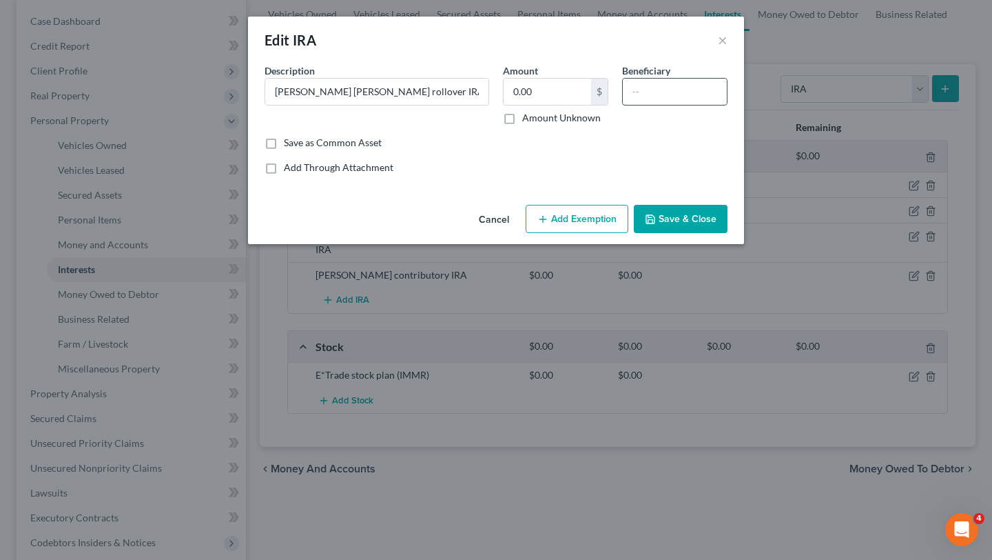
click at [718, 94] on input "text" at bounding box center [675, 92] width 104 height 26
type input "Debtor"
click at [655, 217] on icon "button" at bounding box center [650, 219] width 8 height 8
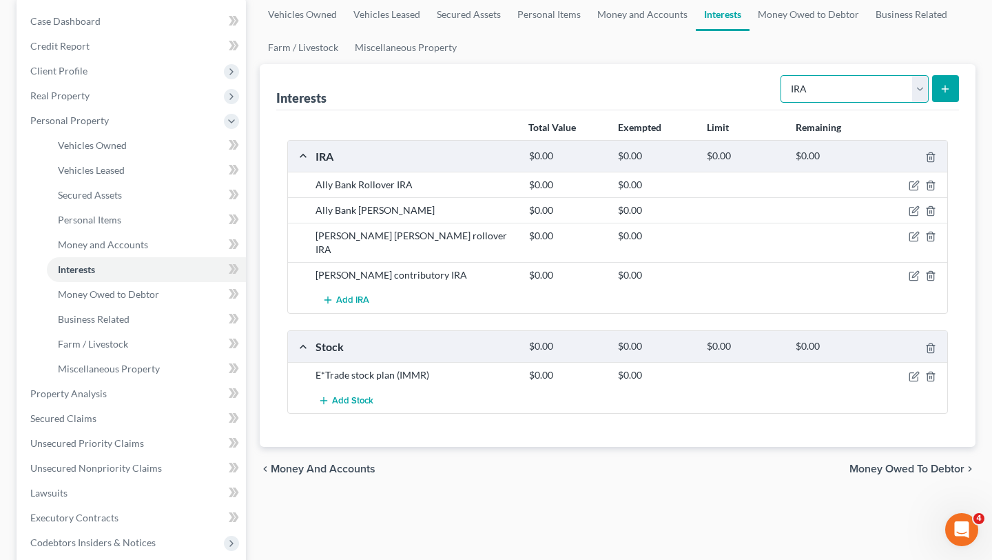
click at [859, 76] on select "Select Interest Type 401K Annuity Bond Education IRA Government Bond Government…" at bounding box center [855, 89] width 148 height 28
click at [941, 89] on icon "submit" at bounding box center [945, 88] width 11 height 11
click at [938, 73] on div "Select Interest Type 401K Annuity Bond Education IRA Government Bond Government…" at bounding box center [867, 88] width 184 height 37
click at [944, 93] on icon "submit" at bounding box center [945, 88] width 11 height 11
click at [714, 91] on div "Interests Select Interest Type 401K Annuity Bond Education IRA Government Bond …" at bounding box center [617, 87] width 683 height 46
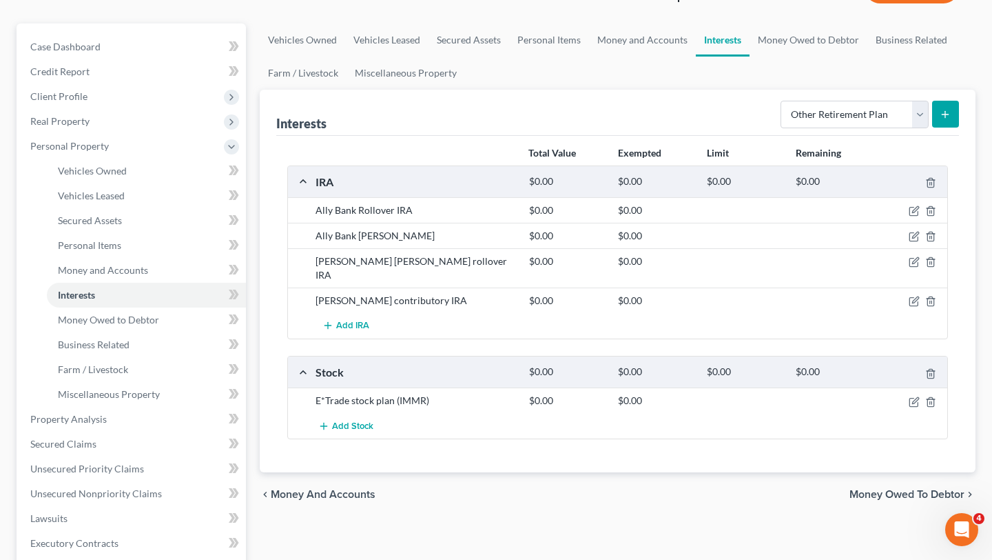
scroll to position [105, 0]
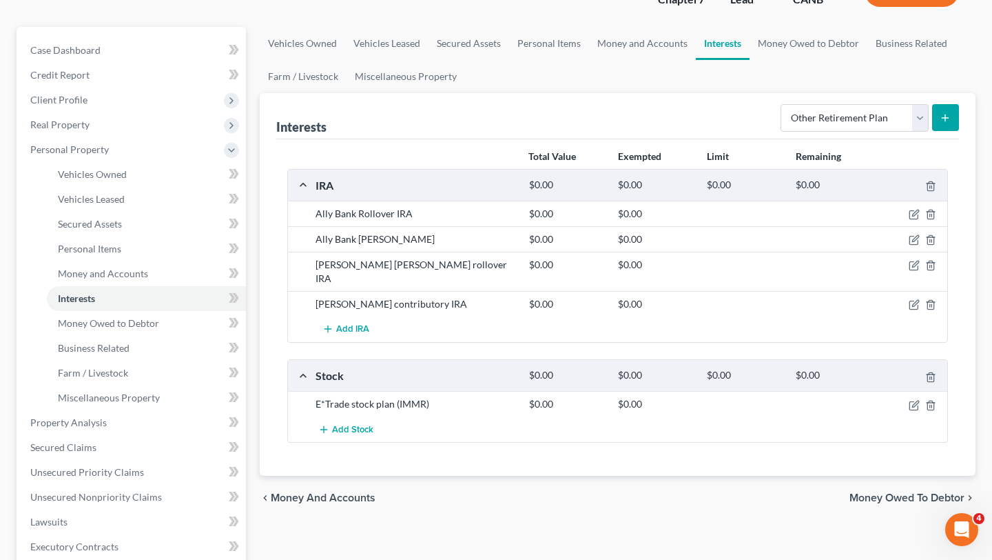
click at [950, 120] on icon "submit" at bounding box center [945, 117] width 11 height 11
click at [890, 113] on select "Select Interest Type 401K Annuity Bond Education IRA Government Bond Government…" at bounding box center [855, 118] width 148 height 28
click at [895, 115] on select "Select Interest Type 401K Annuity Bond Education IRA Government Bond Government…" at bounding box center [855, 118] width 148 height 28
select select "ira"
click at [948, 124] on button "submit" at bounding box center [946, 117] width 27 height 27
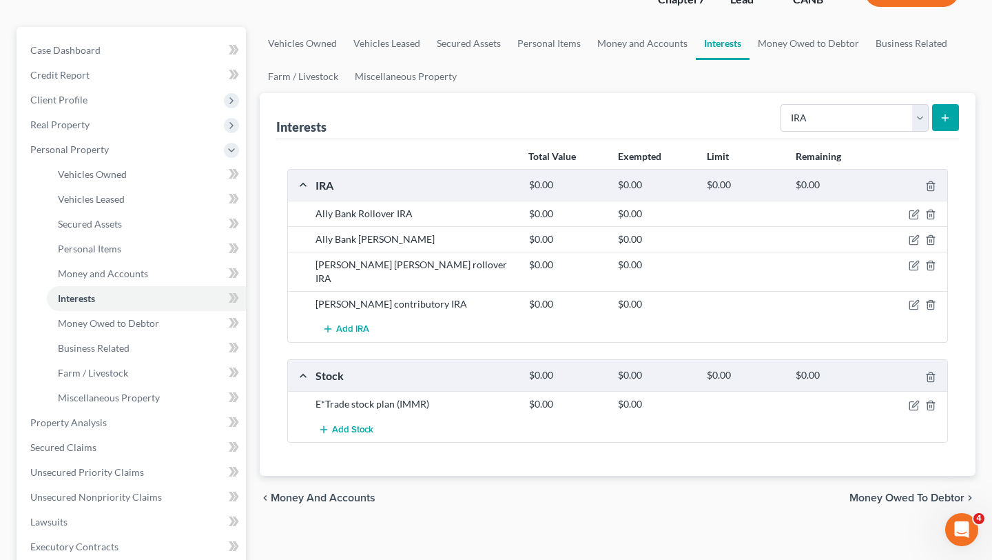
click at [948, 124] on button "submit" at bounding box center [946, 117] width 27 height 27
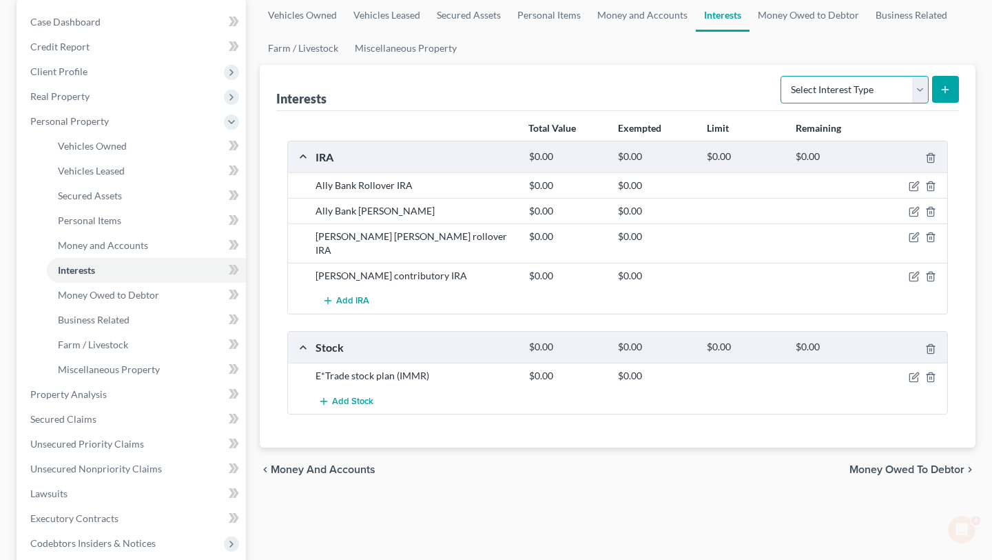
click at [875, 85] on select "Select Interest Type 401K Annuity Bond Education IRA Government Bond Government…" at bounding box center [855, 90] width 148 height 28
select select "other_retirement_plan"
click at [945, 85] on icon "submit" at bounding box center [945, 89] width 11 height 11
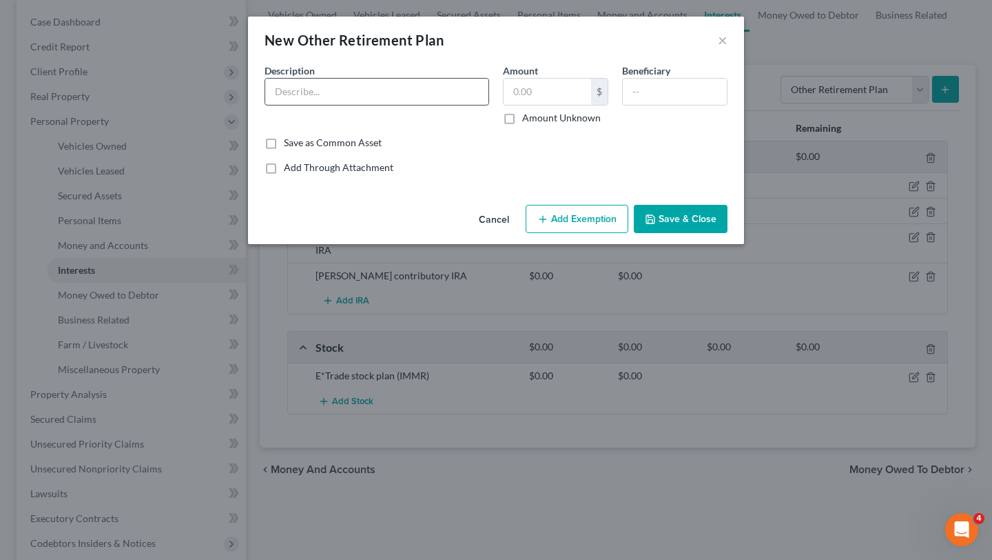
click at [411, 102] on input "text" at bounding box center [376, 92] width 223 height 26
paste input "[PERSON_NAME] [PERSON_NAME] individual"
type input "[PERSON_NAME] [PERSON_NAME] individual"
click at [546, 98] on input "text" at bounding box center [548, 92] width 88 height 26
type input "0"
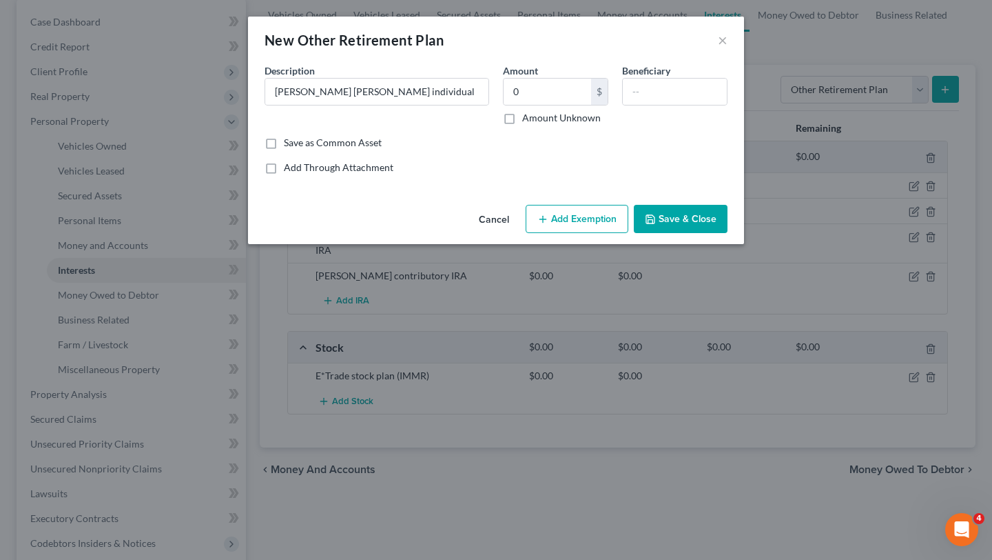
click at [664, 214] on button "Save & Close" at bounding box center [681, 219] width 94 height 29
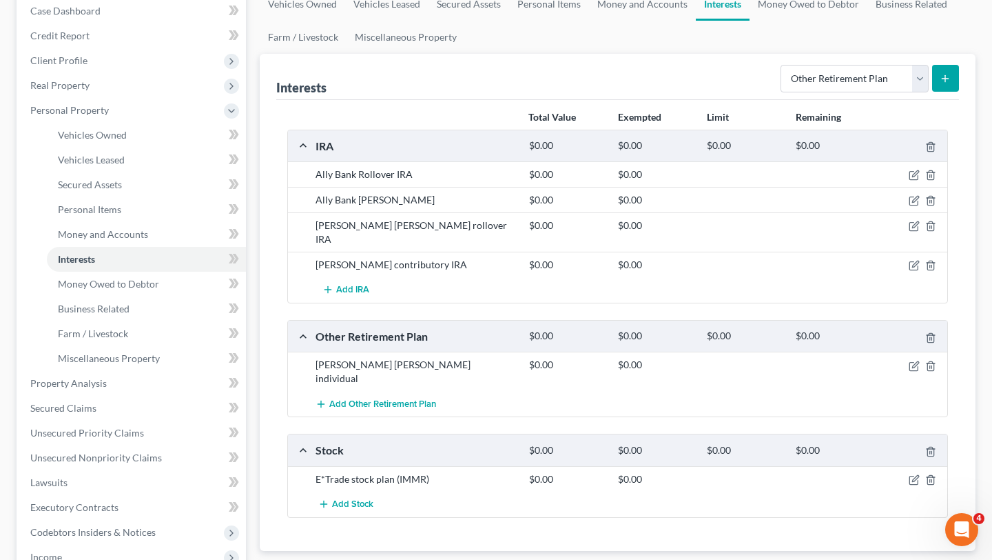
scroll to position [147, 0]
click at [427, 389] on button "Add Other Retirement Plan" at bounding box center [376, 402] width 121 height 26
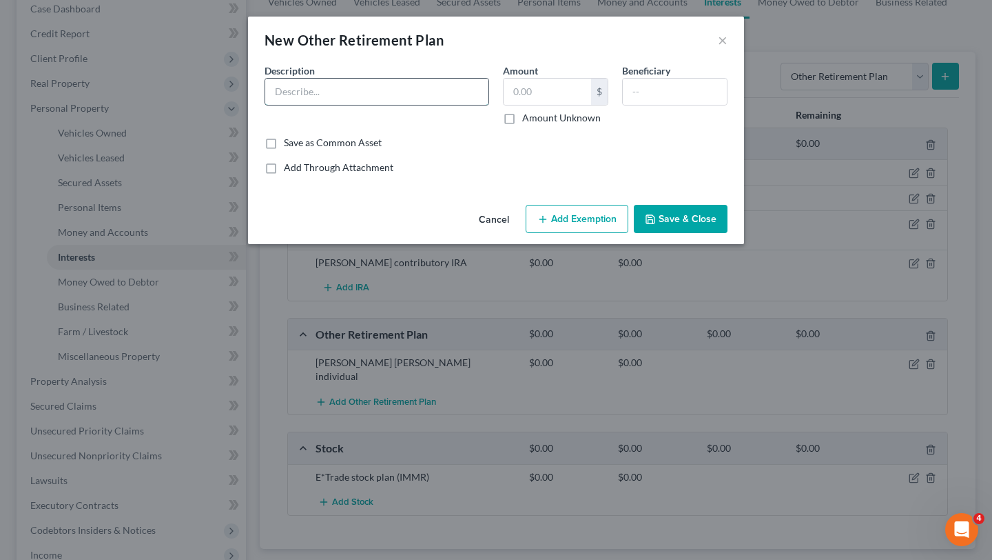
click at [397, 99] on input "text" at bounding box center [376, 92] width 223 height 26
paste input "[PERSON_NAME] [PERSON_NAME] individual"
type input "[PERSON_NAME] [PERSON_NAME] individual"
click at [557, 91] on input "text" at bounding box center [548, 92] width 88 height 26
type input "10.01"
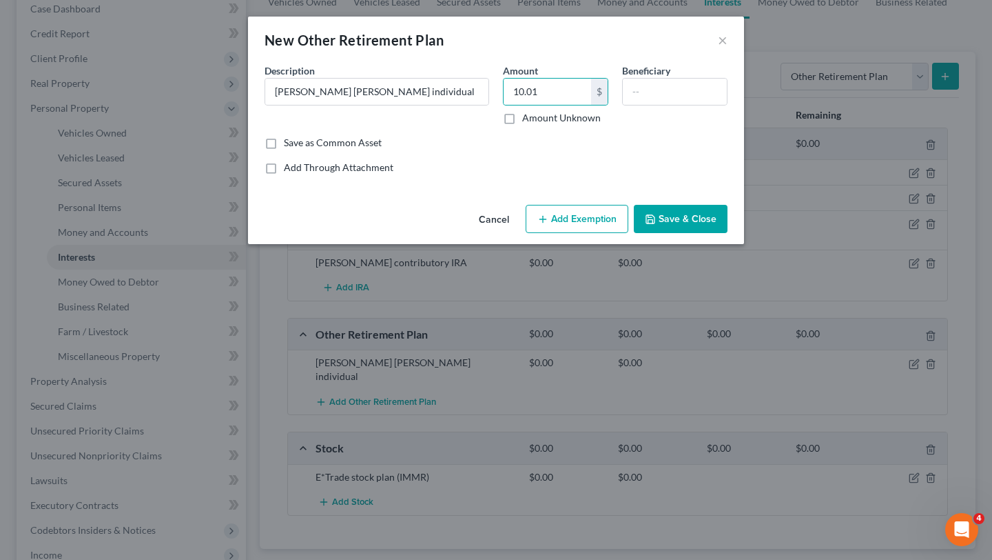
click at [521, 145] on div "Save as Common Asset" at bounding box center [496, 143] width 463 height 14
click at [390, 97] on input "[PERSON_NAME] [PERSON_NAME] individual" at bounding box center [376, 92] width 223 height 26
paste input "+ 9 shares DJT"
type input "[PERSON_NAME] [PERSON_NAME] individual (+ 9 shares DJT)"
click at [569, 87] on input "10.01" at bounding box center [548, 92] width 88 height 26
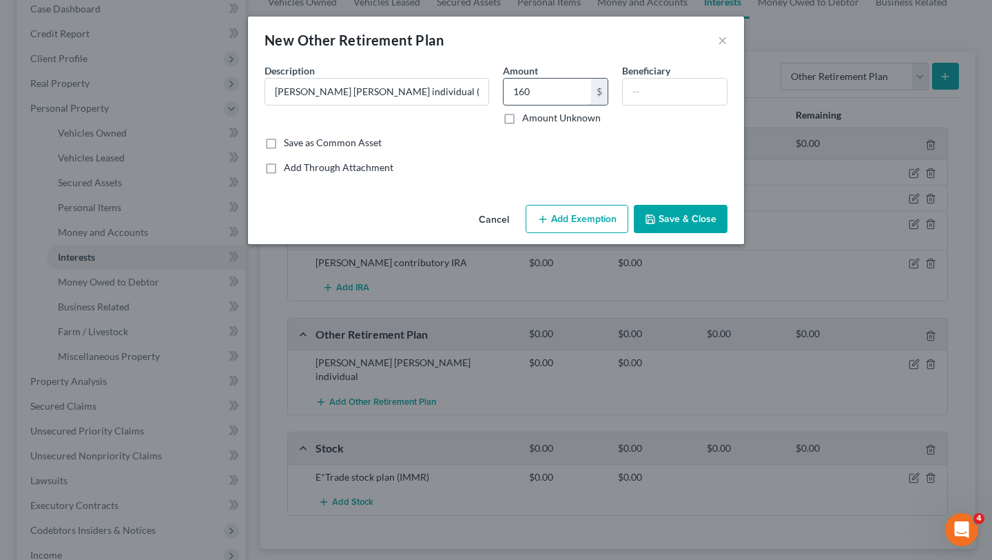
type input "160"
type input "163.10"
click at [704, 225] on button "Save & Close" at bounding box center [681, 219] width 94 height 29
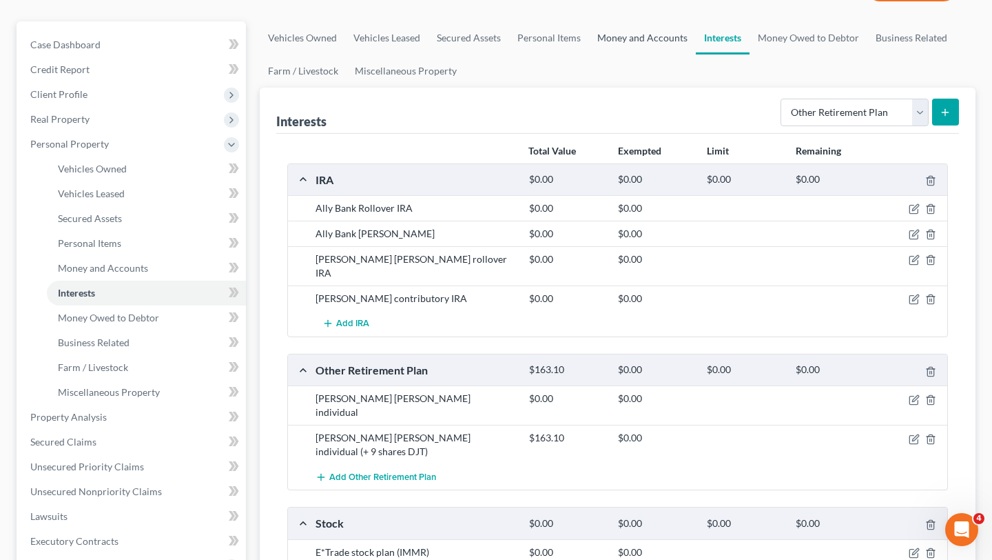
click at [644, 44] on link "Money and Accounts" at bounding box center [642, 37] width 107 height 33
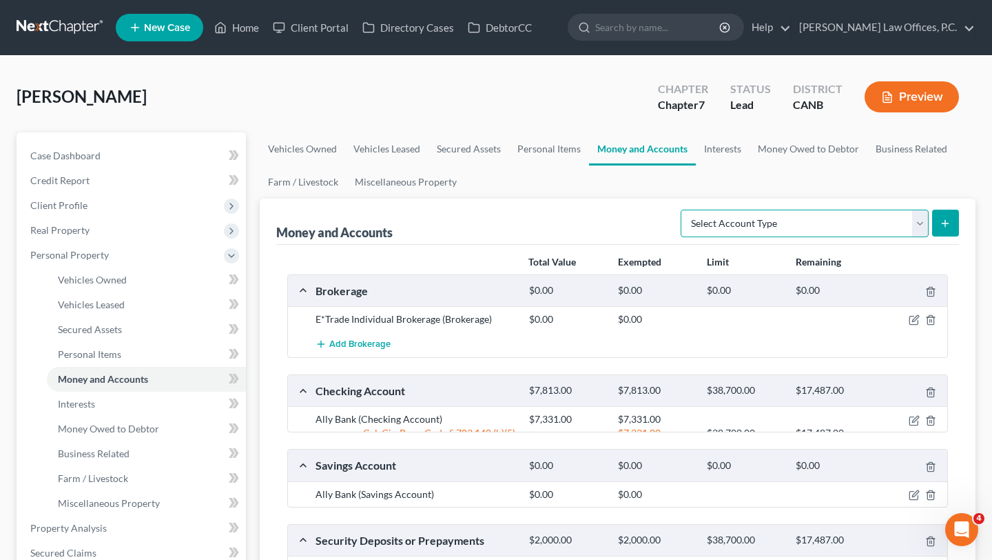
click at [801, 219] on select "Select Account Type Brokerage Cash on Hand Certificates of Deposit Checking Acc…" at bounding box center [805, 224] width 248 height 28
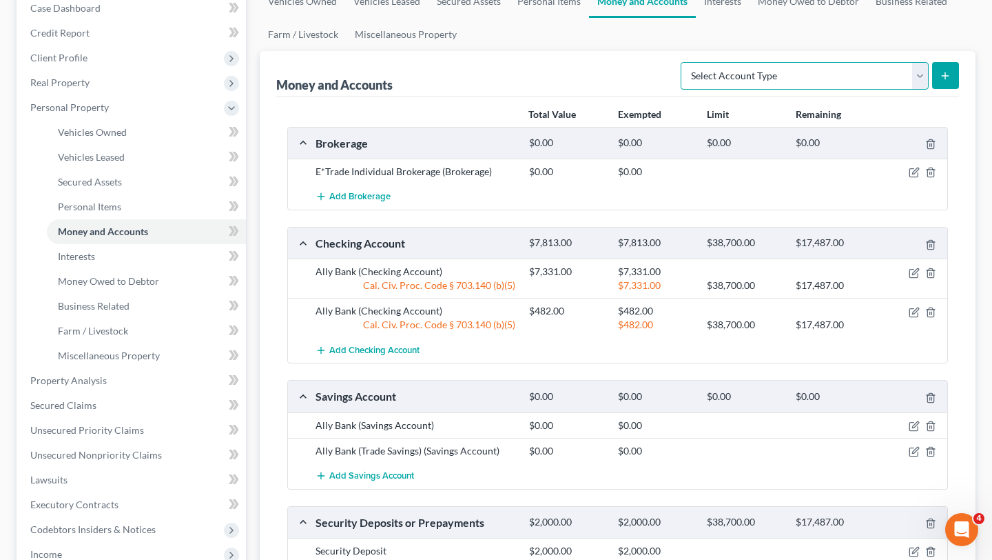
scroll to position [152, 0]
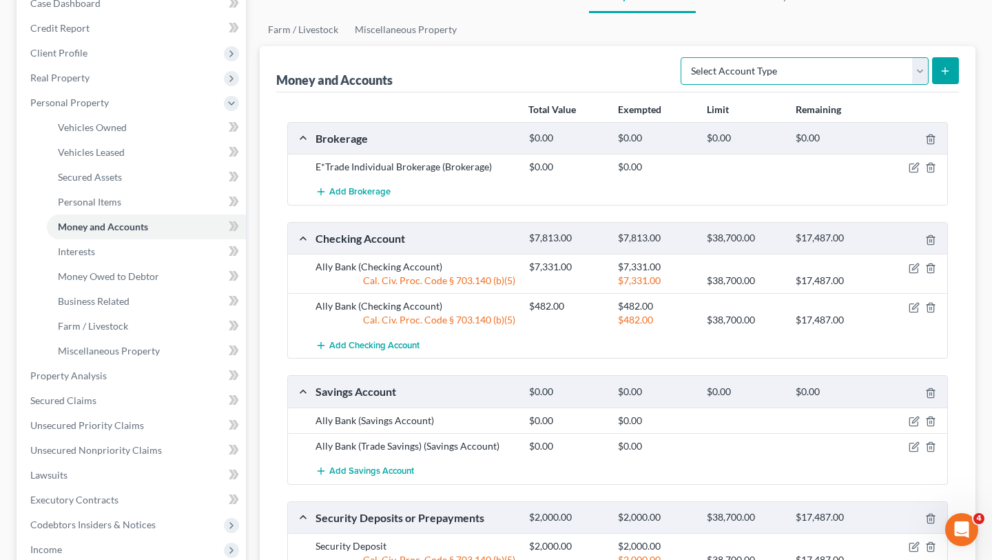
click at [745, 62] on select "Select Account Type Brokerage Cash on Hand Certificates of Deposit Checking Acc…" at bounding box center [805, 71] width 248 height 28
select select "brokerage"
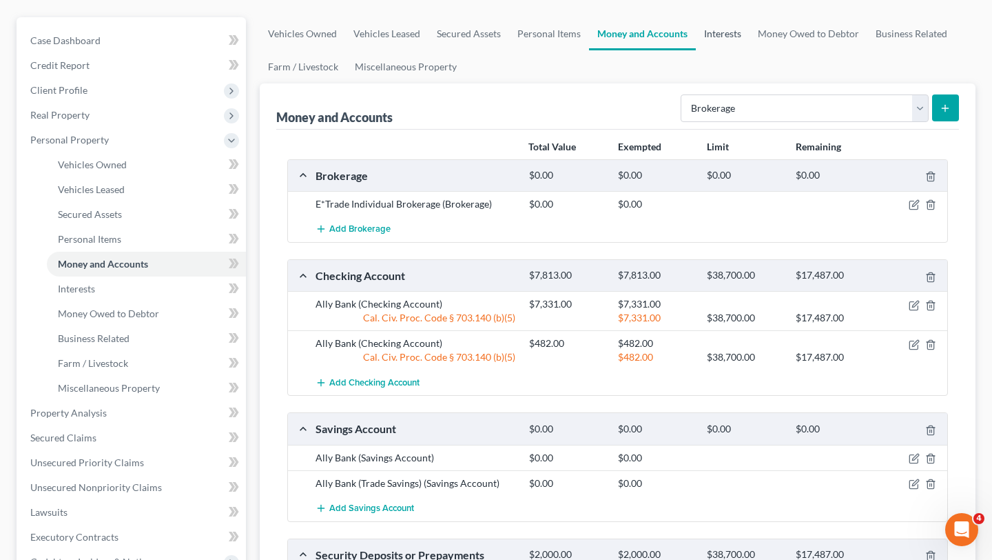
click at [724, 41] on link "Interests" at bounding box center [723, 33] width 54 height 33
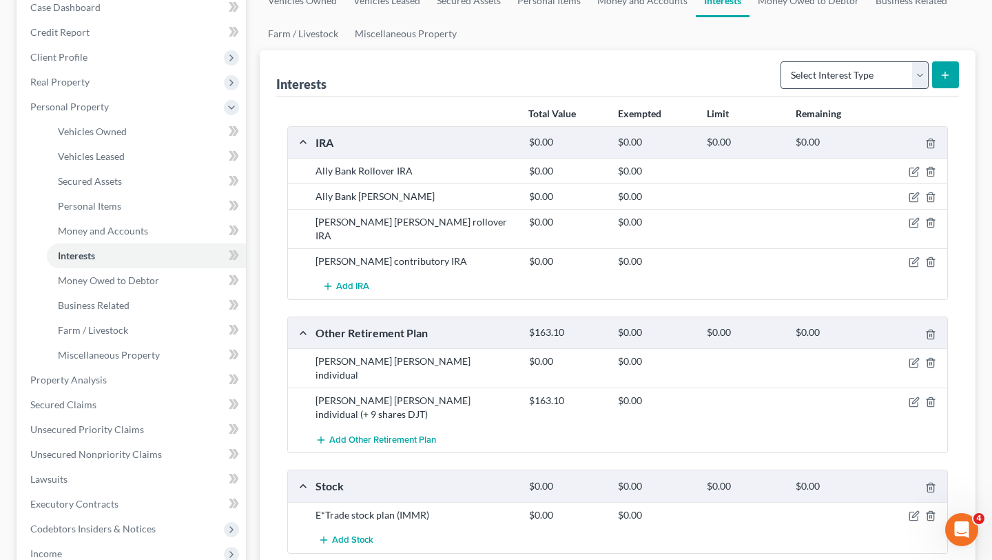
scroll to position [149, 0]
click at [838, 78] on select "Select Interest Type 401K Annuity Bond Education IRA Government Bond Government…" at bounding box center [855, 75] width 148 height 28
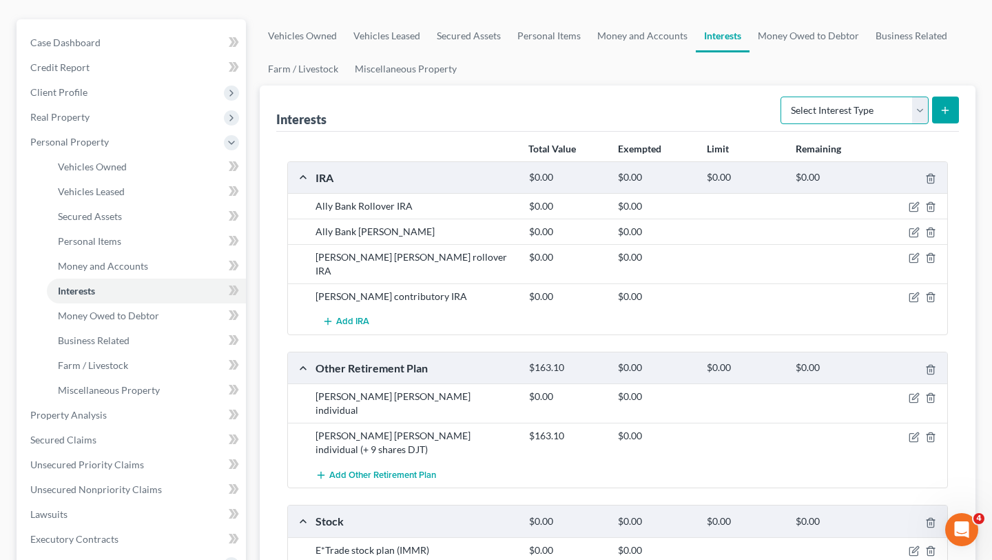
scroll to position [110, 0]
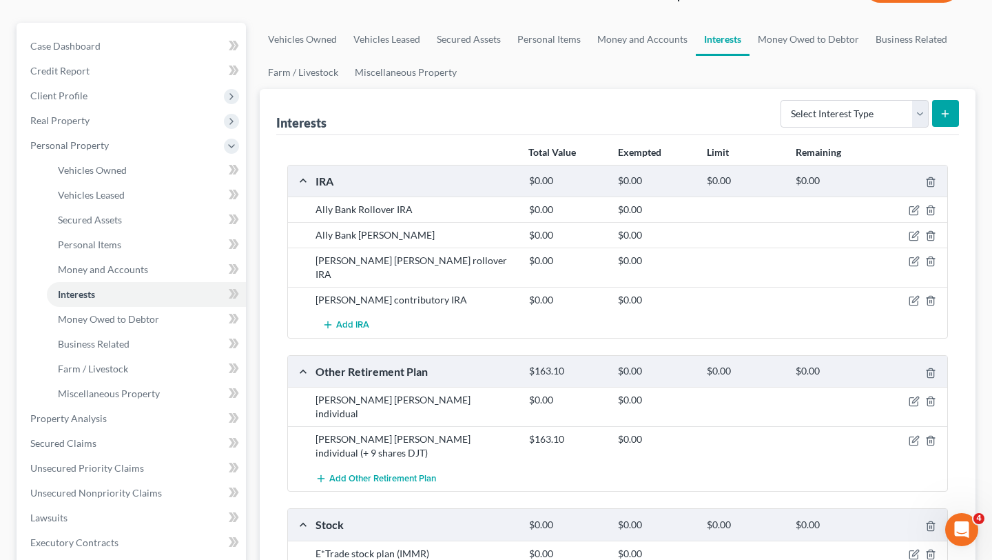
click at [805, 98] on div "Select Interest Type 401K Annuity Bond Education IRA Government Bond Government…" at bounding box center [867, 112] width 184 height 37
click at [805, 108] on select "Select Interest Type 401K Annuity Bond Education IRA Government Bond Government…" at bounding box center [855, 114] width 148 height 28
select select "401k"
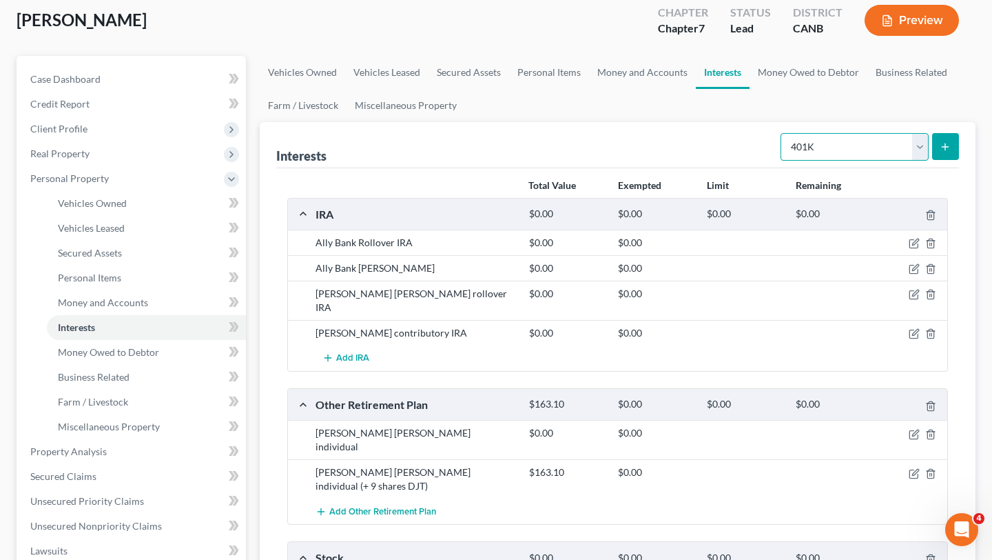
scroll to position [73, 0]
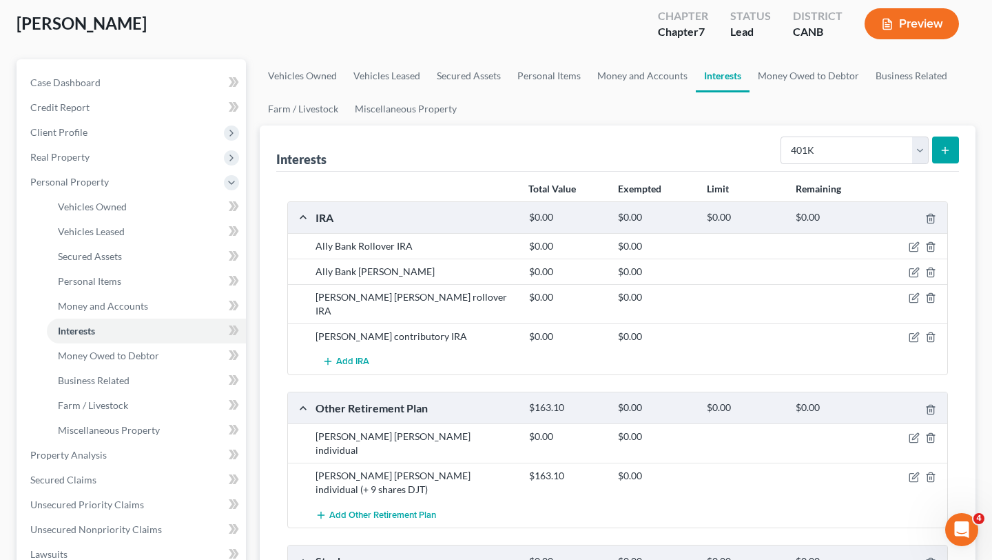
click at [879, 28] on button "Preview" at bounding box center [912, 23] width 94 height 31
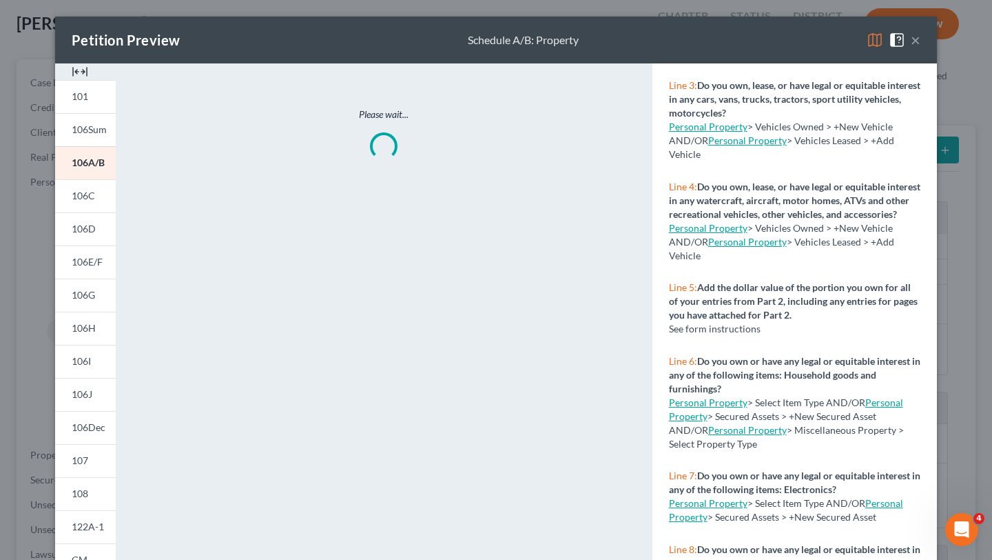
scroll to position [223, 0]
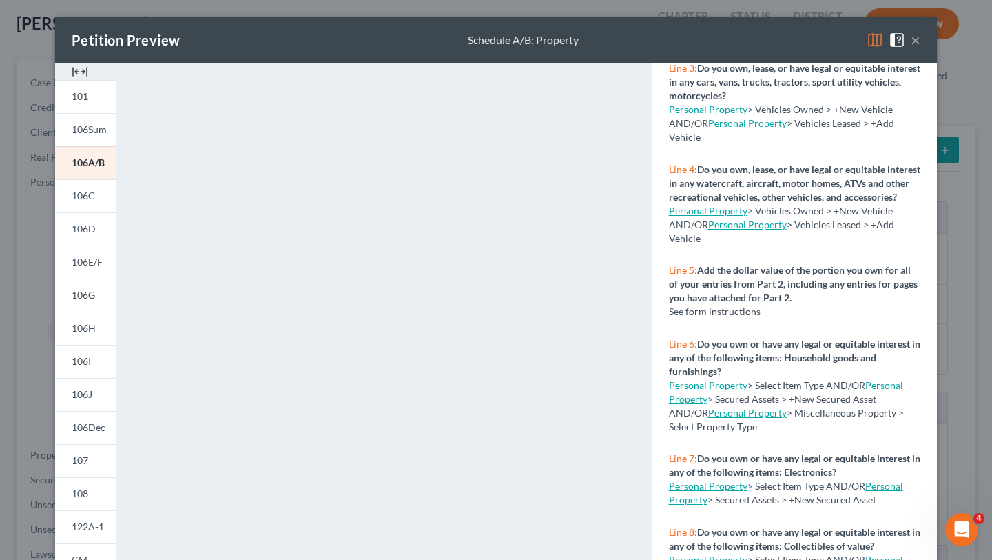
click at [918, 42] on button "×" at bounding box center [916, 40] width 10 height 17
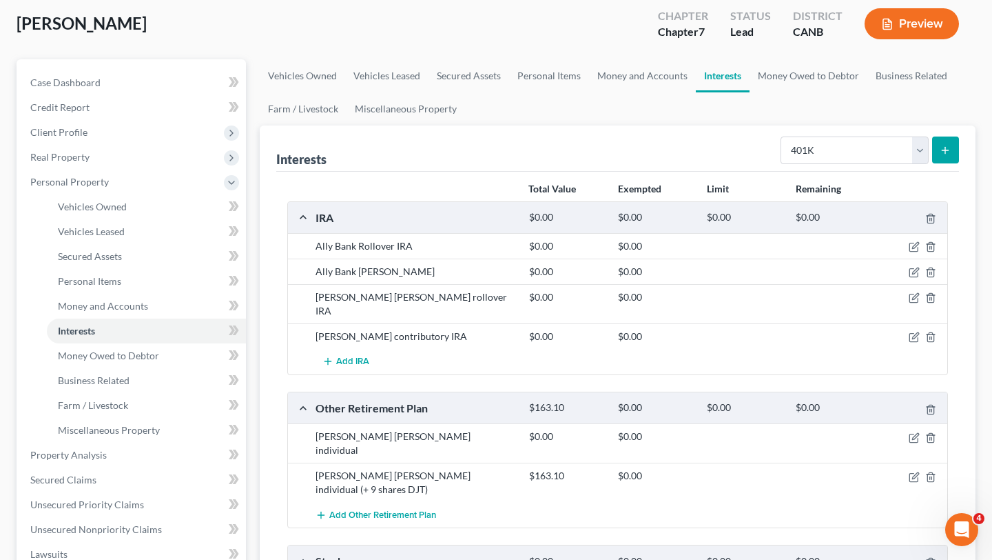
scroll to position [81, 0]
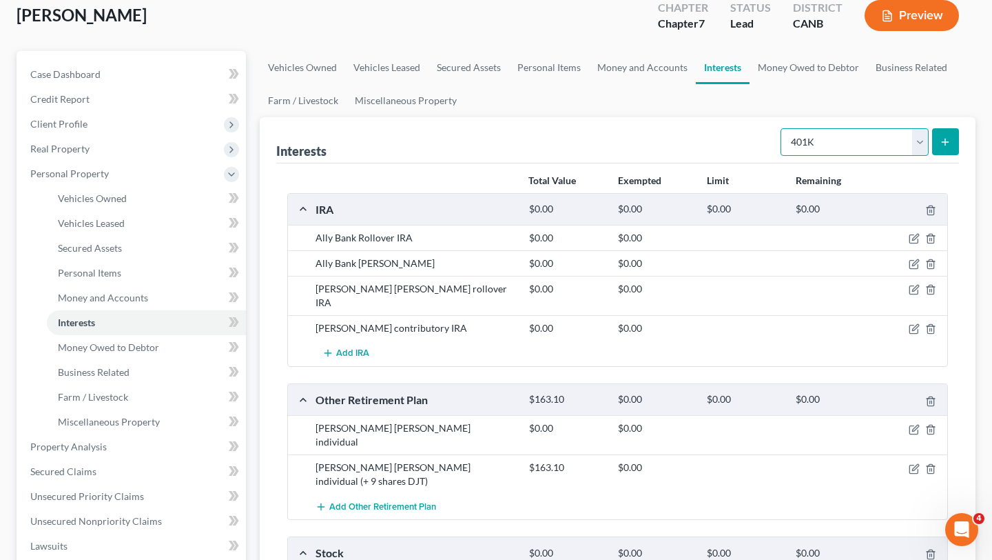
click at [875, 135] on select "Select Interest Type 401K Annuity Bond Education IRA Government Bond Government…" at bounding box center [855, 142] width 148 height 28
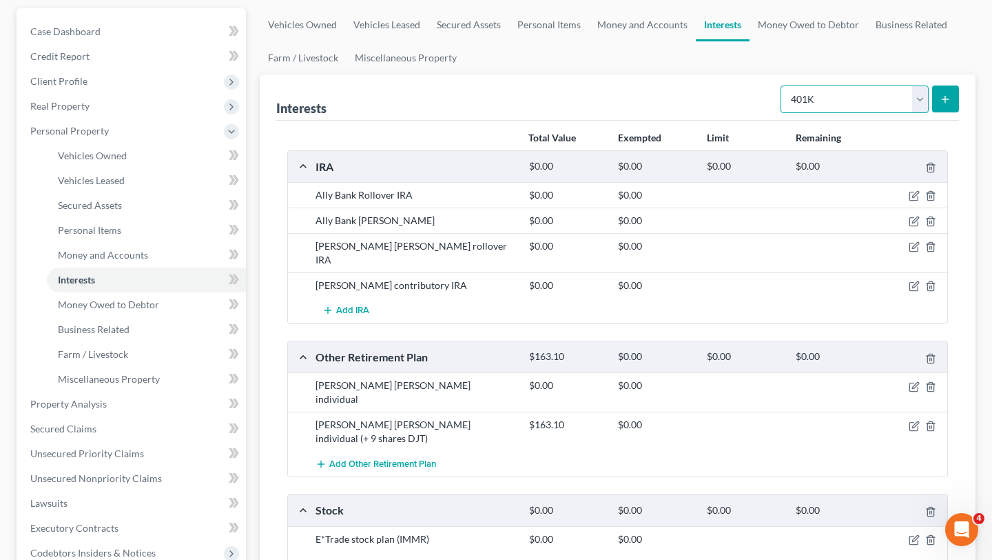
scroll to position [74, 0]
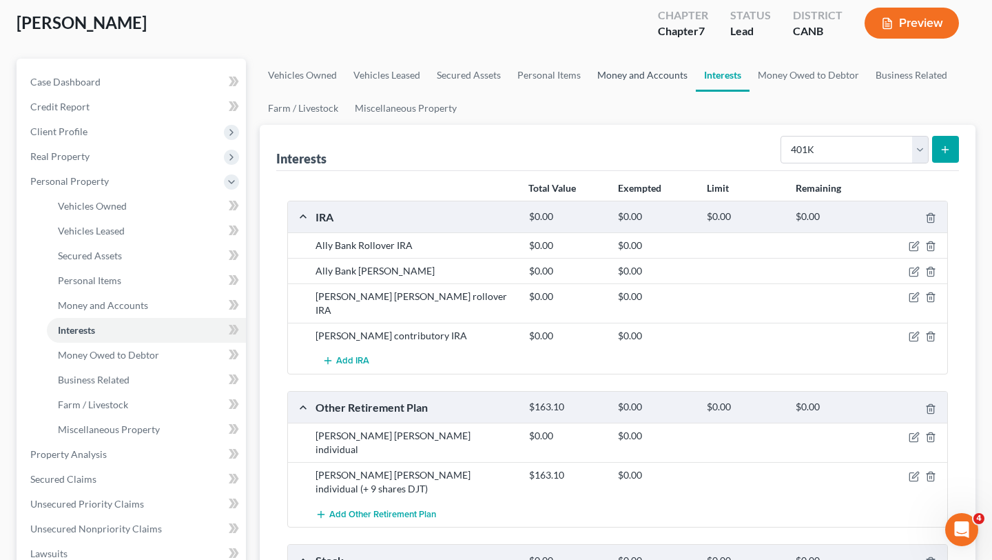
click at [615, 74] on link "Money and Accounts" at bounding box center [642, 75] width 107 height 33
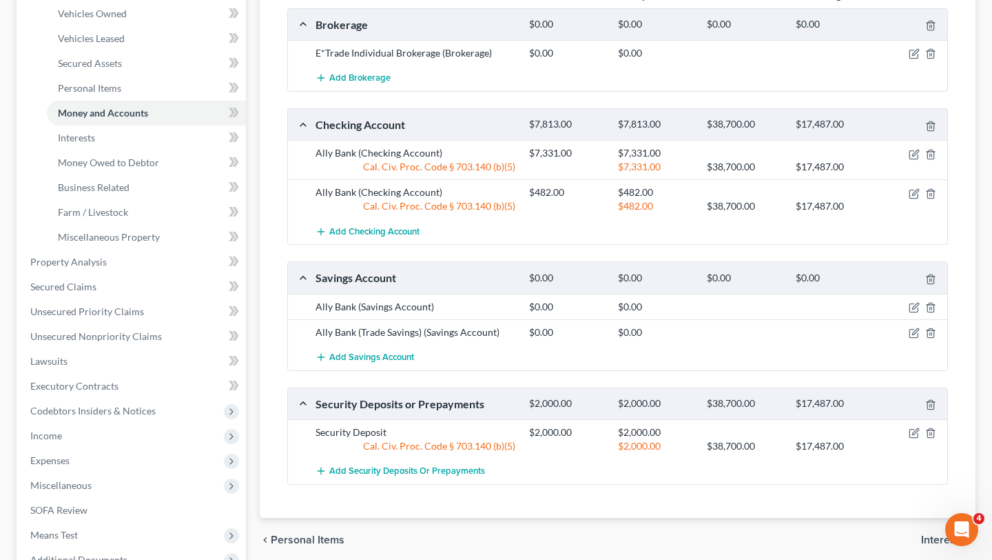
scroll to position [264, 0]
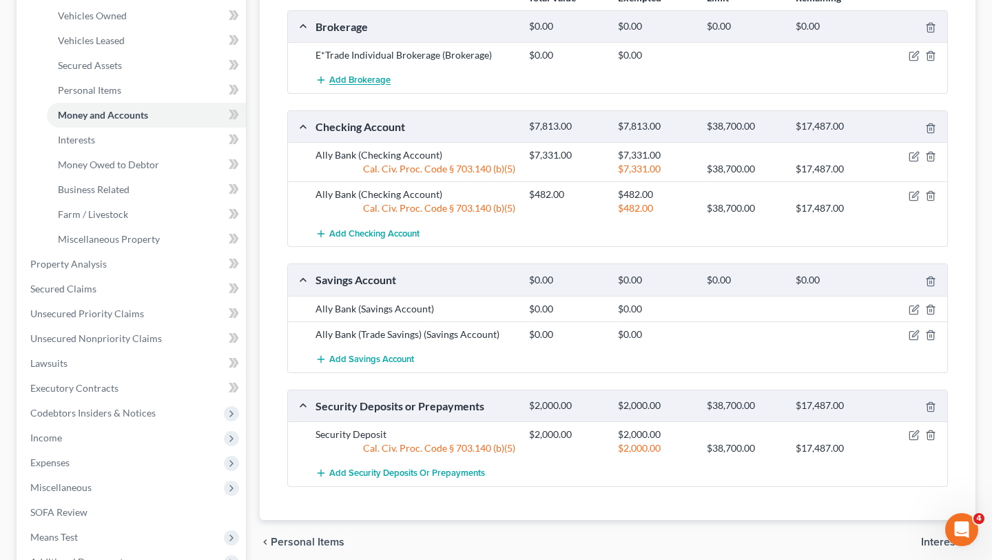
click at [365, 78] on span "Add Brokerage" at bounding box center [359, 80] width 61 height 11
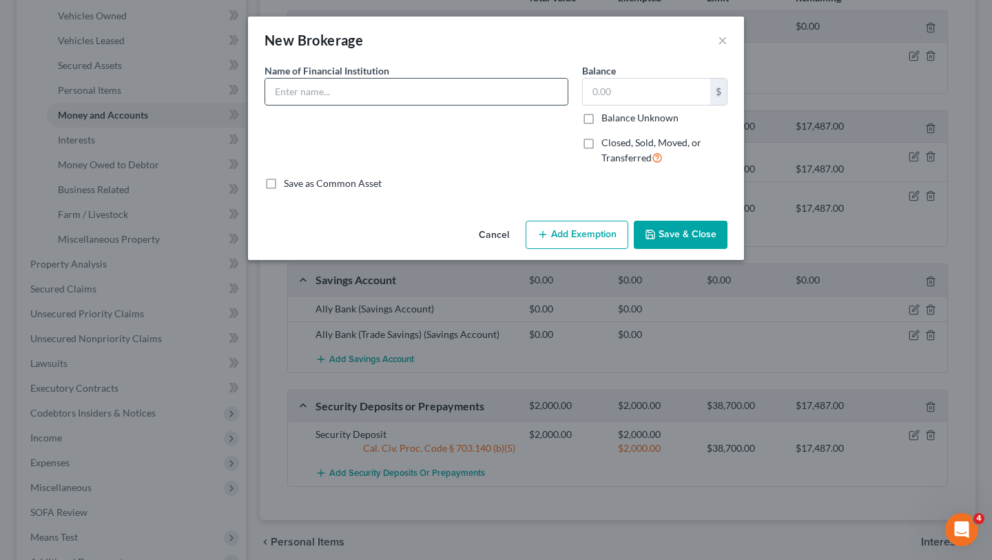
click at [371, 83] on input "text" at bounding box center [416, 92] width 303 height 26
type input "G"
type input "Guardian Trading Margin"
type input "1.62"
click at [580, 232] on button "Add Exemption" at bounding box center [577, 235] width 103 height 29
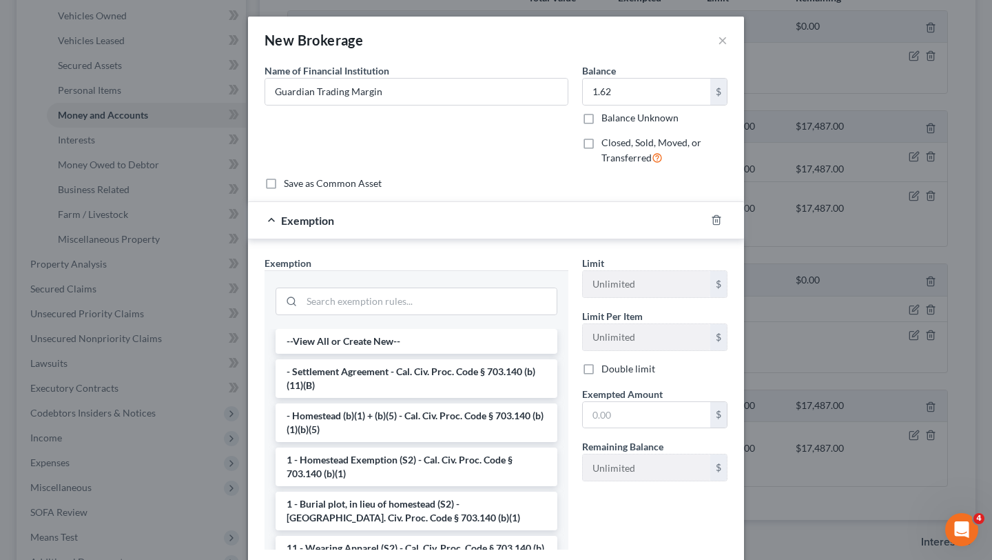
click at [425, 284] on div at bounding box center [417, 300] width 282 height 36
click at [425, 286] on div at bounding box center [417, 300] width 282 height 36
click at [427, 301] on input "search" at bounding box center [429, 301] width 255 height 26
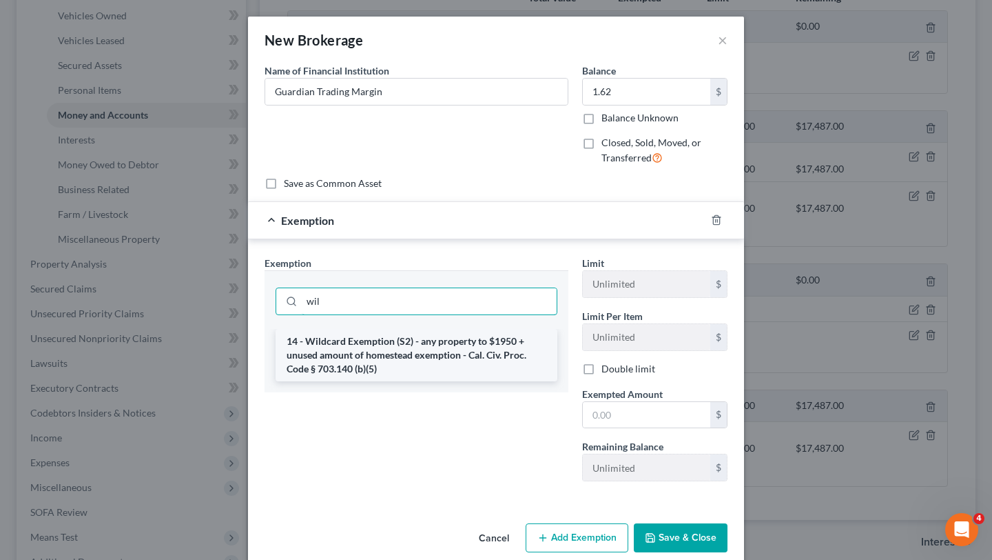
type input "wil"
click at [467, 341] on li "14 - Wildcard Exemption (S2) - any property to $1950 + unused amount of homeste…" at bounding box center [417, 355] width 282 height 52
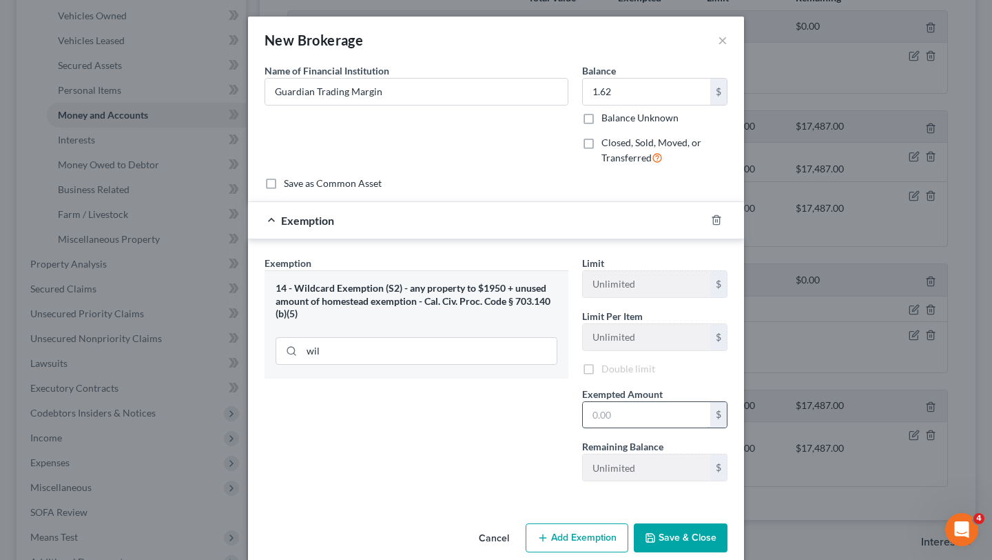
click at [640, 423] on input "text" at bounding box center [647, 415] width 128 height 26
type input "1.62"
click at [447, 410] on div "Exemption Set must be selected for CA. Exemption * 14 - Wildcard Exemption (S2)…" at bounding box center [417, 375] width 318 height 238
click at [675, 540] on button "Save & Close" at bounding box center [681, 539] width 94 height 29
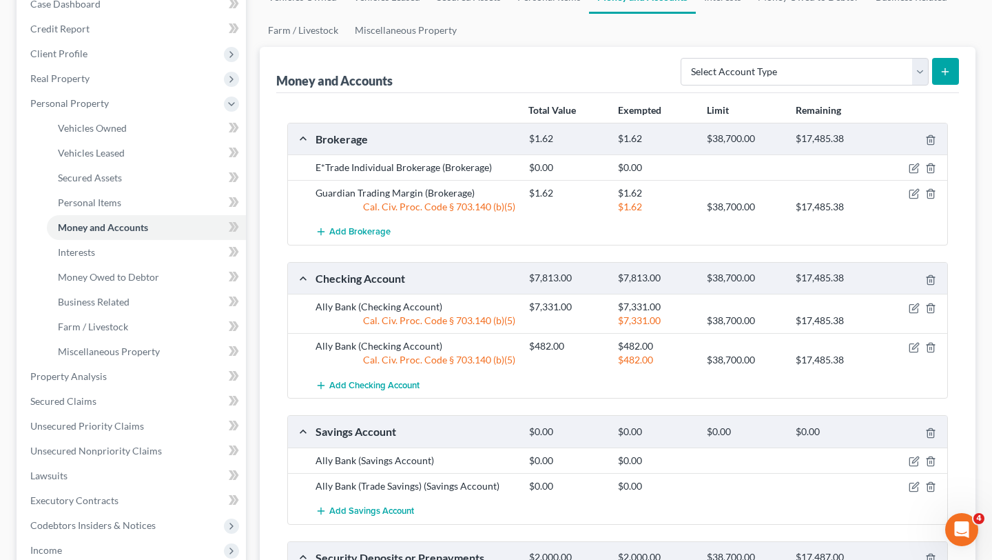
scroll to position [127, 0]
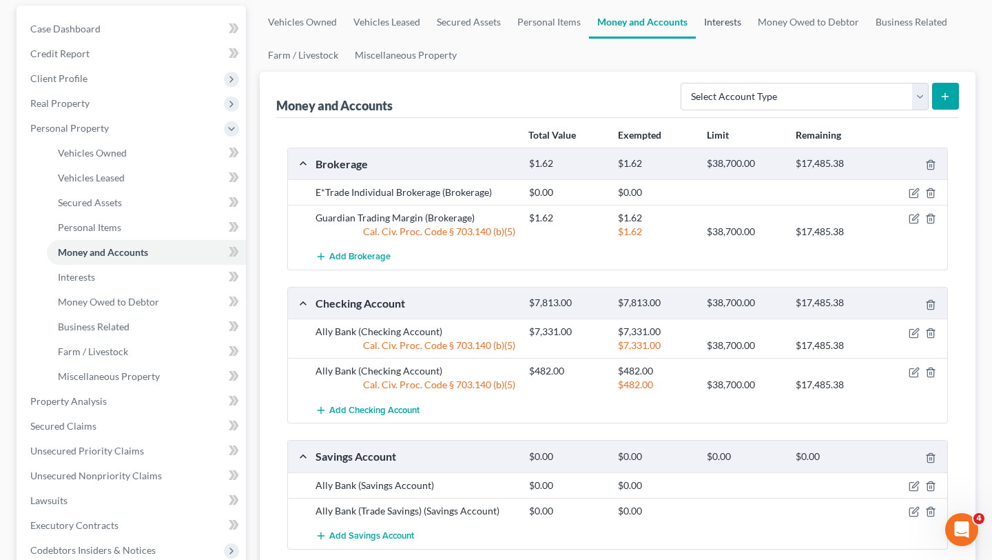
click at [731, 20] on link "Interests" at bounding box center [723, 22] width 54 height 33
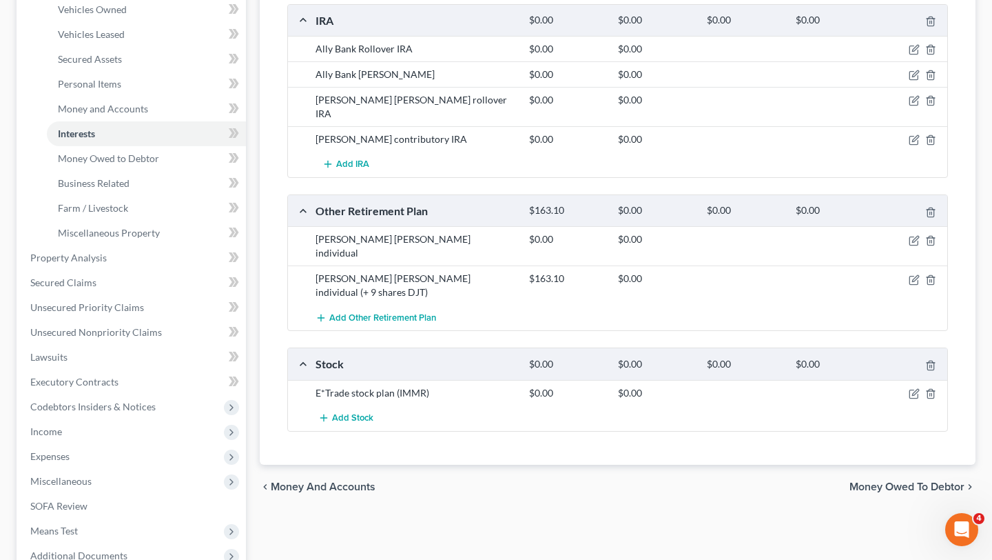
scroll to position [280, 0]
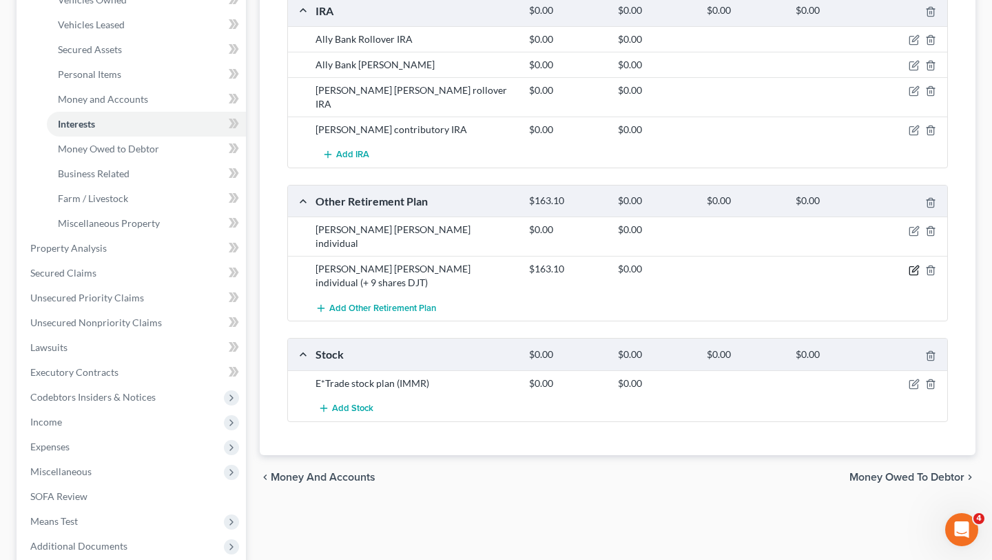
click at [910, 266] on icon "button" at bounding box center [914, 270] width 8 height 8
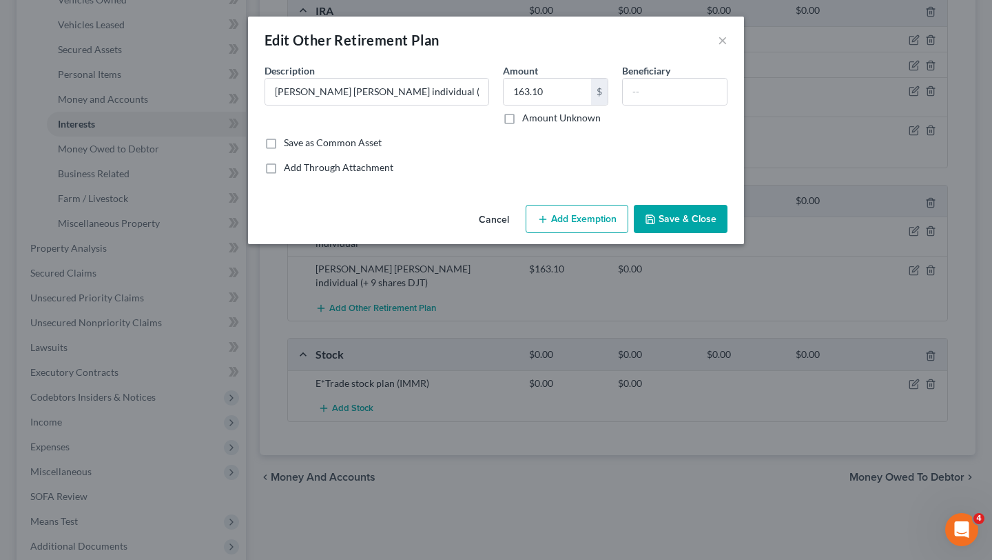
click at [587, 221] on button "Add Exemption" at bounding box center [577, 219] width 103 height 29
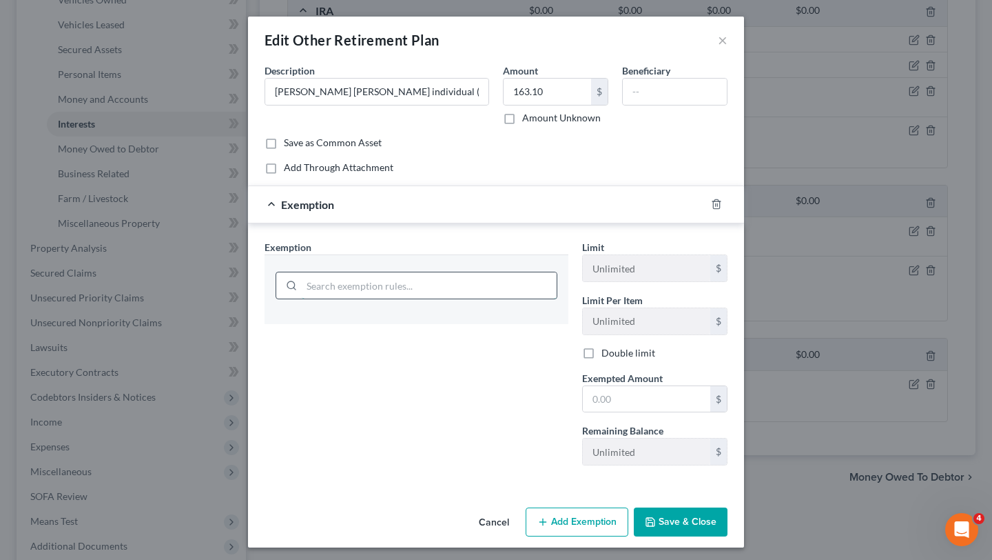
click at [489, 286] on input "search" at bounding box center [429, 285] width 255 height 26
type input "wild"
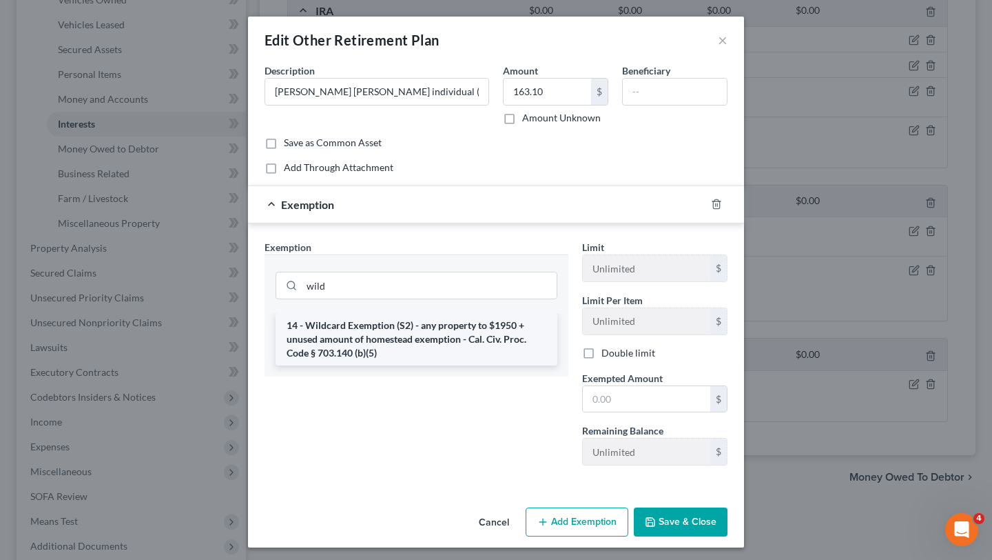
click at [422, 343] on li "14 - Wildcard Exemption (S2) - any property to $1950 + unused amount of homeste…" at bounding box center [417, 339] width 282 height 52
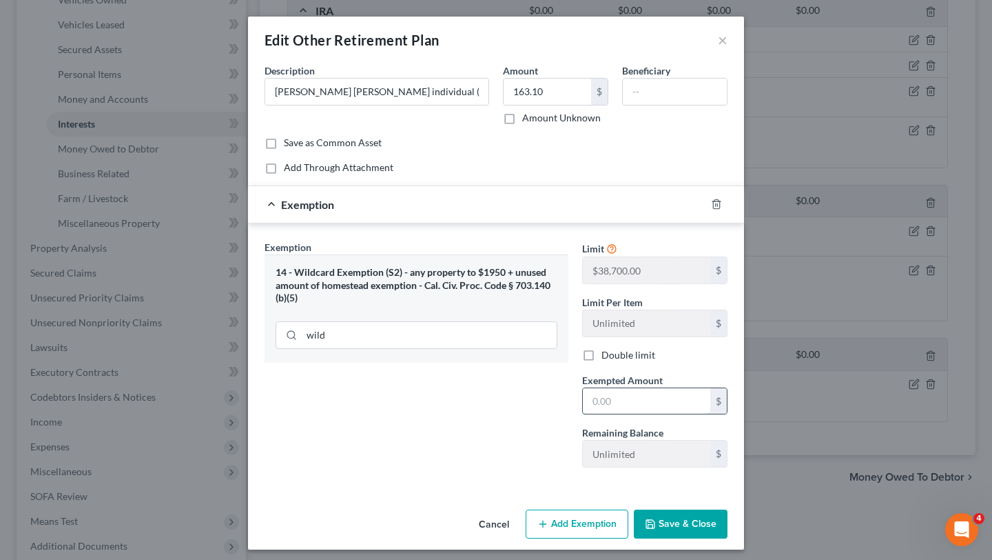
click at [636, 391] on input "text" at bounding box center [647, 401] width 128 height 26
type input "163.10"
click at [640, 505] on div "Cancel Add Exemption Save & Close" at bounding box center [496, 526] width 496 height 45
click at [642, 522] on button "Save & Close" at bounding box center [681, 523] width 94 height 29
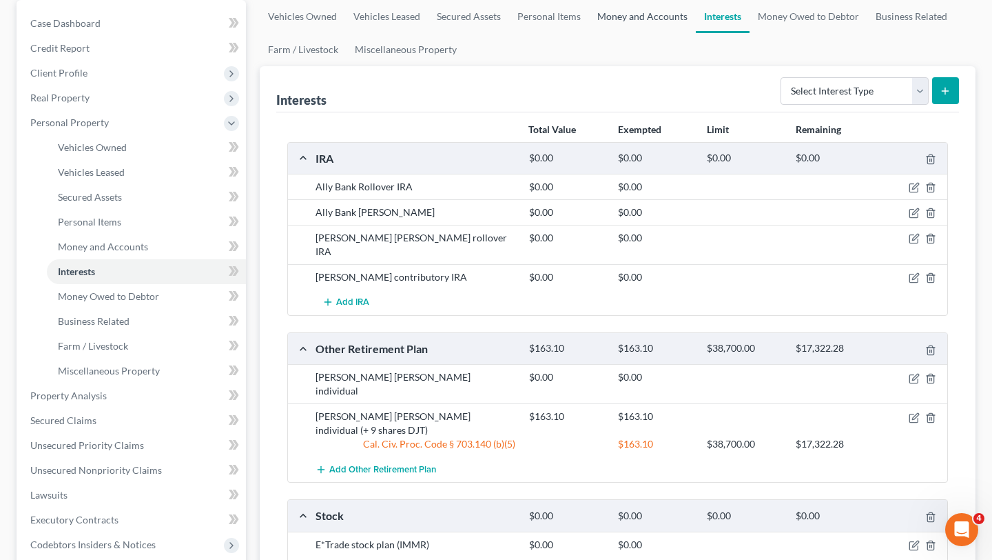
click at [635, 28] on link "Money and Accounts" at bounding box center [642, 16] width 107 height 33
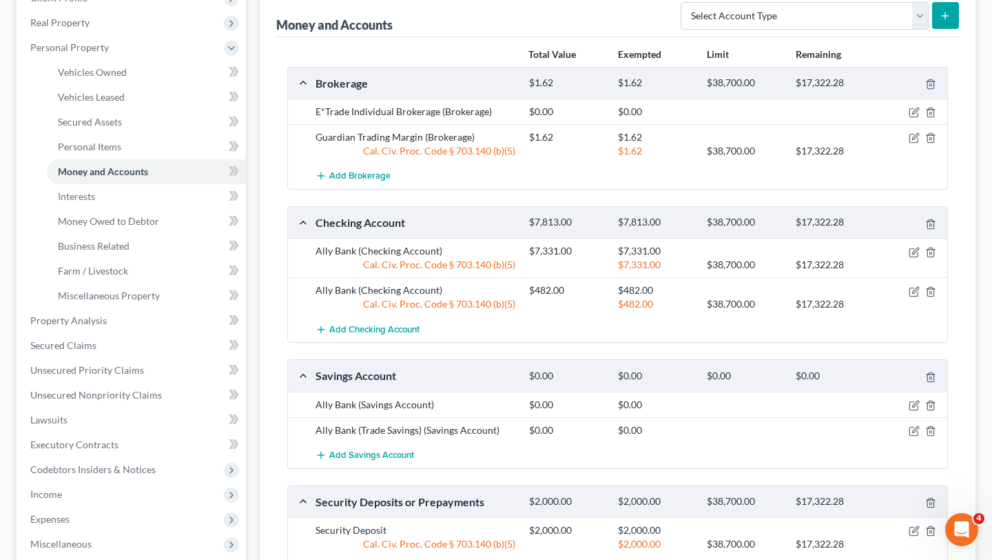
scroll to position [214, 0]
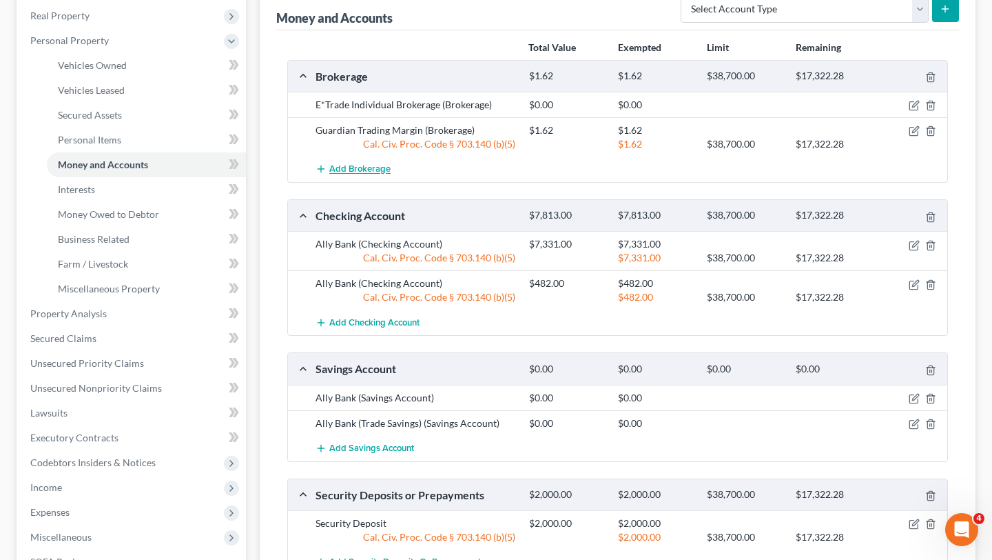
click at [369, 167] on span "Add Brokerage" at bounding box center [359, 169] width 61 height 11
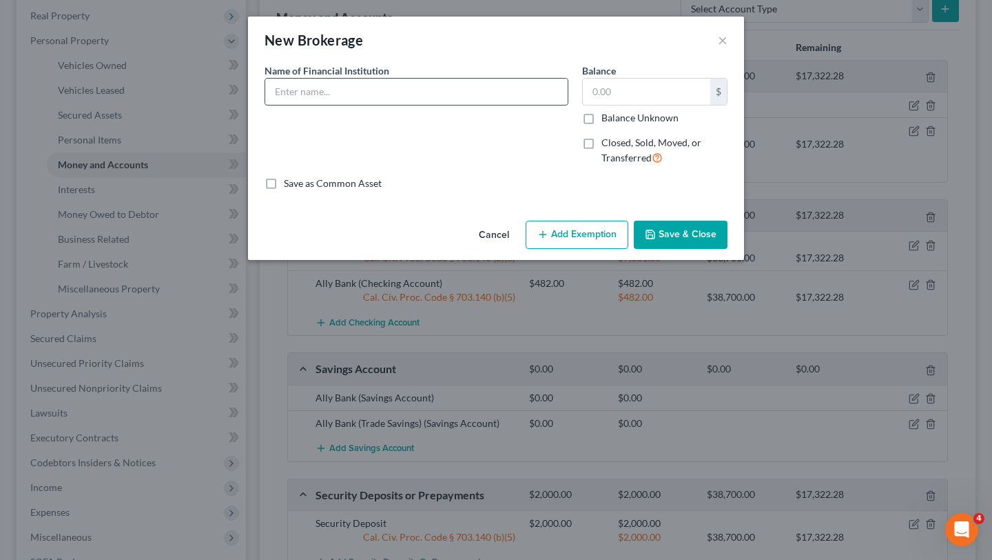
click at [397, 95] on input "text" at bounding box center [416, 92] width 303 height 26
type input "c"
type input "Cobra Trading Margin"
type input "1"
type input "0"
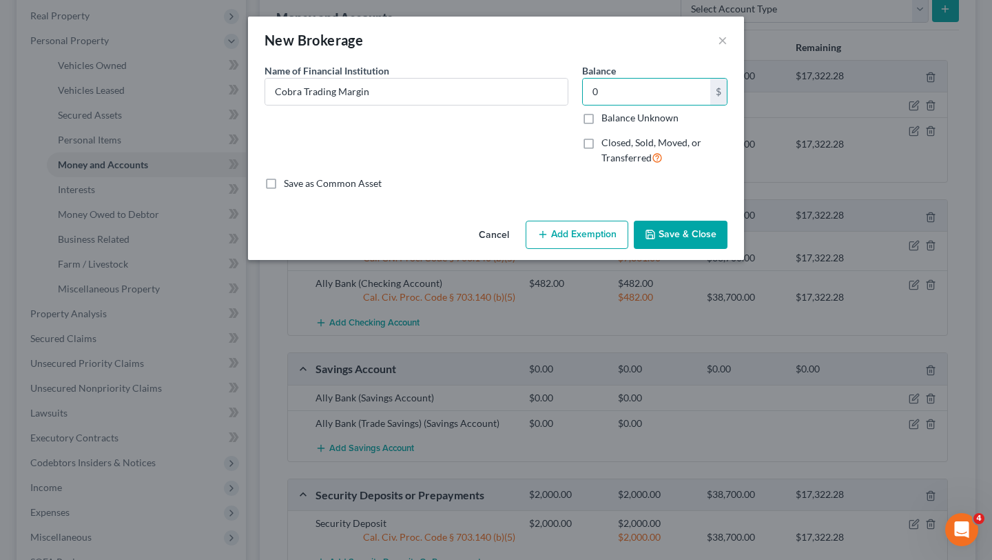
click at [646, 229] on icon "button" at bounding box center [650, 234] width 11 height 11
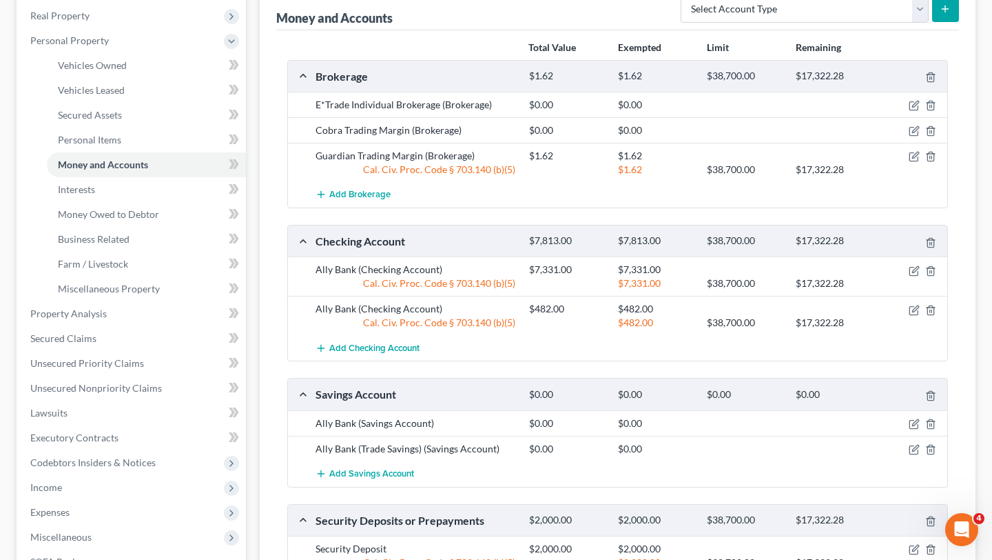
click at [363, 208] on div "Brokerage $1.62 $1.62 $38,700.00 $17,322.28 E*Trade Individual Brokerage (Broke…" at bounding box center [617, 330] width 661 height 541
click at [366, 199] on span "Add Brokerage" at bounding box center [359, 195] width 61 height 11
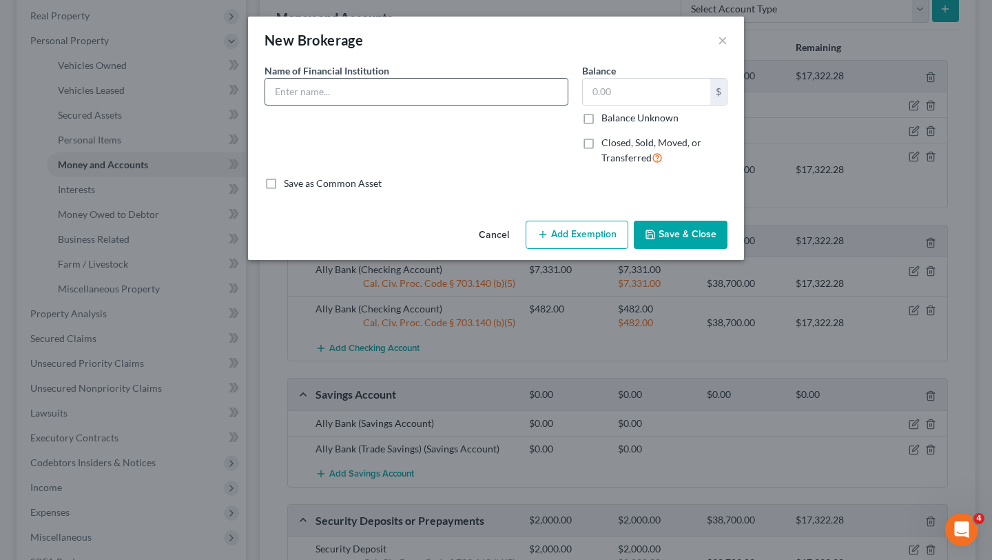
click at [437, 98] on input "text" at bounding box center [416, 92] width 303 height 26
type input "Clear Street Margin"
type input "0"
click at [681, 224] on button "Save & Close" at bounding box center [681, 235] width 94 height 29
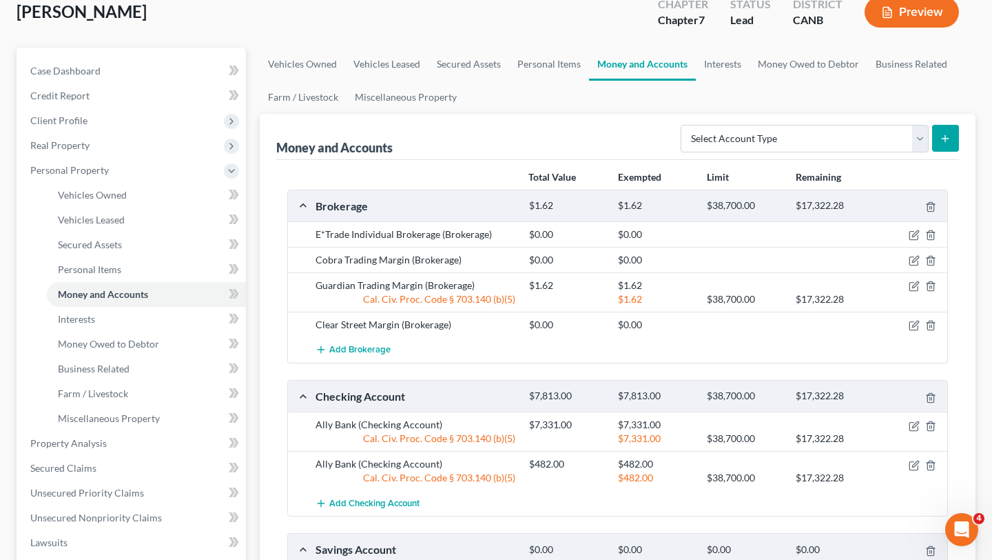
scroll to position [84, 0]
click at [363, 347] on span "Add Brokerage" at bounding box center [359, 350] width 61 height 11
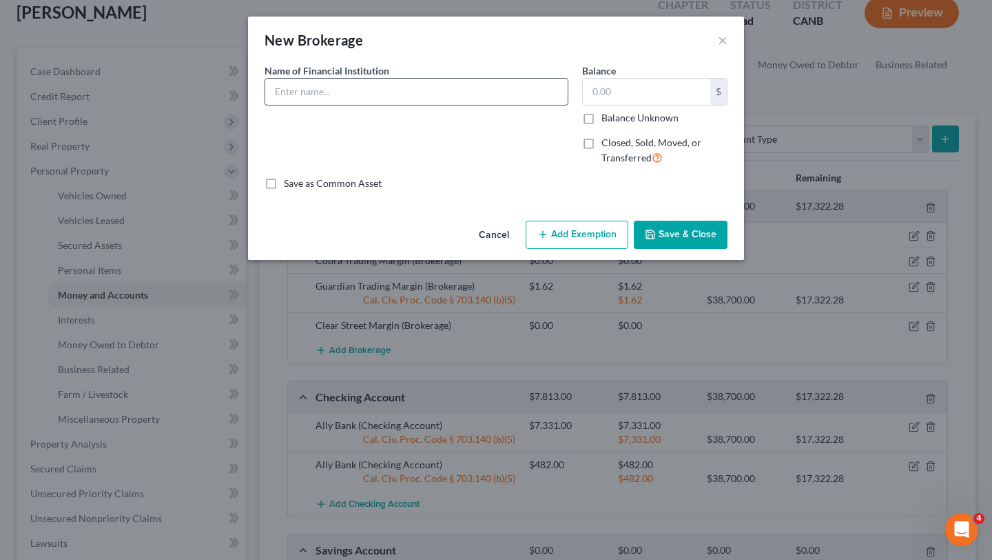
click at [431, 100] on input "text" at bounding box center [416, 92] width 303 height 26
click at [444, 94] on input "Ally Automated Investinga" at bounding box center [416, 92] width 303 height 26
type input "Ally Automated Investing"
click at [685, 95] on input "text" at bounding box center [647, 92] width 128 height 26
type input "0"
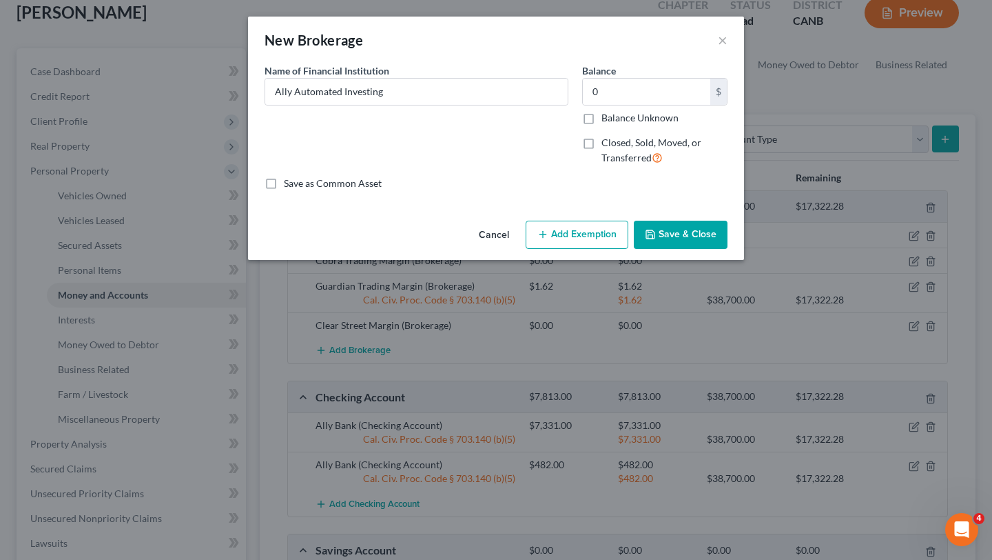
click at [701, 236] on button "Save & Close" at bounding box center [681, 235] width 94 height 29
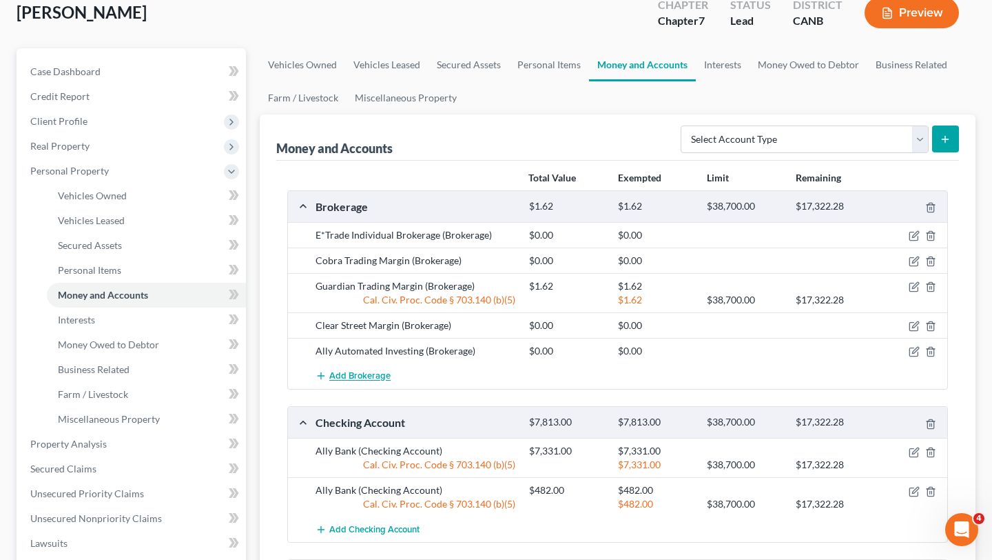
click at [380, 383] on button "Add Brokerage" at bounding box center [353, 376] width 75 height 26
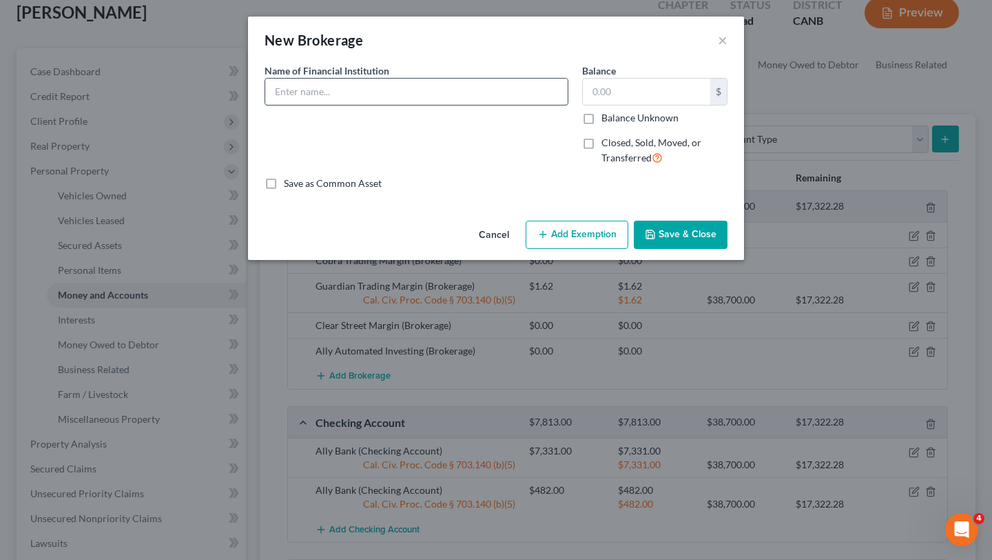
click at [504, 94] on input "text" at bounding box center [416, 92] width 303 height 26
paste input "Ally Automated Investing"
type input "Ally Automated Investing"
click at [620, 92] on input "text" at bounding box center [647, 92] width 128 height 26
type input "0"
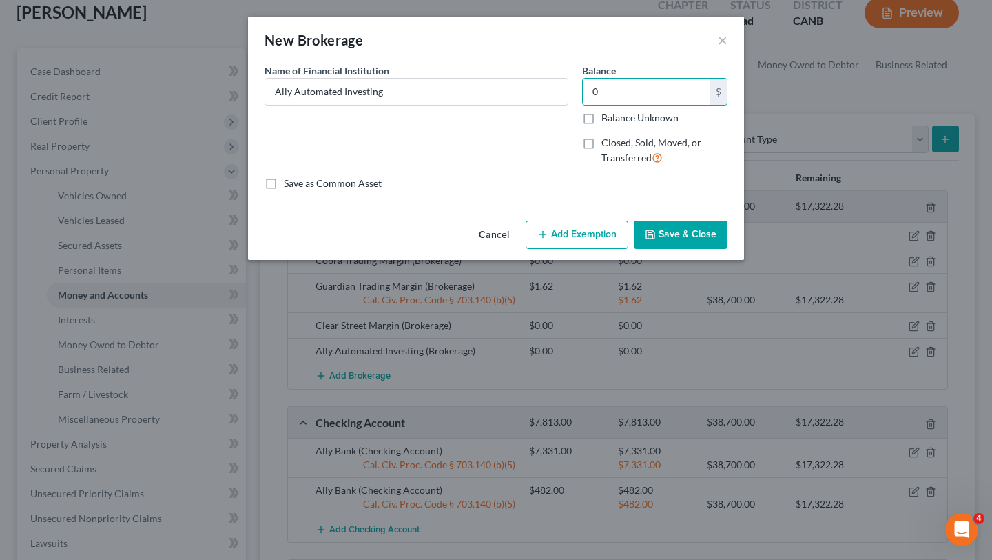
click at [682, 238] on button "Save & Close" at bounding box center [681, 235] width 94 height 29
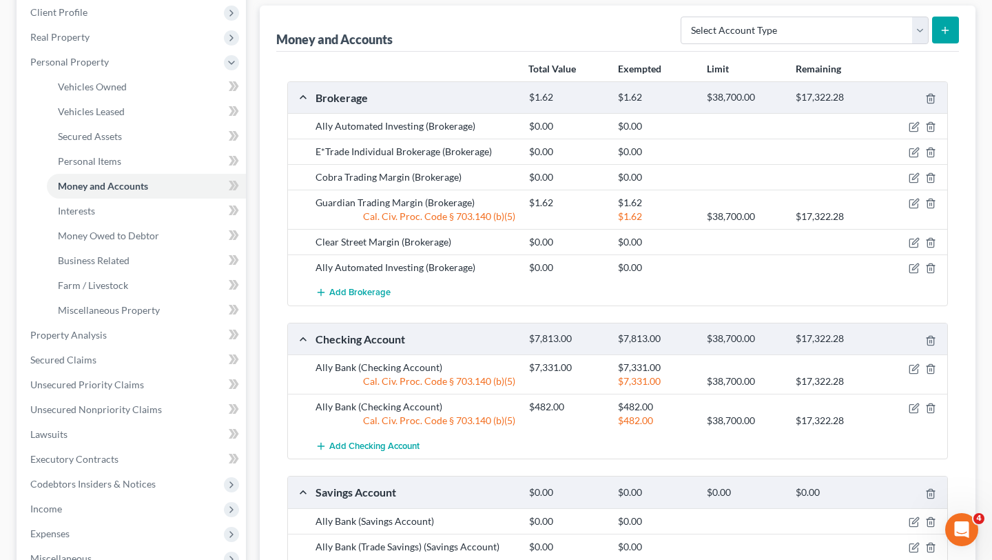
scroll to position [207, 0]
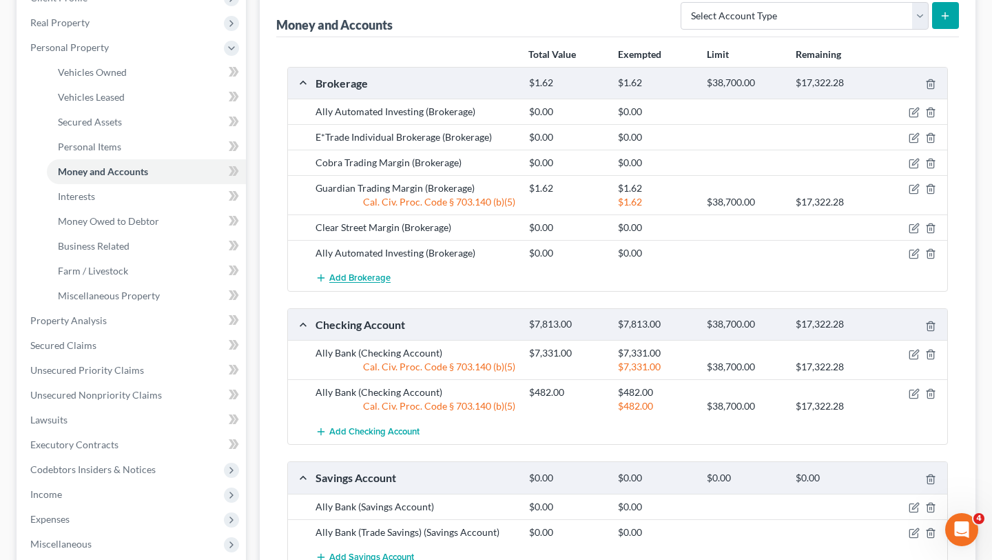
click at [345, 274] on span "Add Brokerage" at bounding box center [359, 278] width 61 height 11
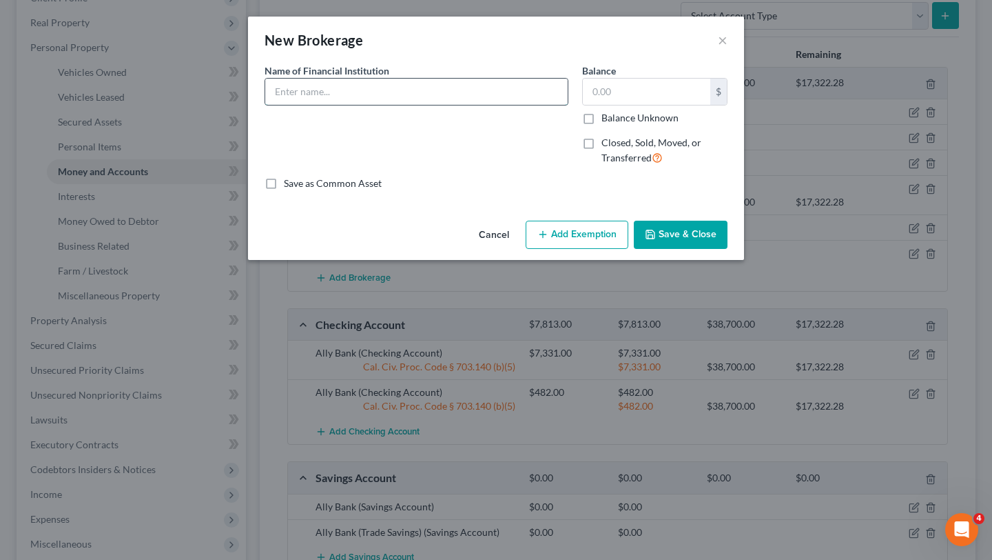
click at [411, 99] on input "text" at bounding box center [416, 92] width 303 height 26
paste input "Ally Automated Investing"
type input "Ally Automated Investing"
click at [669, 85] on input "text" at bounding box center [647, 92] width 128 height 26
type input "0"
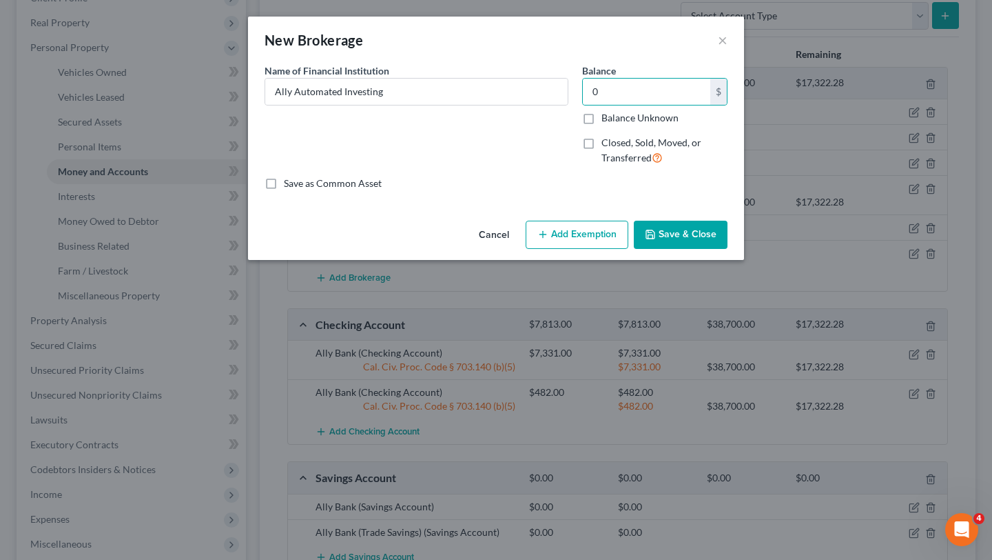
click at [682, 233] on button "Save & Close" at bounding box center [681, 235] width 94 height 29
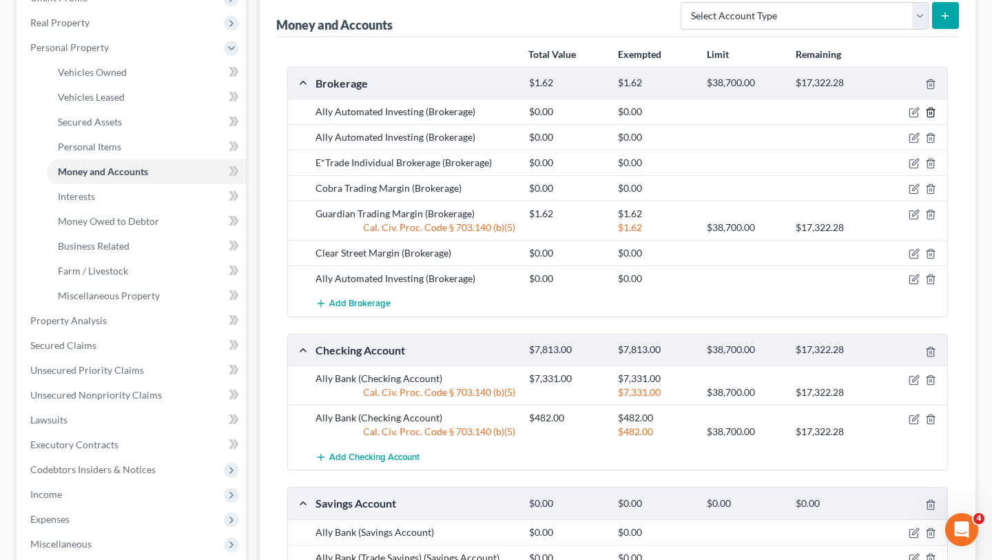
click at [934, 114] on icon "button" at bounding box center [931, 112] width 6 height 9
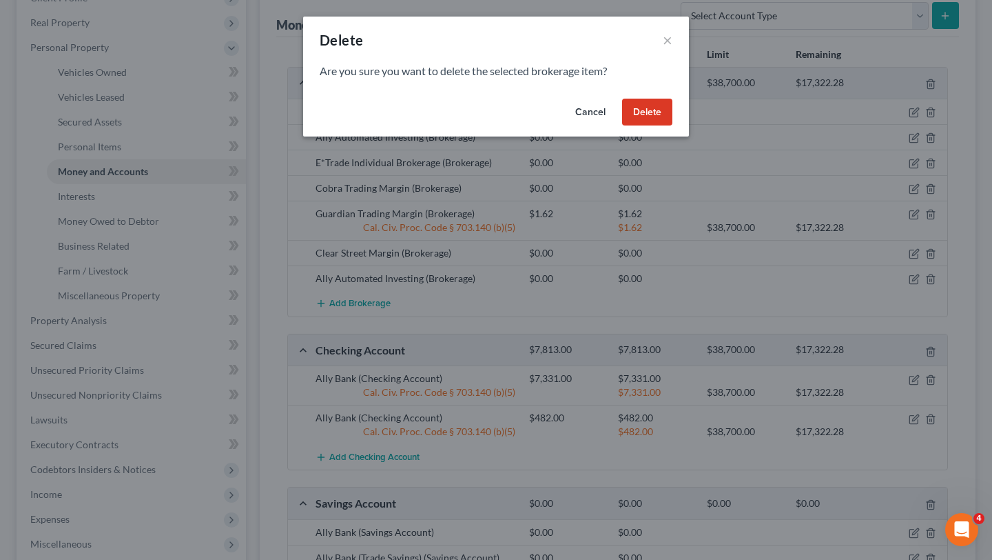
click at [611, 104] on button "Cancel" at bounding box center [590, 113] width 52 height 28
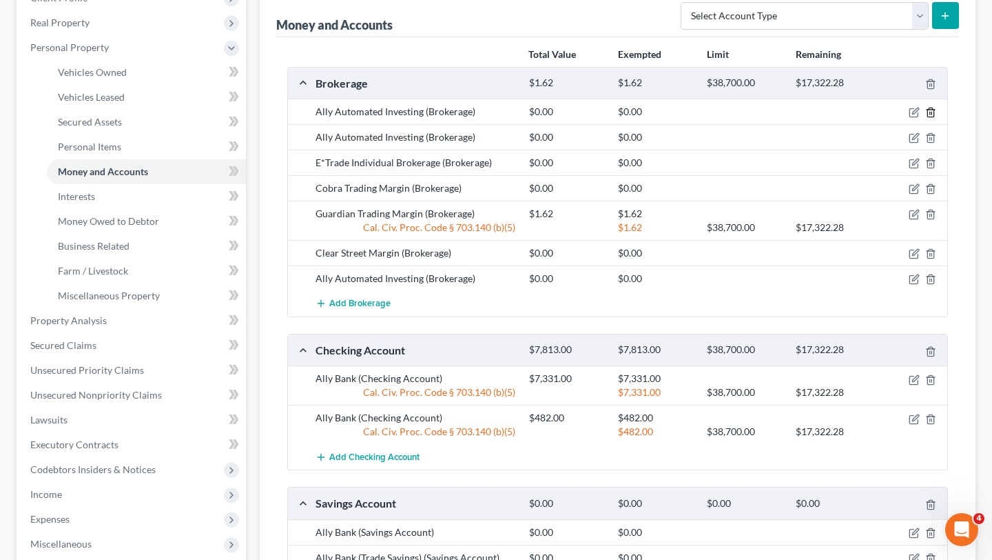
click at [931, 110] on polyline "button" at bounding box center [931, 110] width 8 height 0
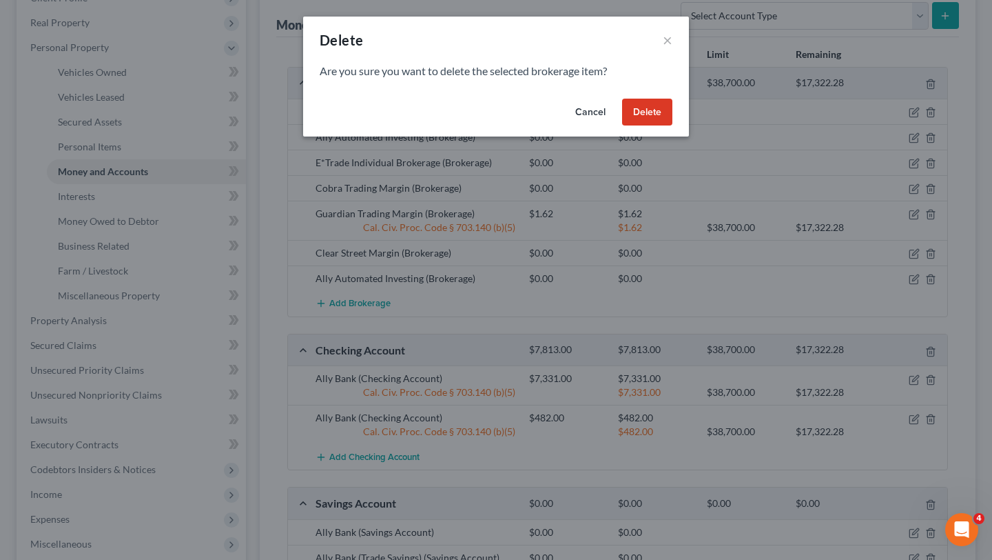
click at [642, 105] on button "Delete" at bounding box center [647, 113] width 50 height 28
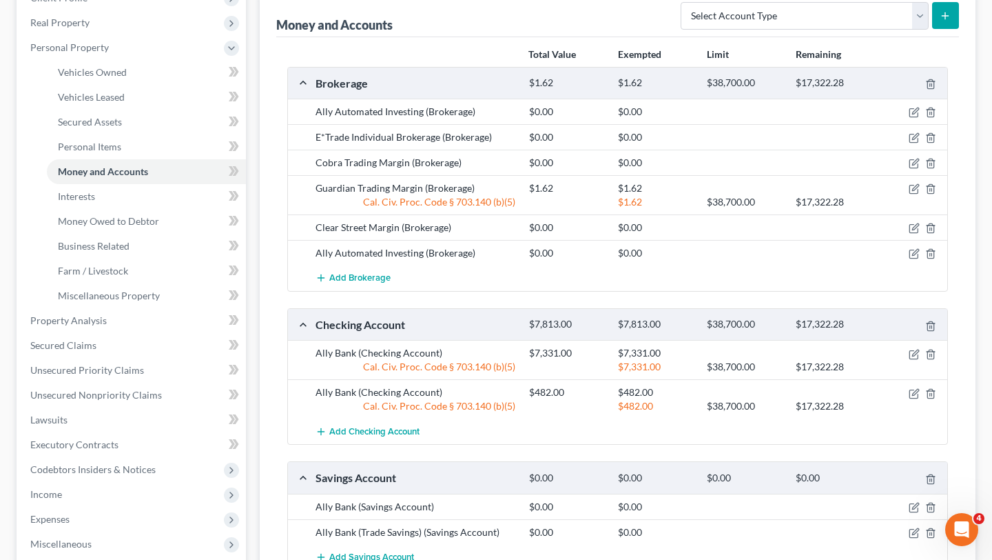
click at [928, 103] on div "Ally Automated Investing (Brokerage) $0.00 $0.00" at bounding box center [618, 112] width 660 height 26
click at [929, 110] on icon "button" at bounding box center [931, 112] width 6 height 9
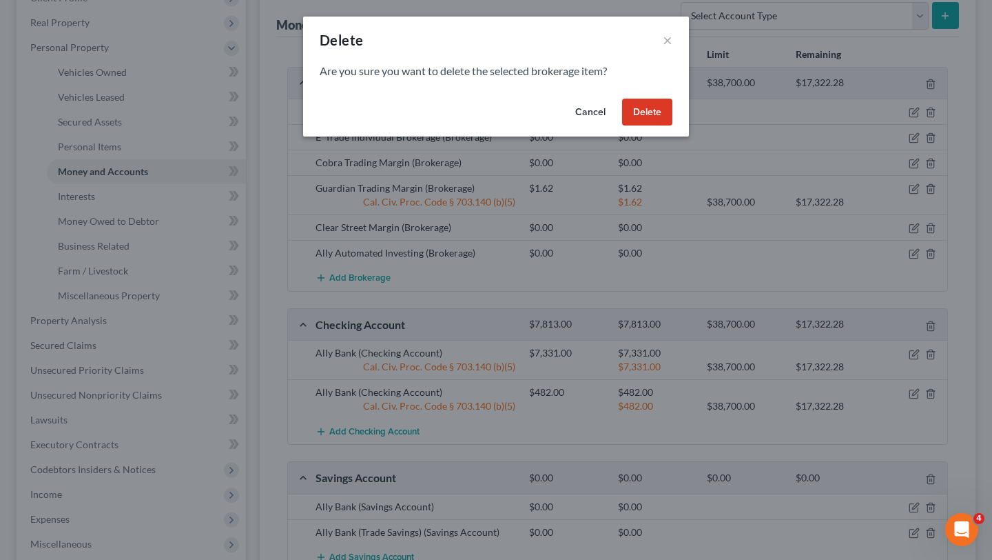
click at [625, 105] on button "Delete" at bounding box center [647, 113] width 50 height 28
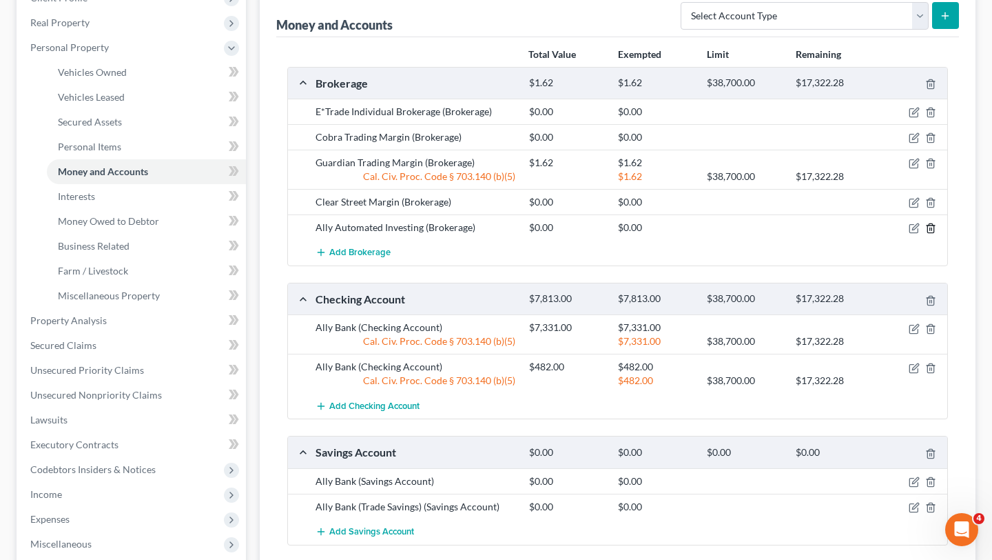
click at [933, 229] on icon "button" at bounding box center [931, 228] width 11 height 11
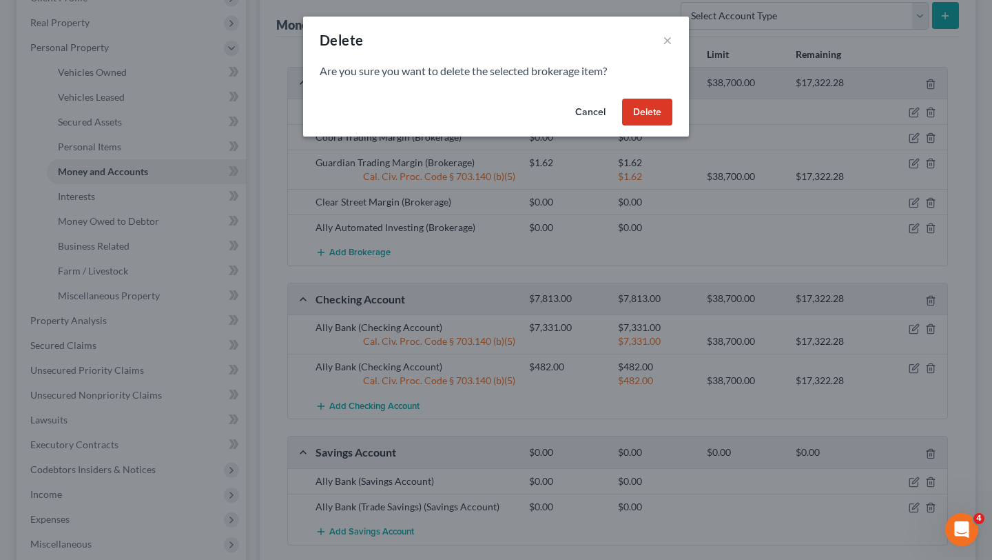
click at [662, 104] on button "Delete" at bounding box center [647, 113] width 50 height 28
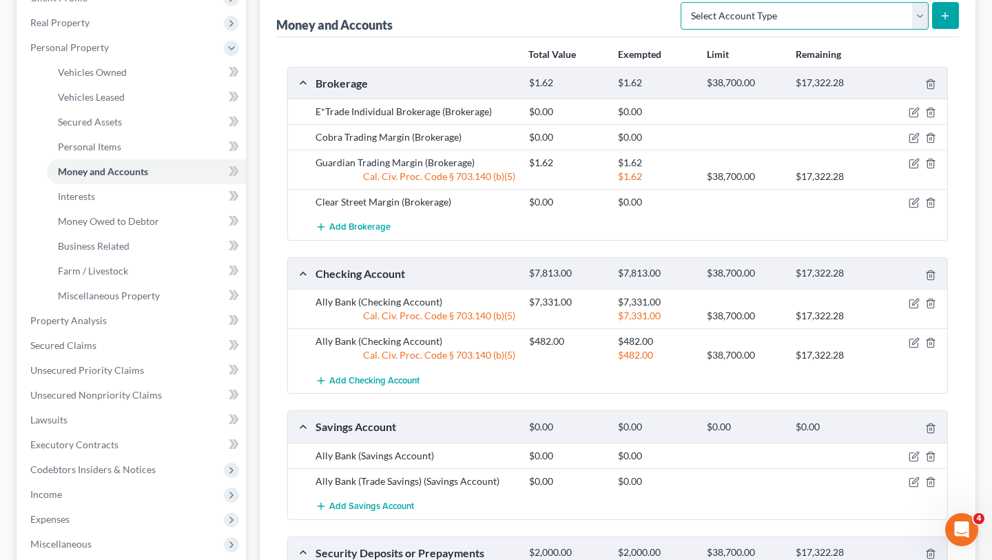
click at [824, 8] on select "Select Account Type Brokerage Cash on Hand Certificates of Deposit Checking Acc…" at bounding box center [805, 16] width 248 height 28
select select "other"
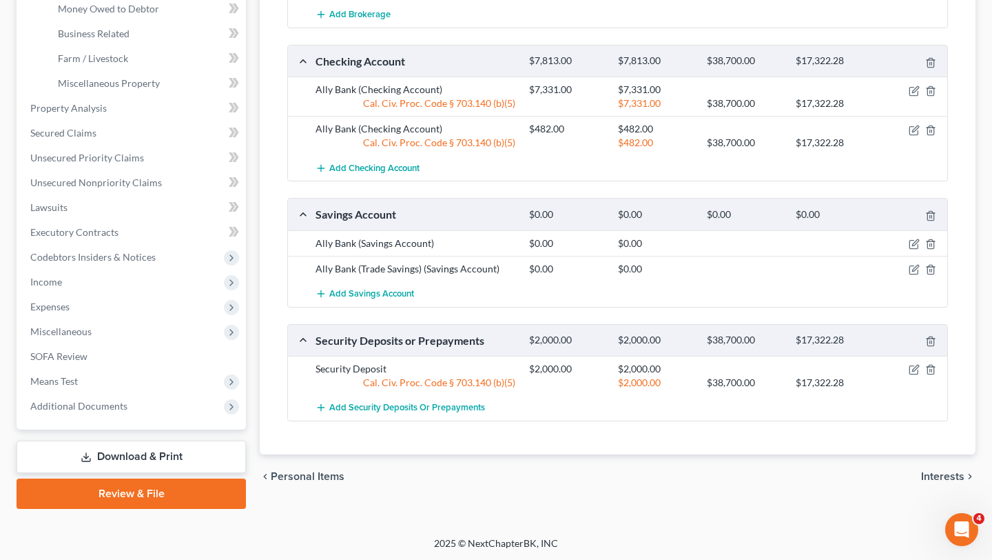
scroll to position [67, 0]
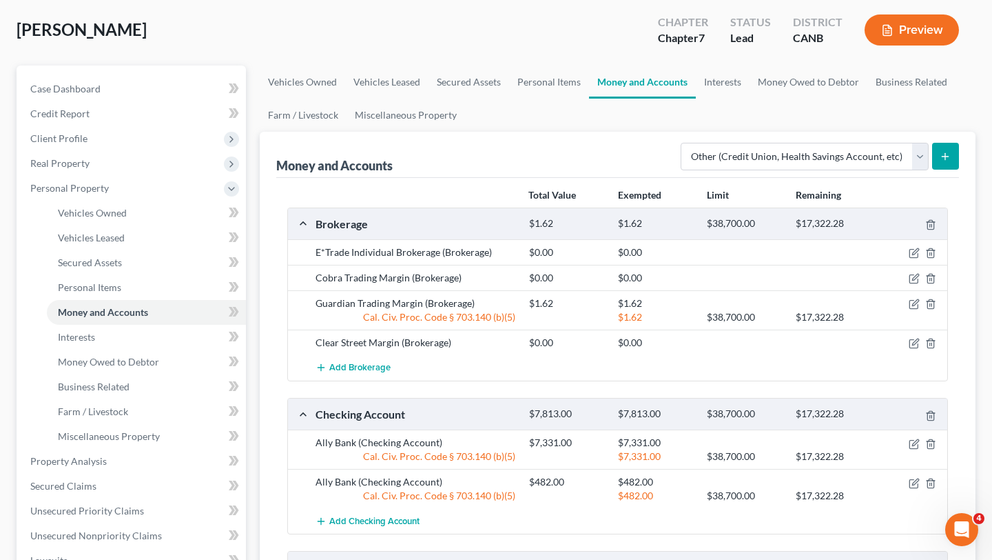
click at [943, 153] on icon "submit" at bounding box center [945, 156] width 11 height 11
click at [950, 156] on icon "submit" at bounding box center [945, 156] width 11 height 11
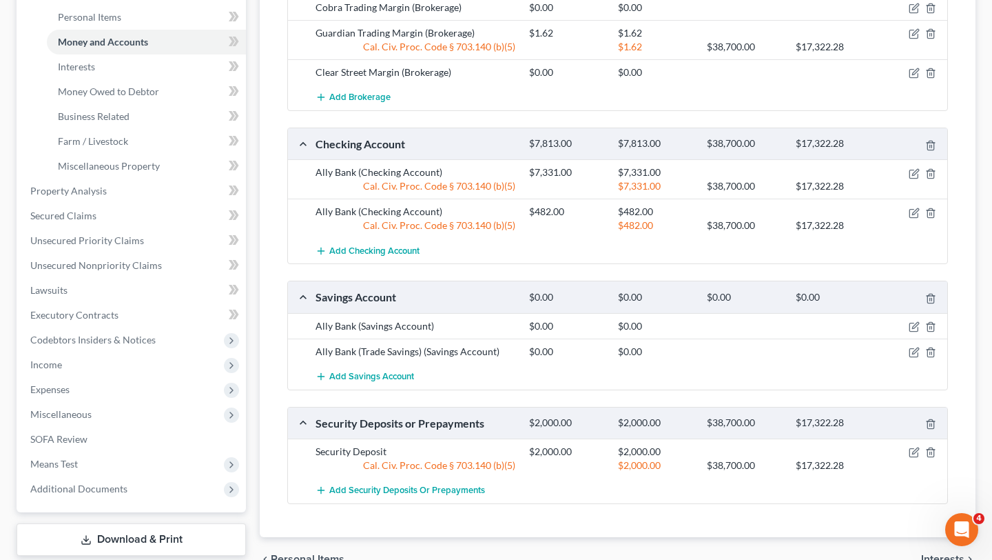
scroll to position [303, 0]
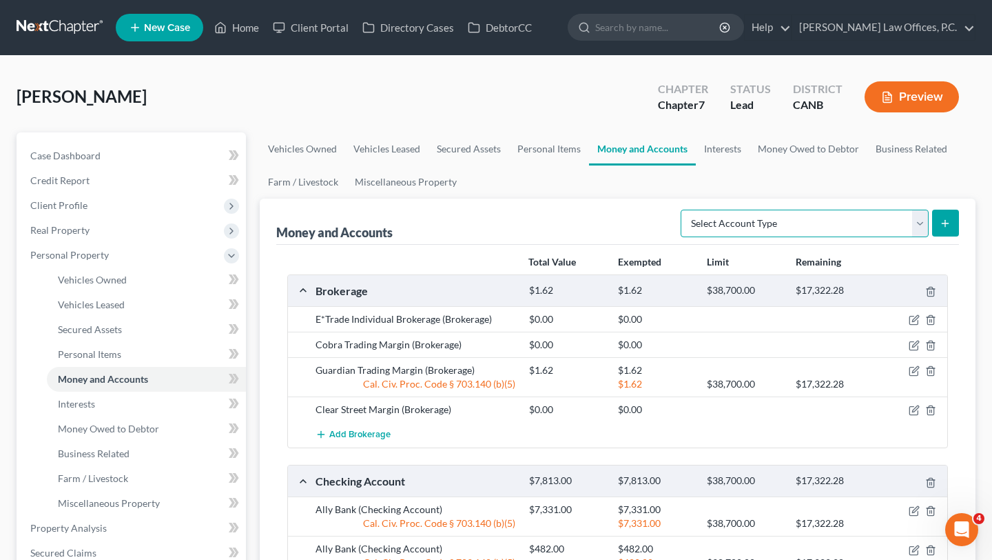
click at [778, 229] on select "Select Account Type Brokerage Cash on Hand Certificates of Deposit Checking Acc…" at bounding box center [805, 224] width 248 height 28
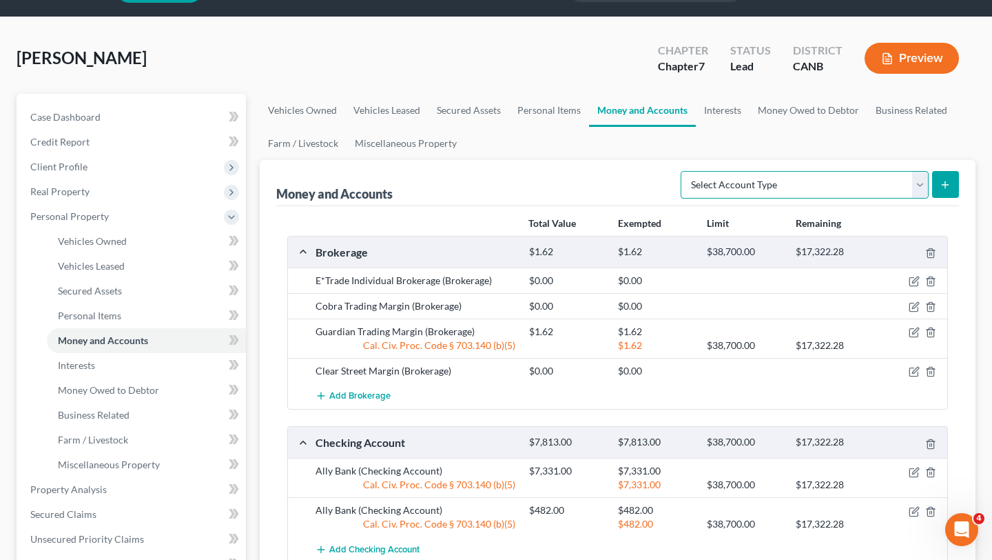
scroll to position [41, 0]
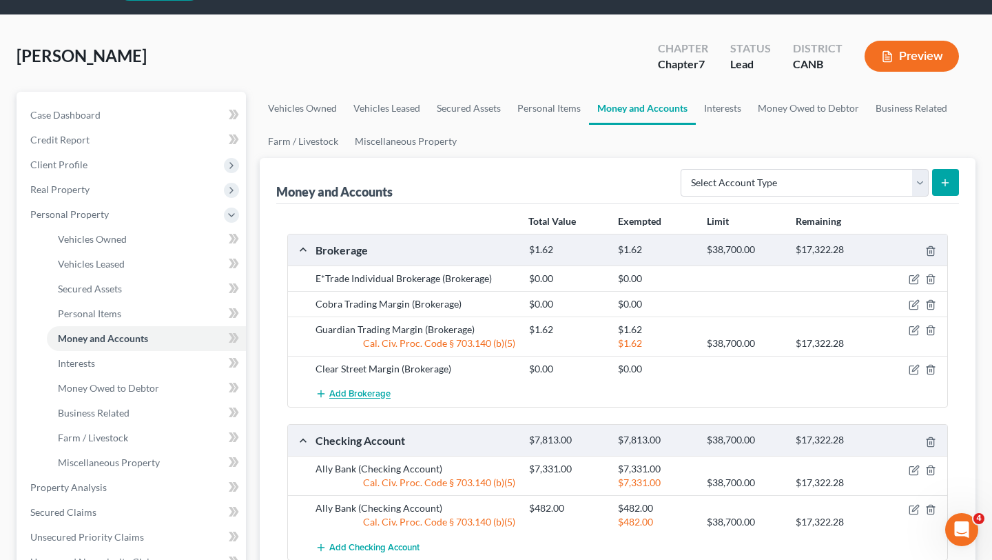
click at [373, 396] on span "Add Brokerage" at bounding box center [359, 394] width 61 height 11
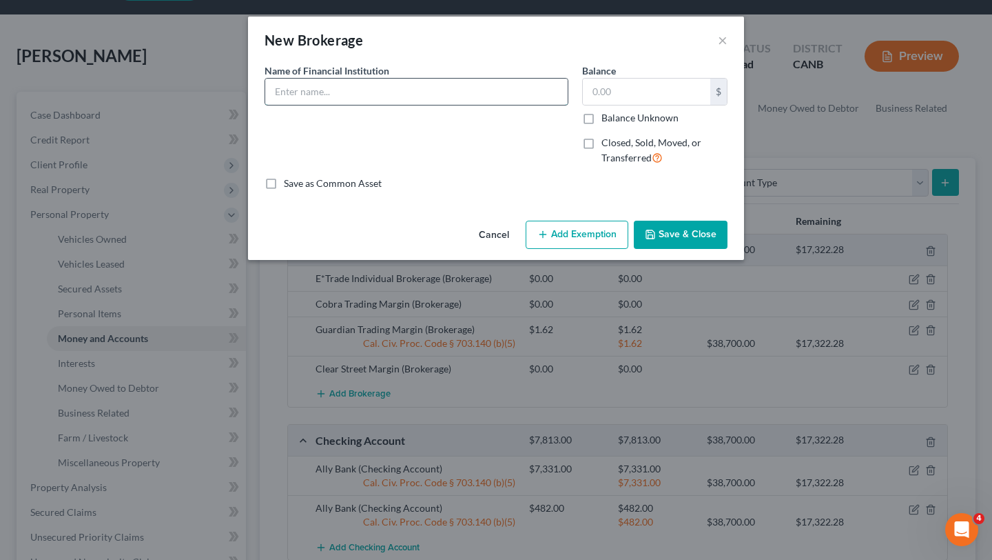
click at [411, 83] on input "text" at bounding box center [416, 92] width 303 height 26
paste input "Ally Automated Investing"
type input "Ally Automated Investing"
click at [650, 92] on input "text" at bounding box center [647, 92] width 128 height 26
type input "0"
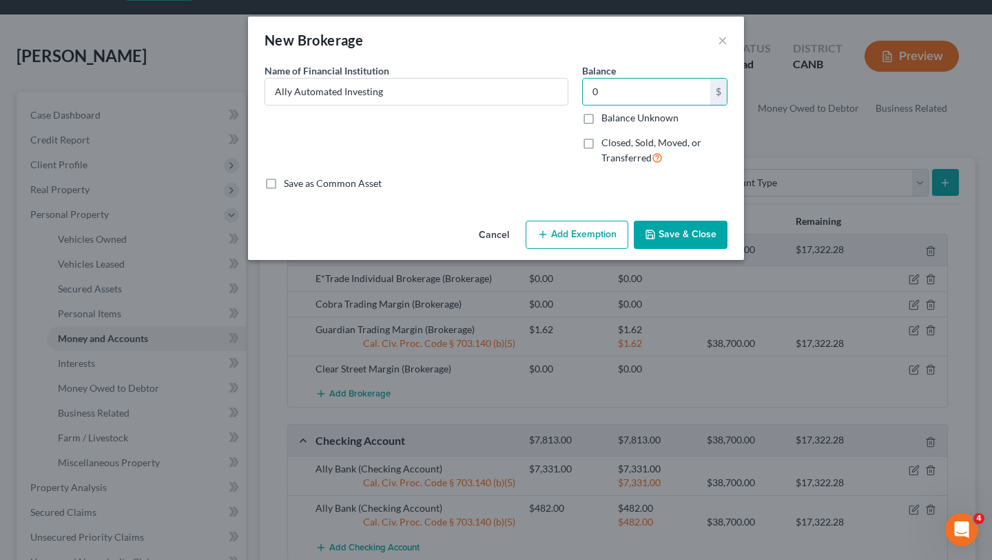
click at [680, 223] on button "Save & Close" at bounding box center [681, 235] width 94 height 29
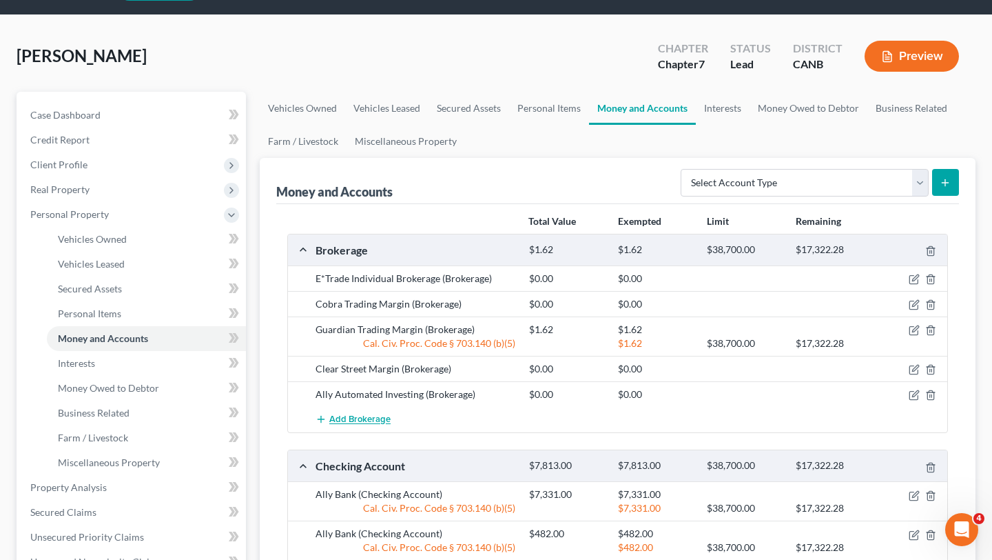
click at [328, 417] on button "Add Brokerage" at bounding box center [353, 420] width 75 height 26
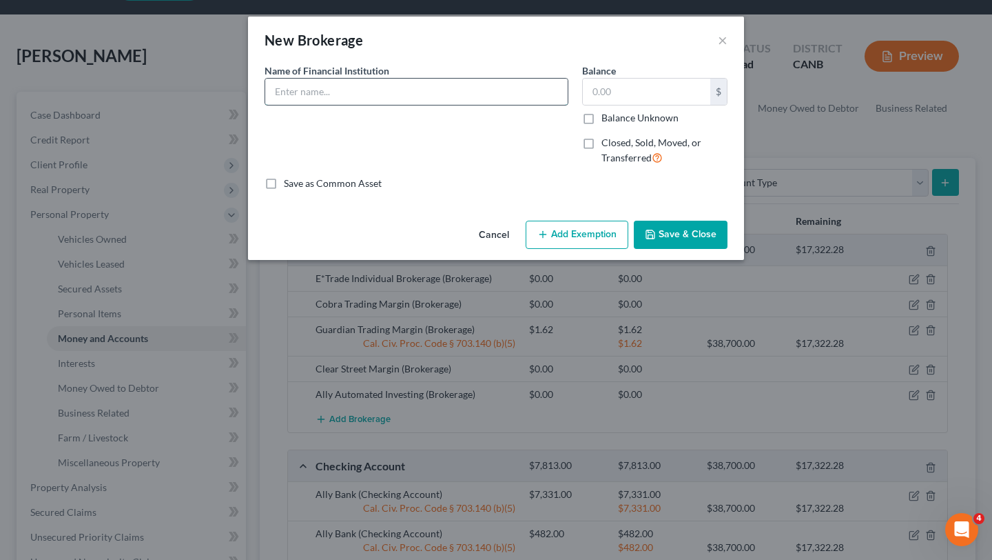
click at [448, 92] on input "text" at bounding box center [416, 92] width 303 height 26
paste input "Ally Automated Investing"
type input "Ally Automated Investing"
click at [655, 92] on input "text" at bounding box center [647, 92] width 128 height 26
type input "0"
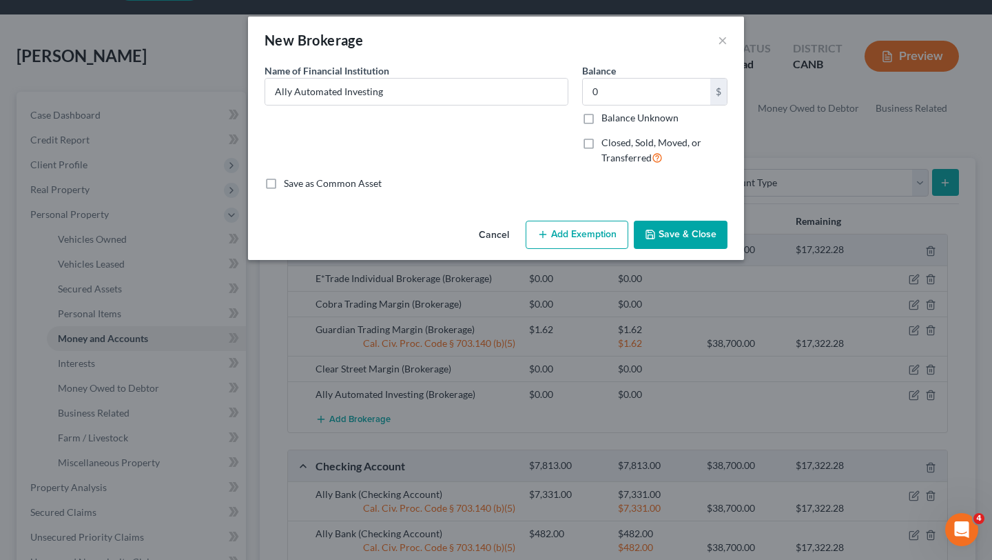
click at [683, 238] on button "Save & Close" at bounding box center [681, 235] width 94 height 29
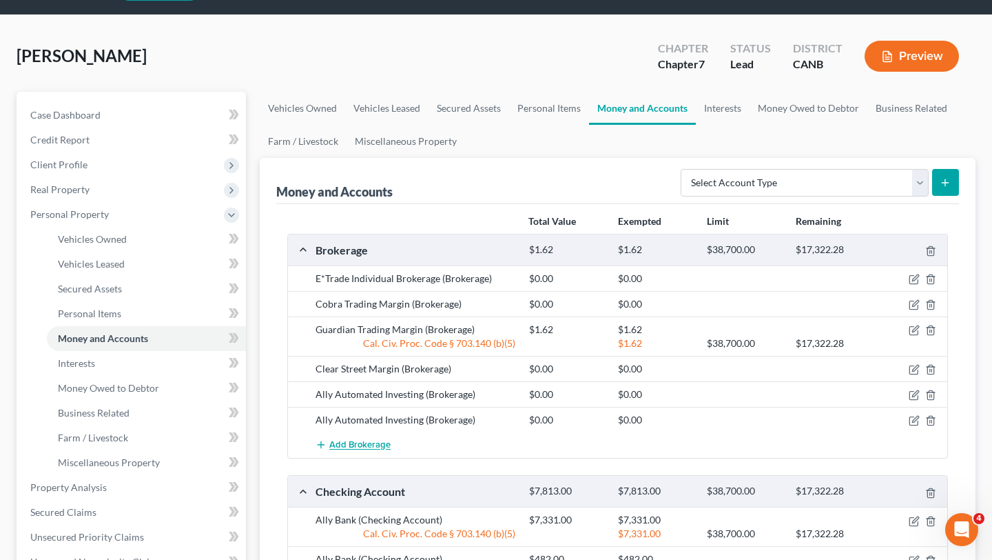
click at [356, 450] on button "Add Brokerage" at bounding box center [353, 445] width 75 height 26
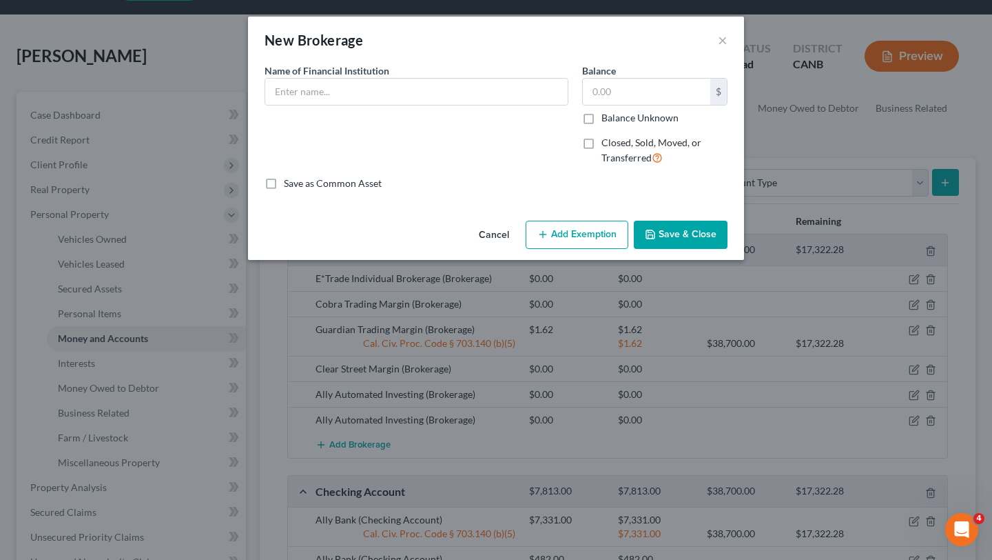
click at [474, 66] on div "Name of Financial Institution *" at bounding box center [417, 84] width 304 height 42
click at [474, 79] on input "text" at bounding box center [416, 92] width 303 height 26
paste input "Ally Automated Investing"
type input "Ally Automated Investing"
click at [644, 111] on label "Balance Unknown" at bounding box center [640, 118] width 77 height 14
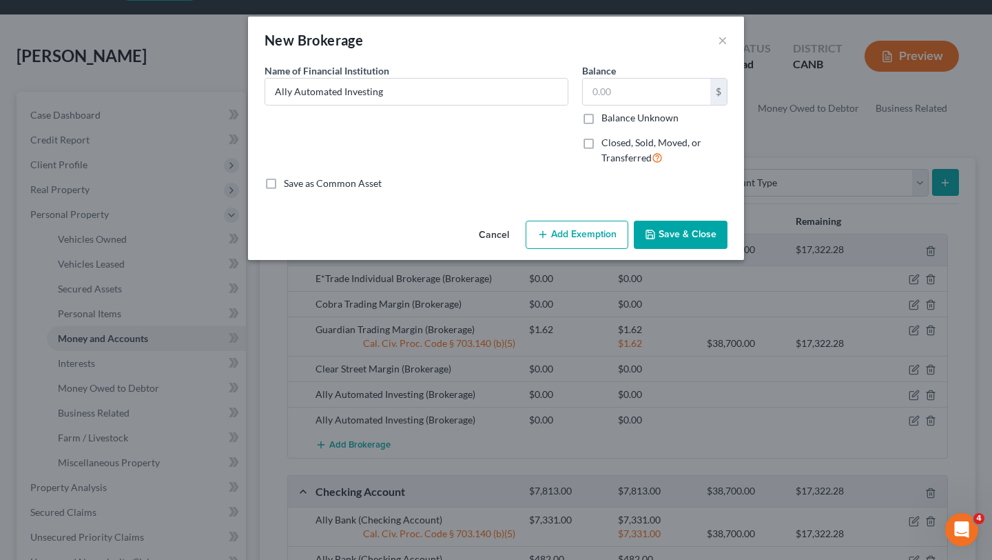
click at [616, 111] on input "Balance Unknown" at bounding box center [611, 115] width 9 height 9
checkbox input "true"
type input "0.00"
click at [640, 105] on div "0.00 $" at bounding box center [654, 92] width 145 height 28
click at [638, 119] on label "Balance Unknown" at bounding box center [640, 118] width 77 height 14
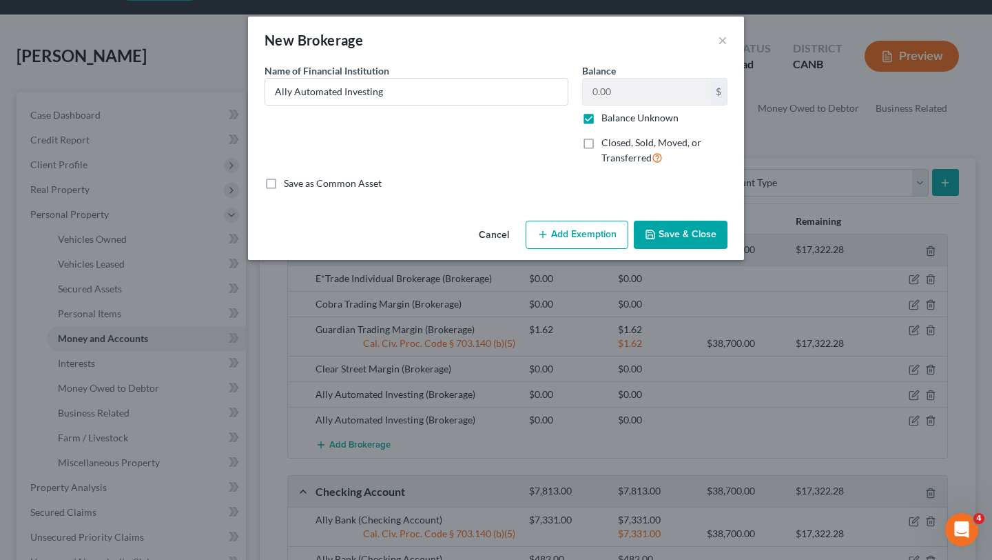
click at [616, 119] on input "Balance Unknown" at bounding box center [611, 115] width 9 height 9
checkbox input "false"
click at [635, 79] on input "0.00" at bounding box center [647, 92] width 128 height 26
type input "0"
click at [671, 230] on button "Save & Close" at bounding box center [681, 235] width 94 height 29
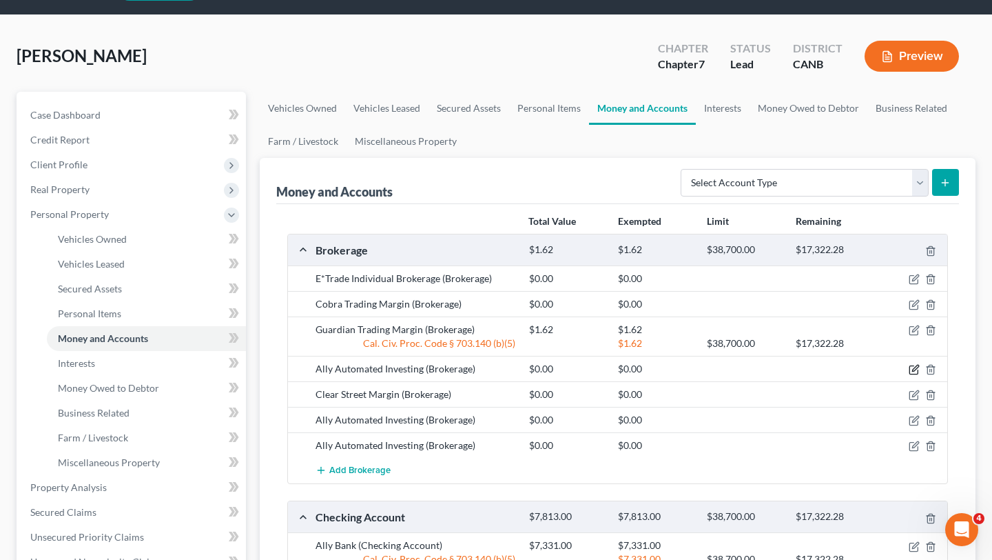
click at [913, 364] on icon "button" at bounding box center [914, 369] width 11 height 11
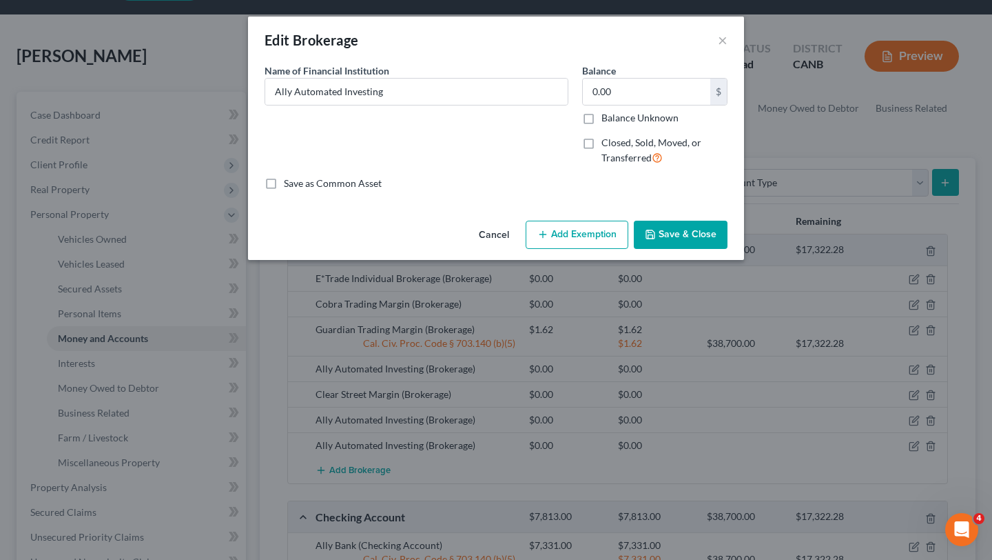
click at [629, 152] on span "Closed, Sold, Moved, or Transferred" at bounding box center [652, 149] width 100 height 27
click at [616, 145] on input "Closed, Sold, Moved, or Transferred" at bounding box center [611, 140] width 9 height 9
checkbox input "true"
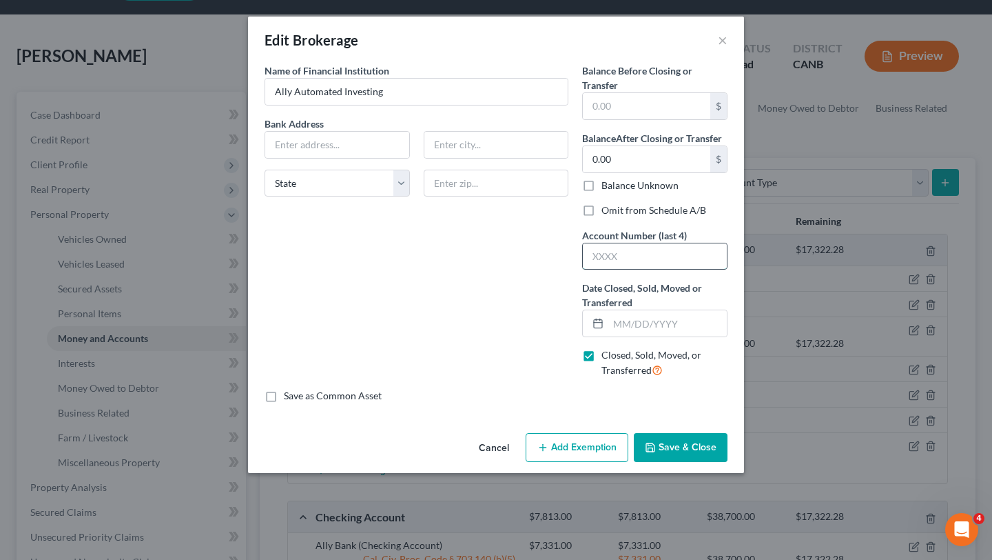
click at [623, 254] on input "text" at bounding box center [655, 256] width 144 height 26
click at [637, 265] on input "text" at bounding box center [655, 256] width 144 height 26
paste input "6689"
type input "6689"
click at [500, 320] on div "Name of Financial Institution * Ally Automated Investing Bank Address State [US…" at bounding box center [417, 225] width 318 height 325
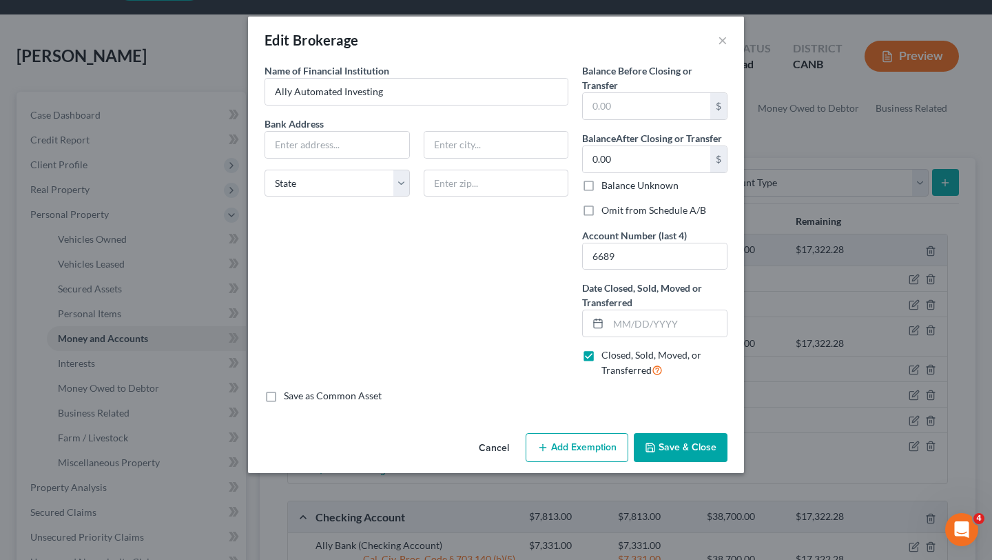
click at [693, 449] on button "Save & Close" at bounding box center [681, 447] width 94 height 29
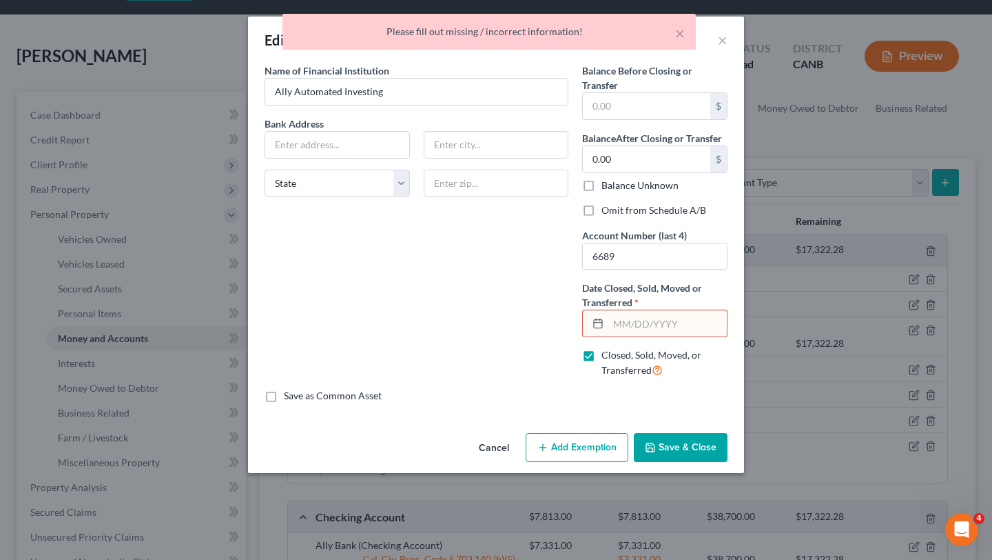
click at [651, 334] on input "text" at bounding box center [668, 323] width 119 height 26
type input "[DATE]"
click at [687, 424] on div "An exemption set must first be selected from the Filing Information section. Co…" at bounding box center [496, 245] width 496 height 364
click at [683, 440] on button "Save & Close" at bounding box center [681, 447] width 94 height 29
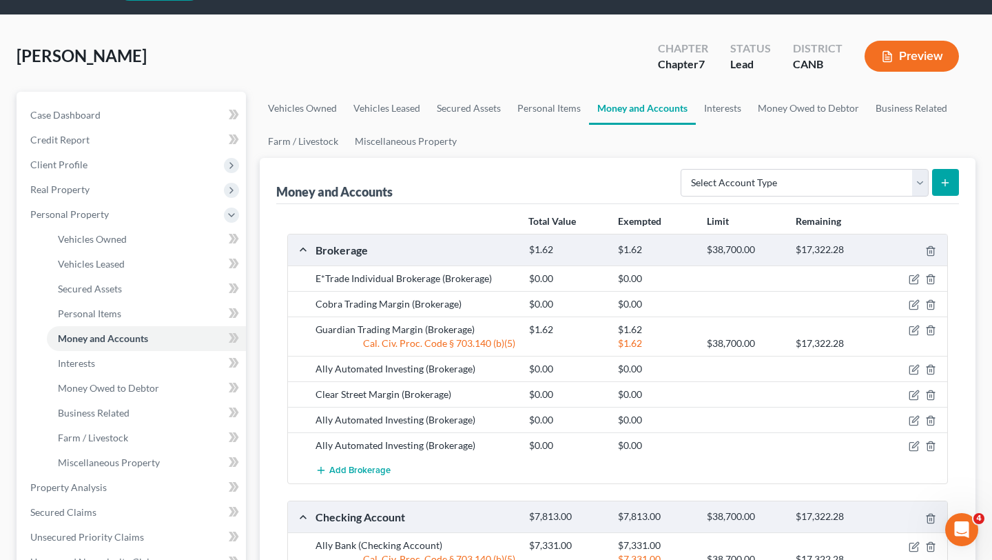
scroll to position [104, 0]
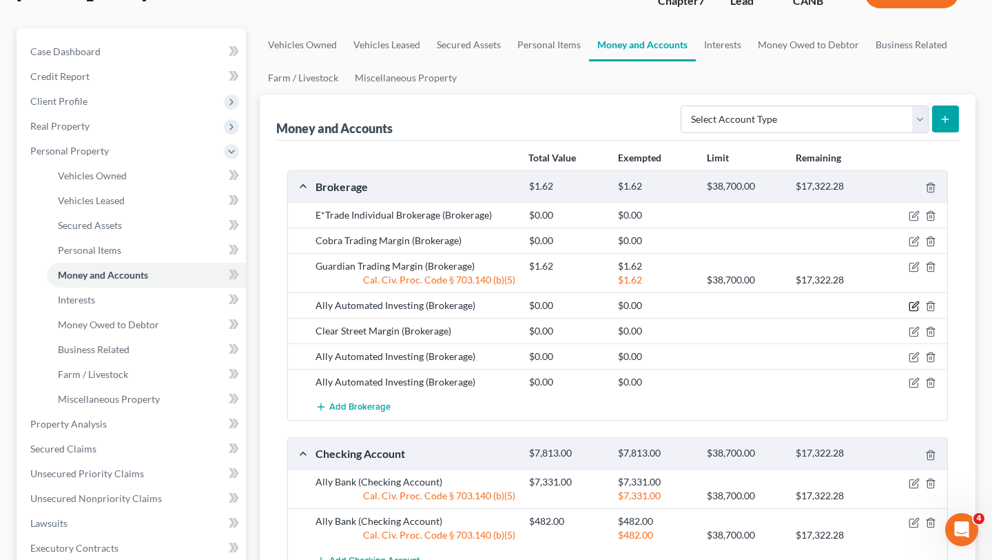
click at [910, 307] on icon "button" at bounding box center [914, 307] width 8 height 8
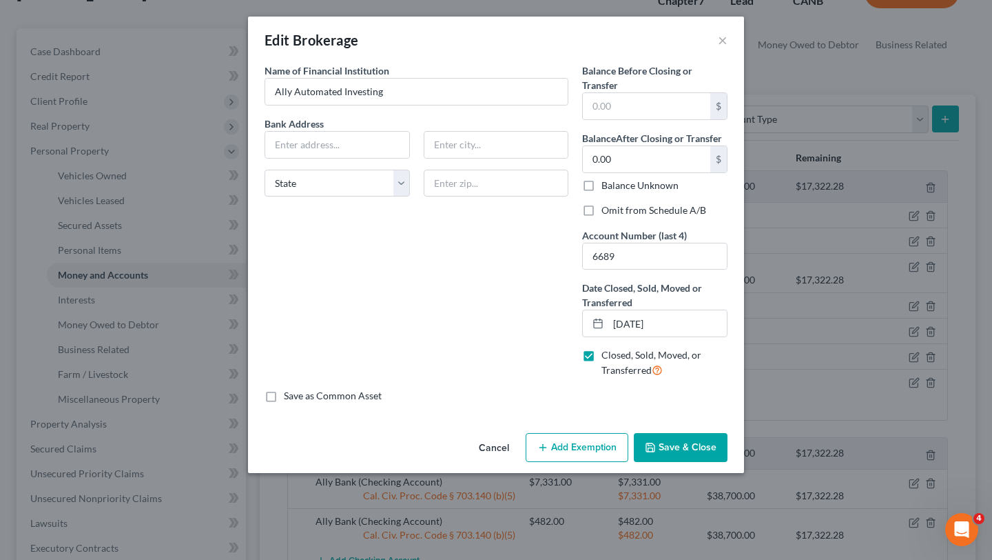
click at [675, 425] on div "An exemption set must first be selected from the Filing Information section. Co…" at bounding box center [496, 245] width 496 height 364
click at [675, 435] on button "Save & Close" at bounding box center [681, 447] width 94 height 29
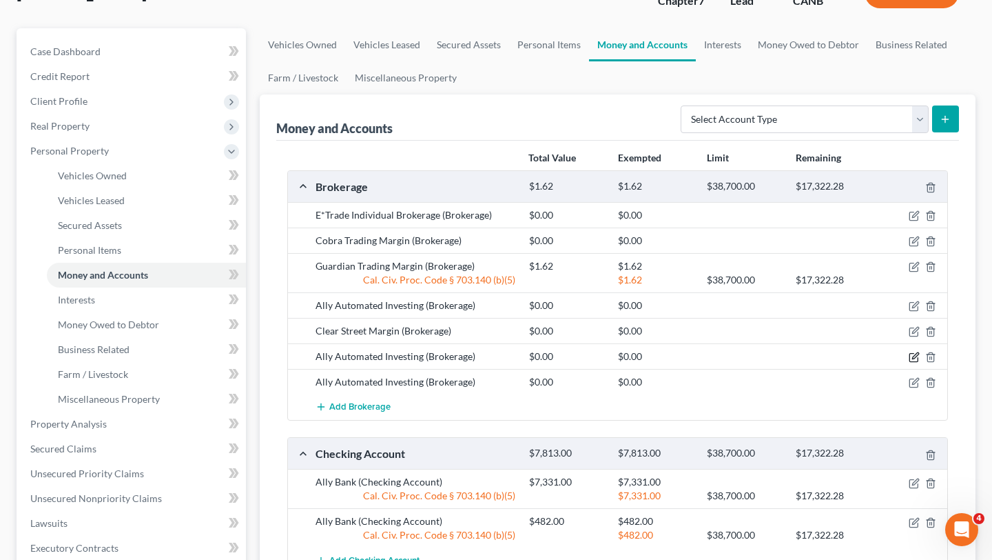
click at [916, 360] on icon "button" at bounding box center [914, 357] width 11 height 11
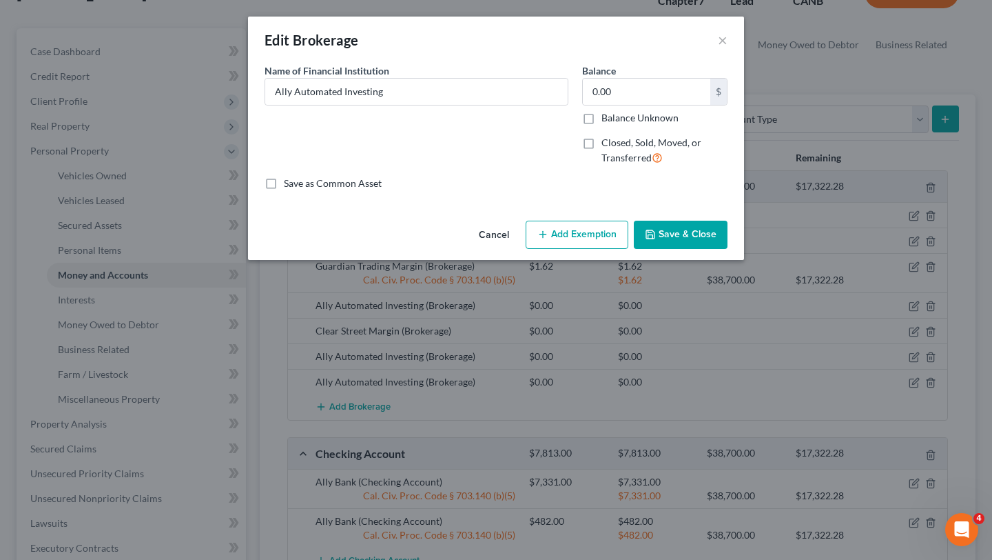
click at [625, 136] on label "Closed, Sold, Moved, or Transferred" at bounding box center [665, 151] width 126 height 30
click at [616, 136] on input "Closed, Sold, Moved, or Transferred" at bounding box center [611, 140] width 9 height 9
checkbox input "true"
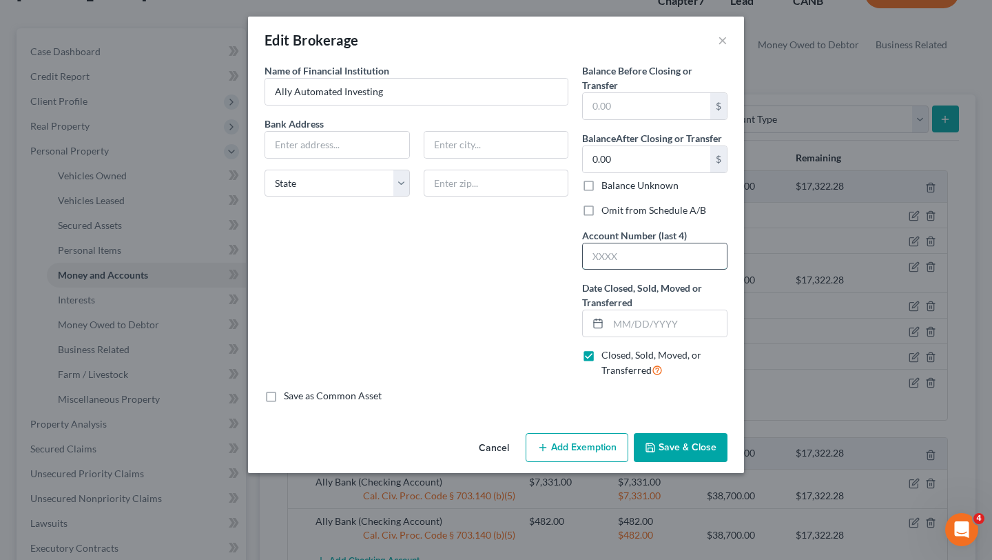
click at [658, 265] on input "text" at bounding box center [655, 256] width 144 height 26
paste input "0252"
type input "0252"
click at [627, 319] on input "text" at bounding box center [668, 323] width 119 height 26
type input "[DATE]"
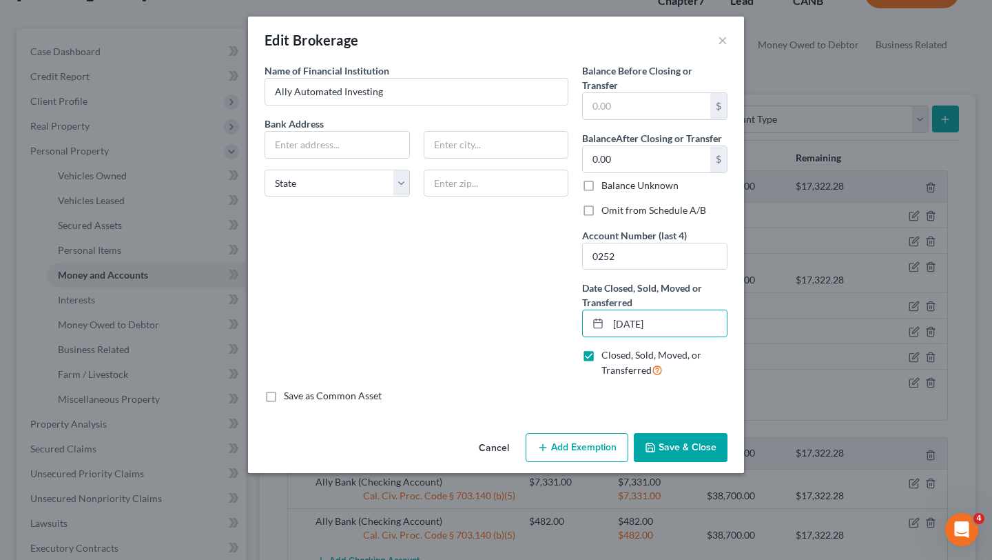
click at [691, 460] on button "Save & Close" at bounding box center [681, 447] width 94 height 29
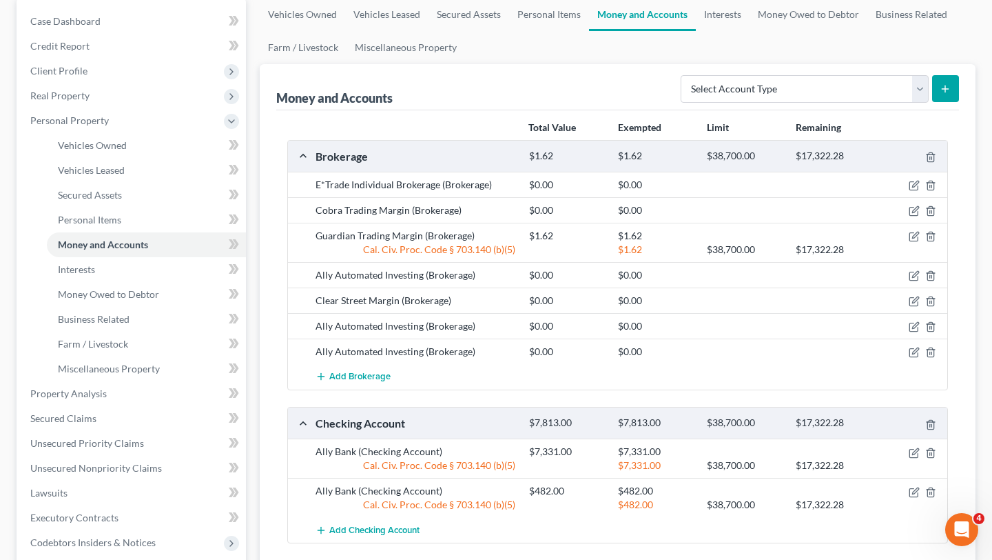
scroll to position [142, 0]
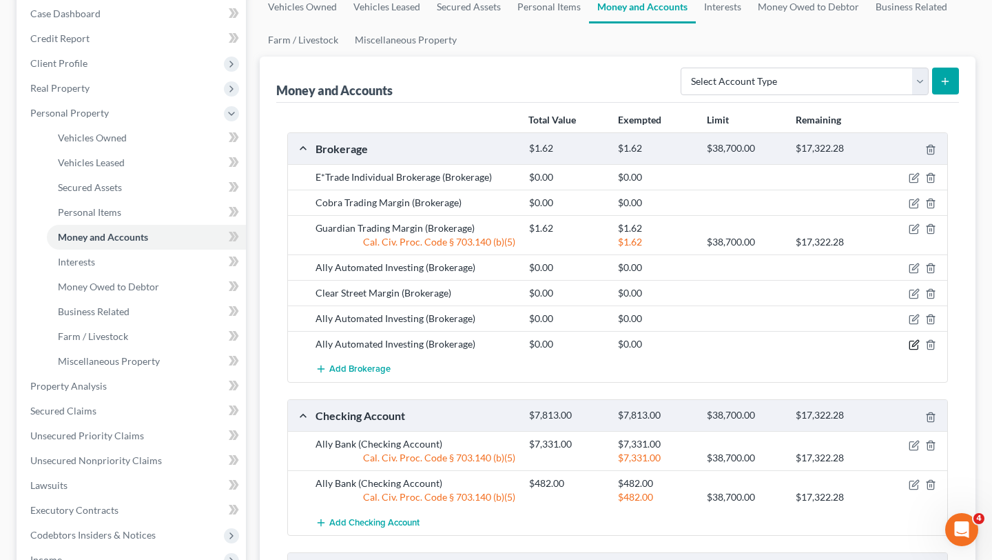
click at [909, 343] on icon "button" at bounding box center [914, 344] width 11 height 11
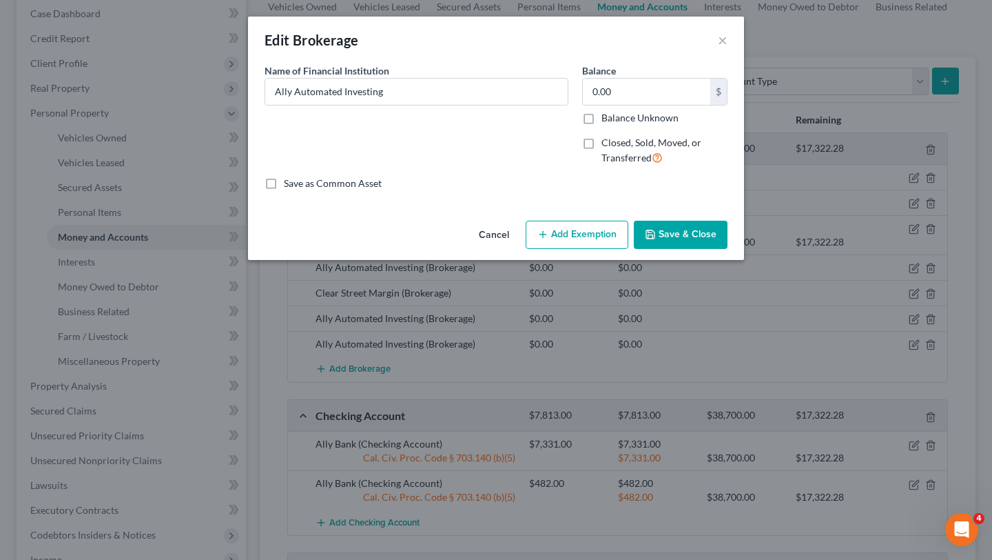
click at [602, 142] on label "Closed, Sold, Moved, or Transferred" at bounding box center [665, 151] width 126 height 30
click at [607, 142] on input "Closed, Sold, Moved, or Transferred" at bounding box center [611, 140] width 9 height 9
checkbox input "true"
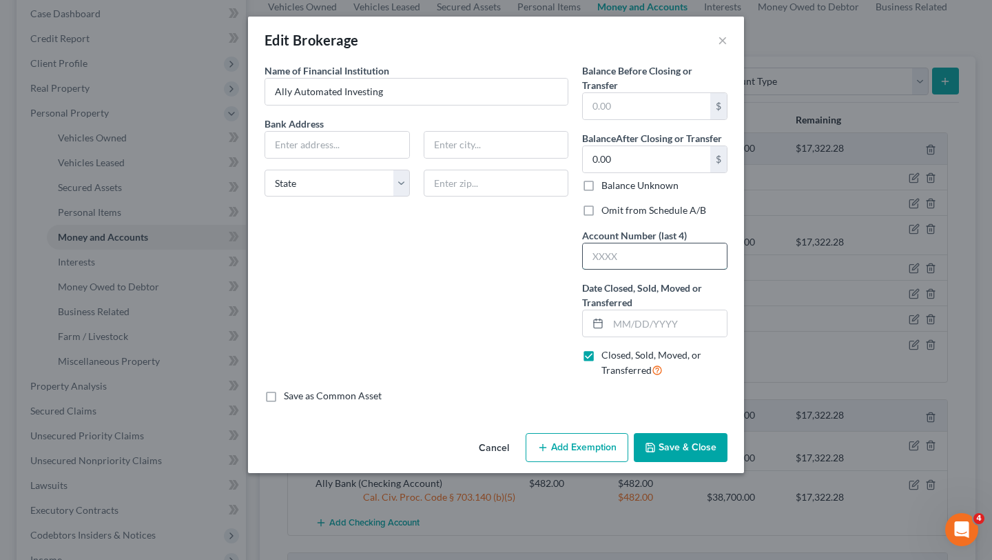
click at [655, 256] on input "text" at bounding box center [655, 256] width 144 height 26
paste input "0253"
type input "0253"
click at [532, 266] on div "Name of Financial Institution * Ally Automated Investing Bank Address State [US…" at bounding box center [417, 225] width 318 height 325
click at [611, 323] on input "text" at bounding box center [668, 323] width 119 height 26
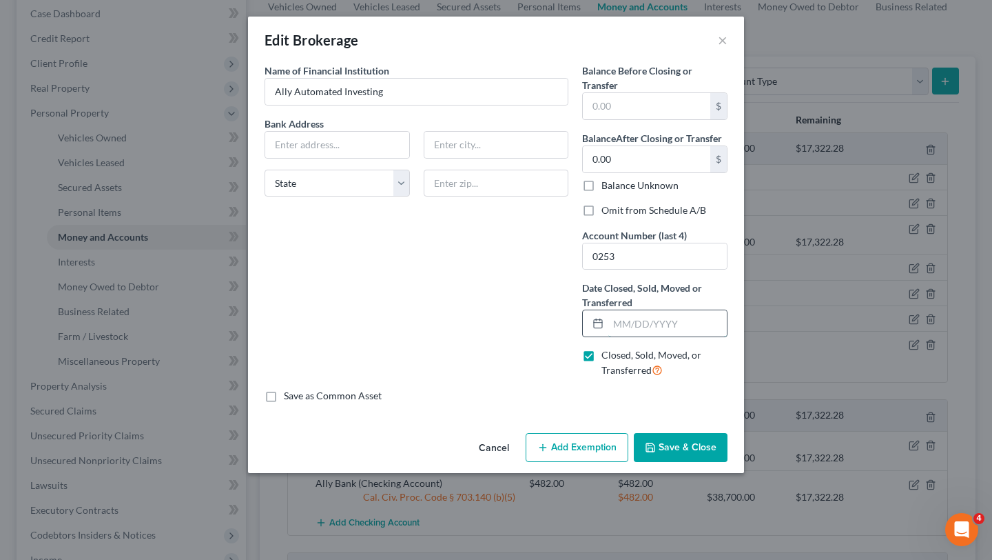
type input "1"
click at [638, 326] on input "text" at bounding box center [668, 323] width 119 height 26
type input "[DATE]"
click at [686, 451] on button "Save & Close" at bounding box center [681, 447] width 94 height 29
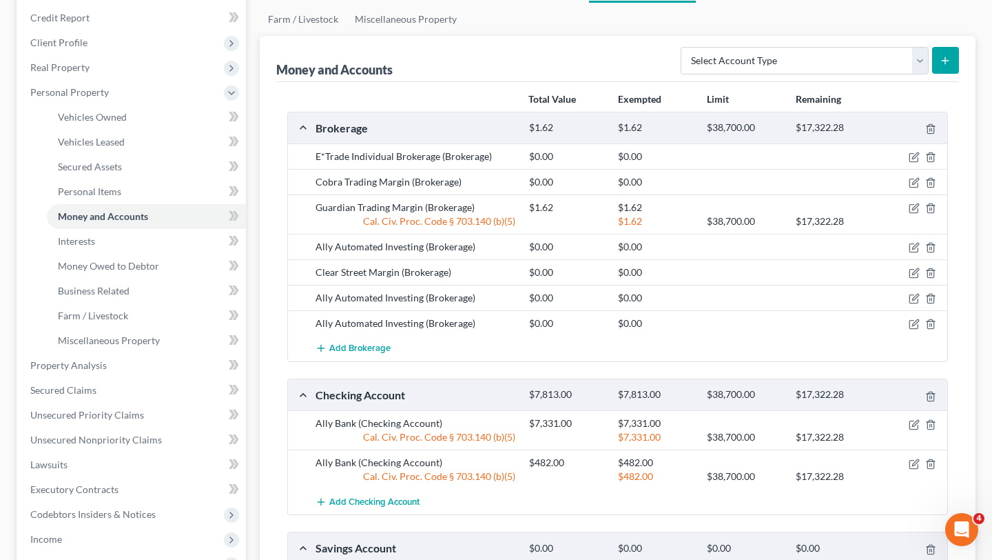
scroll to position [69, 0]
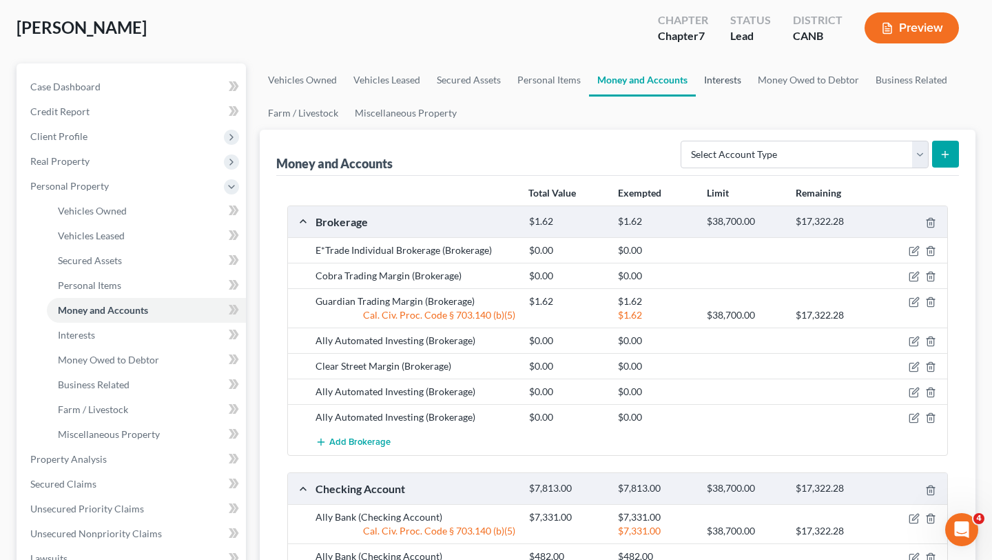
click at [704, 77] on link "Interests" at bounding box center [723, 79] width 54 height 33
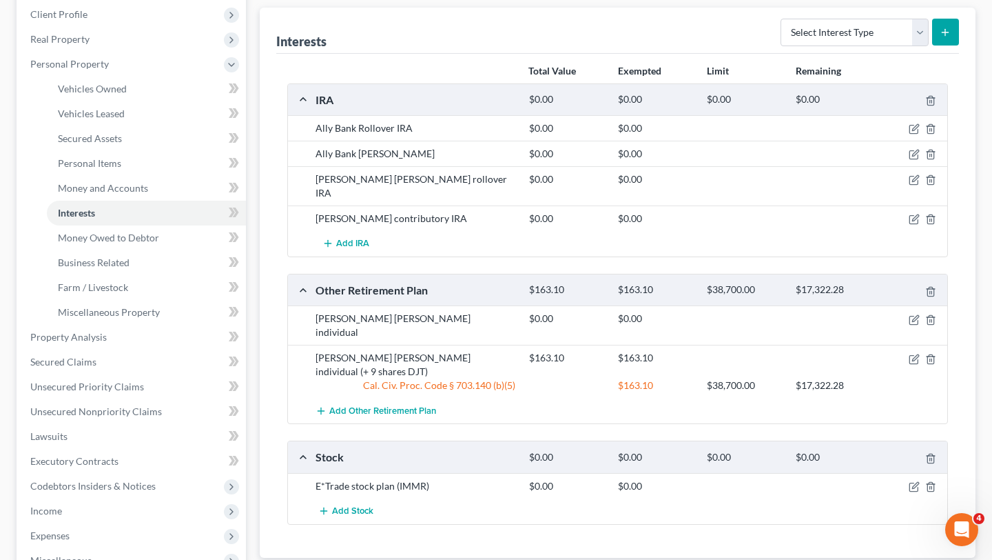
scroll to position [192, 0]
drag, startPoint x: 378, startPoint y: 123, endPoint x: 428, endPoint y: 152, distance: 57.8
click at [428, 152] on div "Ally Bank Rollover IRA $0.00 $0.00 Ally Bank [PERSON_NAME] $0.00 $0.00 [PERSON_…" at bounding box center [618, 184] width 660 height 141
click at [428, 152] on div "Ally Bank [PERSON_NAME]" at bounding box center [416, 153] width 214 height 14
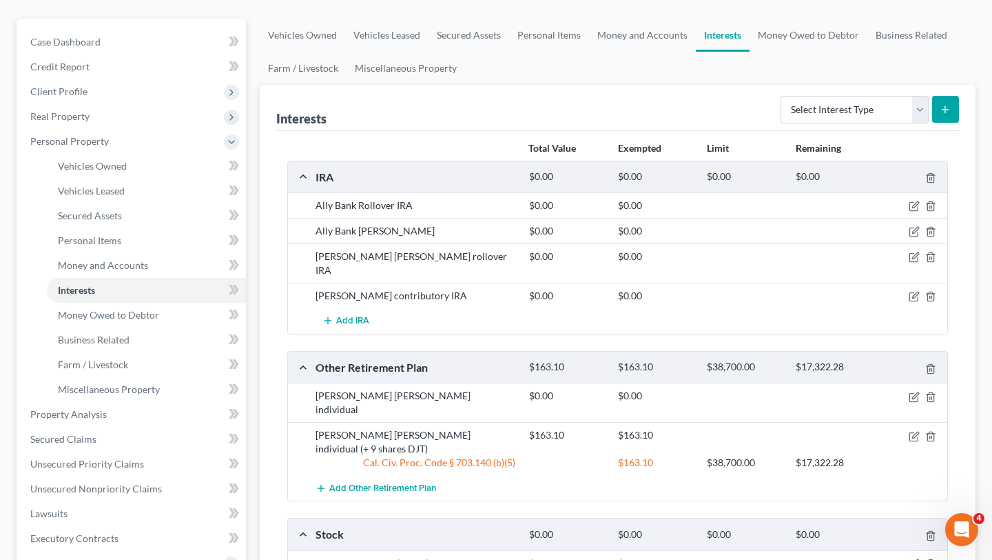
scroll to position [119, 0]
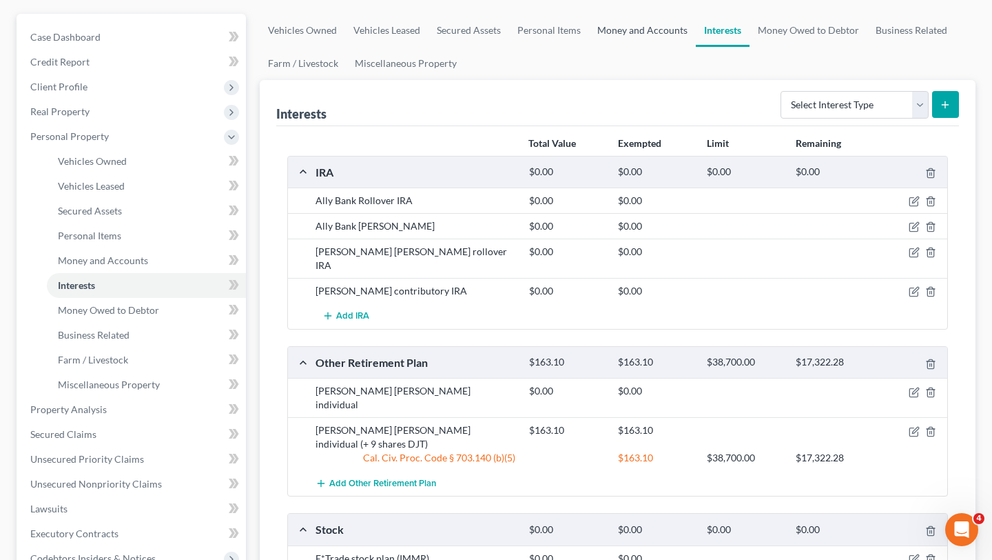
click at [631, 32] on link "Money and Accounts" at bounding box center [642, 30] width 107 height 33
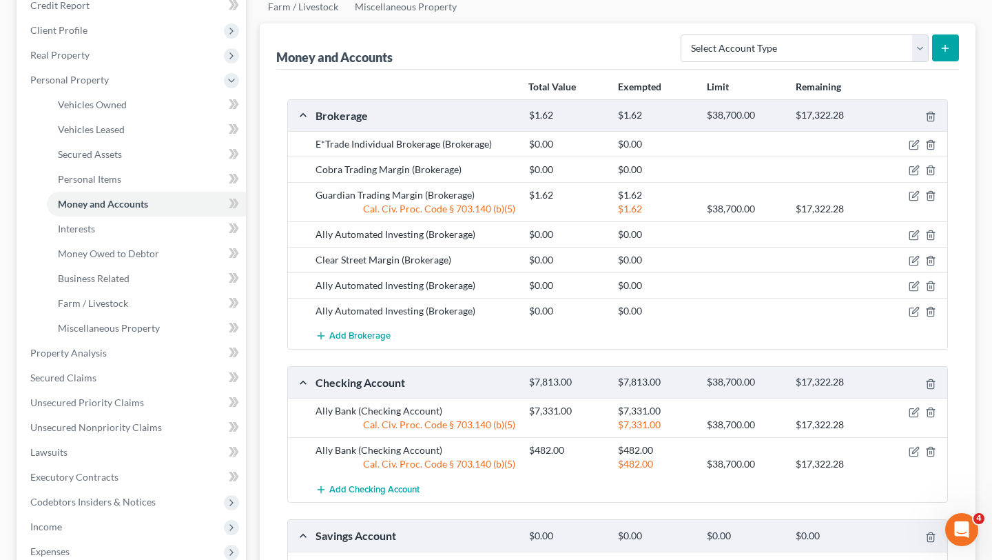
scroll to position [183, 0]
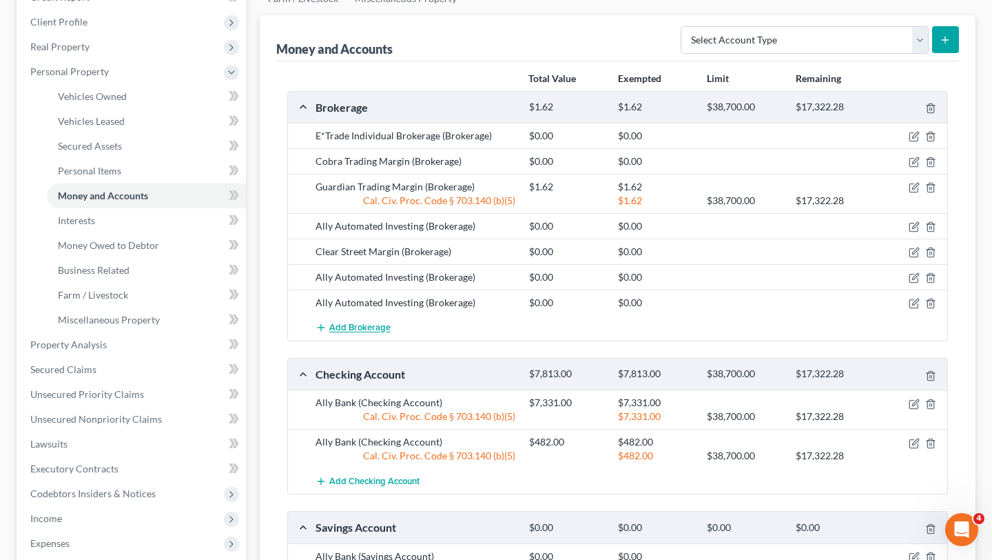
click at [361, 331] on span "Add Brokerage" at bounding box center [359, 328] width 61 height 11
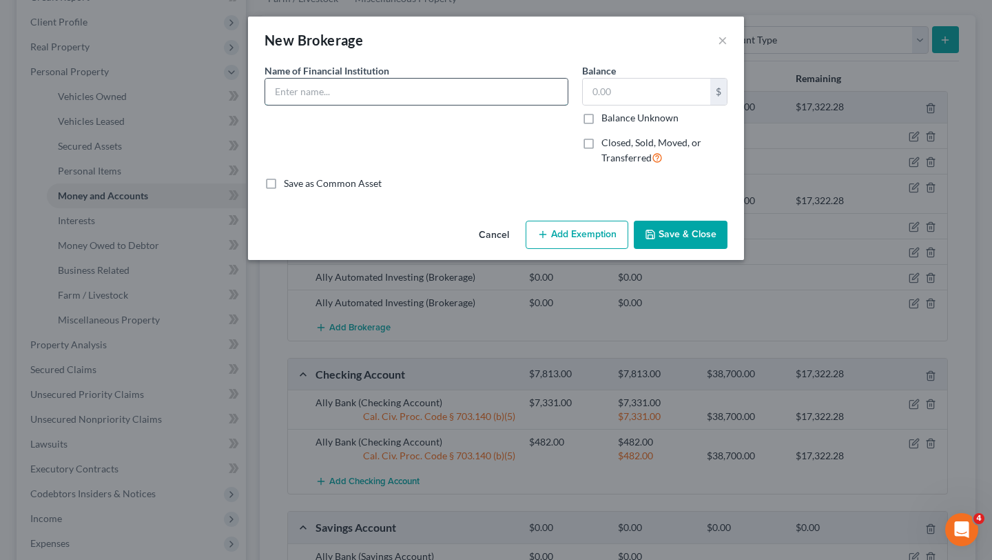
click at [414, 90] on input "text" at bounding box center [416, 92] width 303 height 26
type input "TradeZero"
click at [646, 79] on input "text" at bounding box center [647, 92] width 128 height 26
type input "0"
click at [503, 141] on div "Name of Financial Institution * TradeZero" at bounding box center [417, 119] width 318 height 113
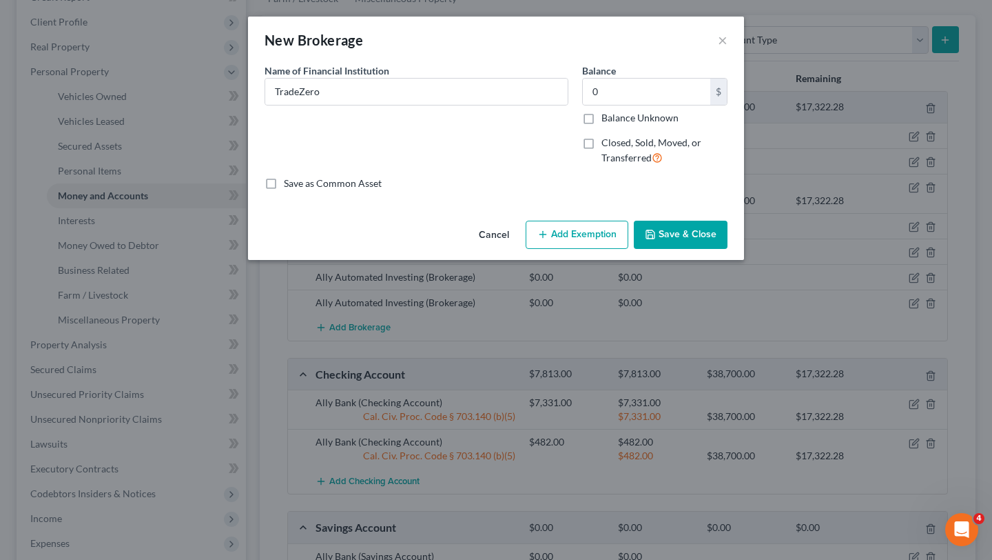
click at [660, 223] on button "Save & Close" at bounding box center [681, 235] width 94 height 29
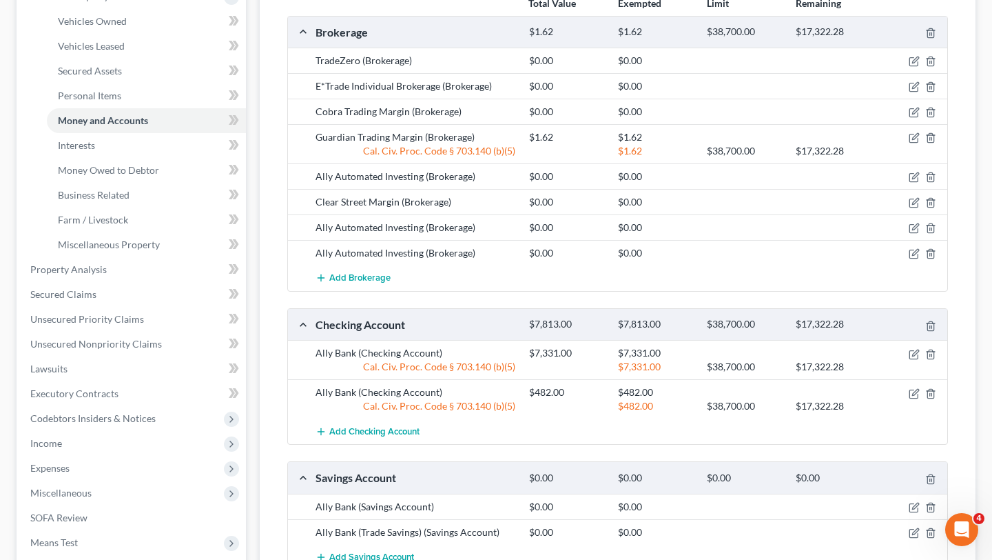
scroll to position [258, 0]
click at [334, 278] on span "Add Brokerage" at bounding box center [359, 279] width 61 height 11
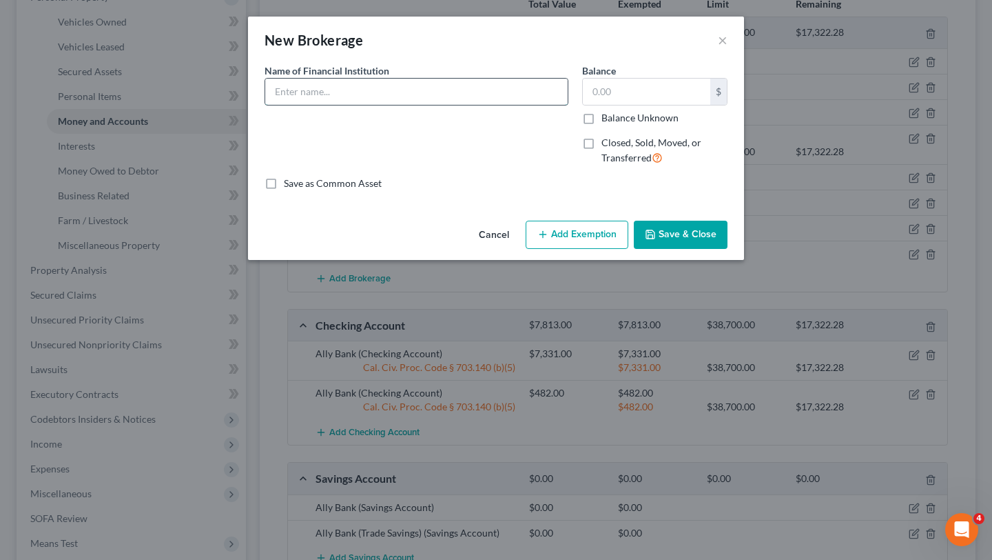
click at [354, 90] on input "text" at bounding box center [416, 92] width 303 height 26
type input "Ally Self Directed Individual"
click at [598, 83] on input "text" at bounding box center [647, 92] width 128 height 26
type input "0"
click at [704, 245] on button "Save & Close" at bounding box center [681, 235] width 94 height 29
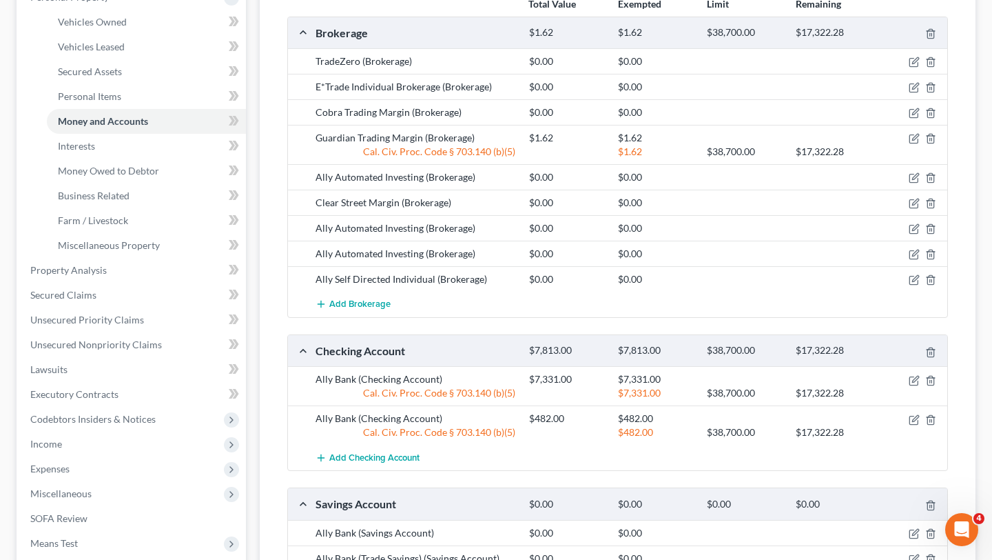
click at [396, 308] on div "Add Brokerage" at bounding box center [629, 305] width 640 height 26
click at [371, 306] on span "Add Brokerage" at bounding box center [359, 304] width 61 height 11
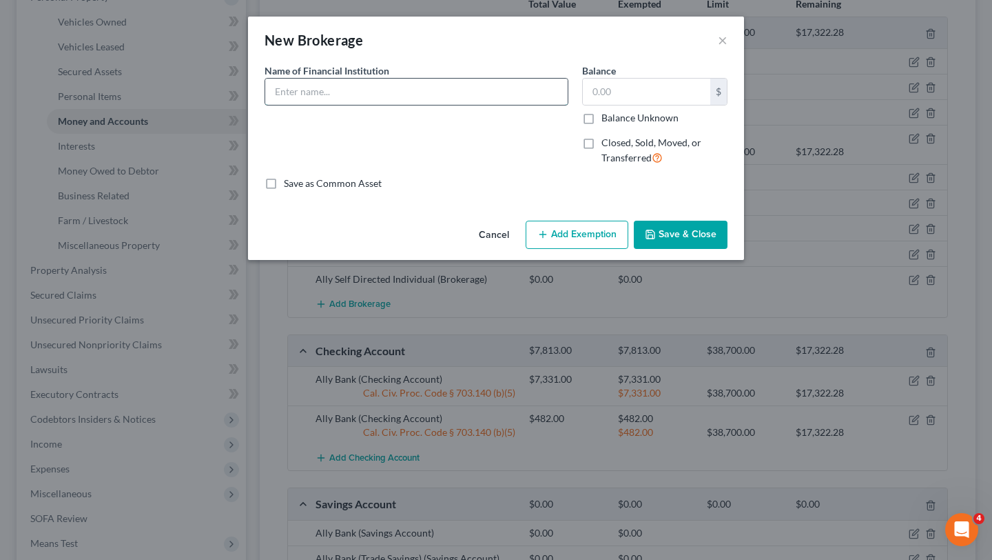
click at [498, 101] on input "text" at bounding box center [416, 92] width 303 height 26
paste input "Ally Self Directed Individual"
type input "Ally Self Directed Individual"
click at [666, 96] on input "text" at bounding box center [647, 92] width 128 height 26
type input "0"
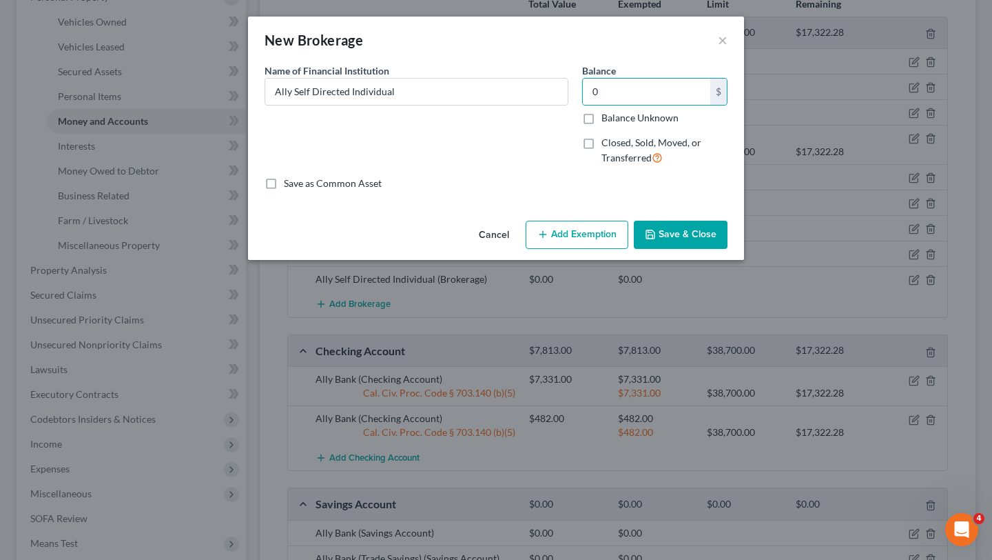
click at [674, 254] on div "Cancel Add Exemption Save & Close" at bounding box center [496, 237] width 496 height 45
click at [674, 236] on button "Save & Close" at bounding box center [681, 235] width 94 height 29
